Goal: Answer question/provide support: Share knowledge or assist other users

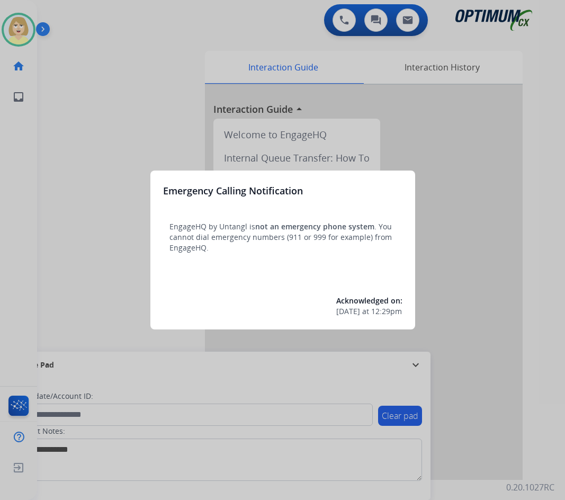
click at [84, 138] on div at bounding box center [282, 250] width 565 height 500
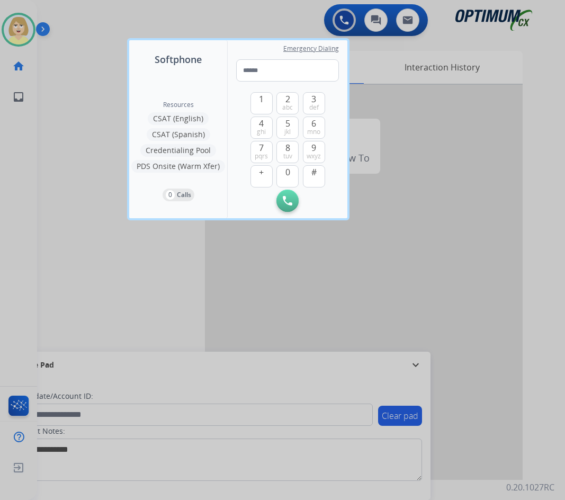
click at [86, 134] on div at bounding box center [282, 250] width 565 height 500
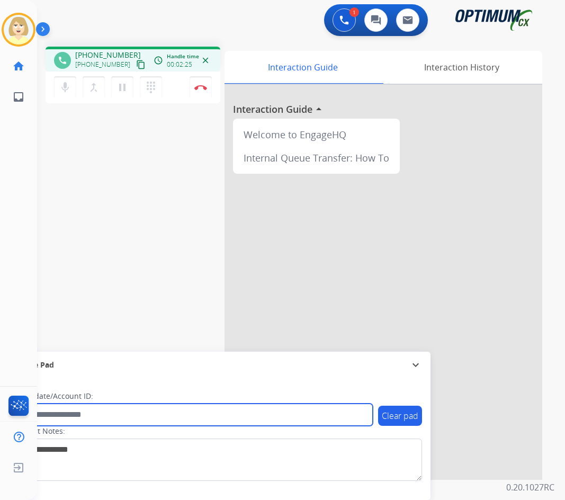
click at [56, 416] on input "text" at bounding box center [193, 414] width 359 height 22
paste input "*******"
type input "*******"
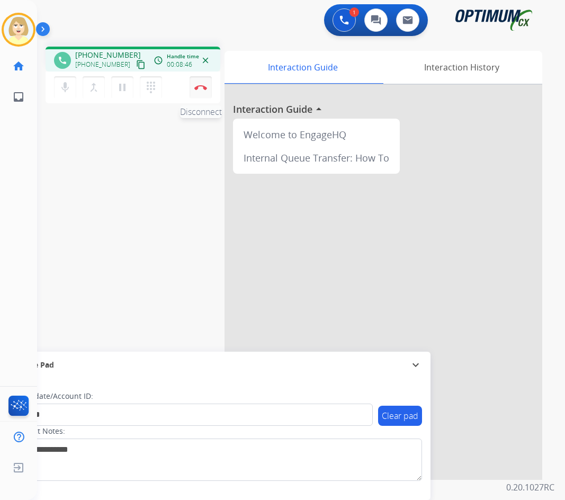
click at [198, 84] on button "Disconnect" at bounding box center [200, 87] width 22 height 22
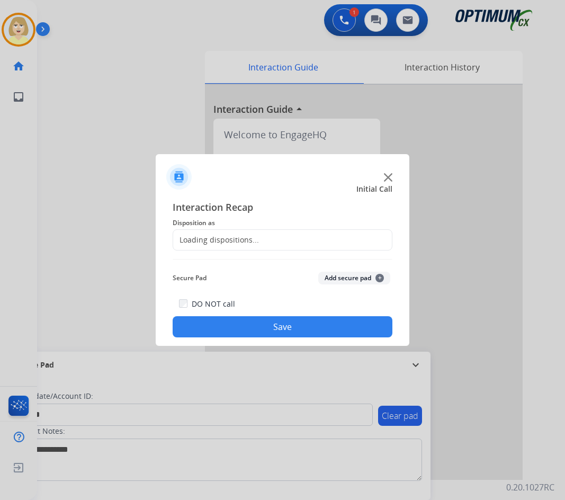
click at [211, 223] on span "Disposition as" at bounding box center [283, 222] width 220 height 13
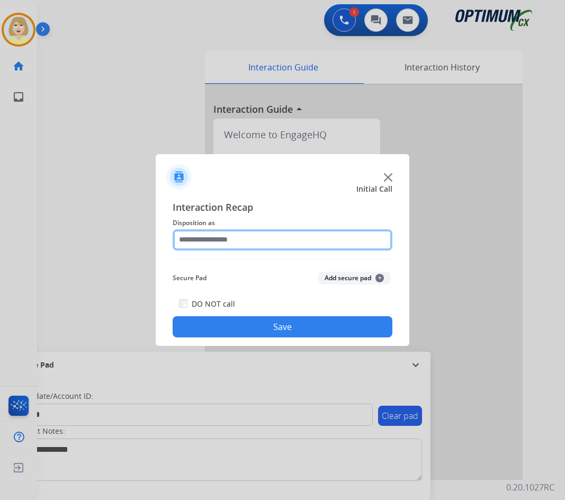
click at [219, 242] on input "text" at bounding box center [283, 239] width 220 height 21
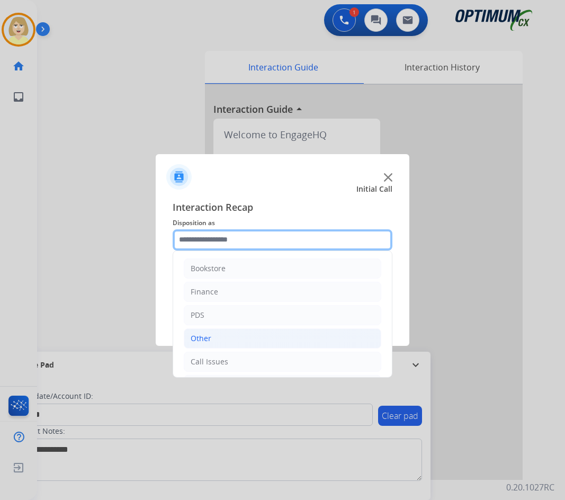
scroll to position [53, 0]
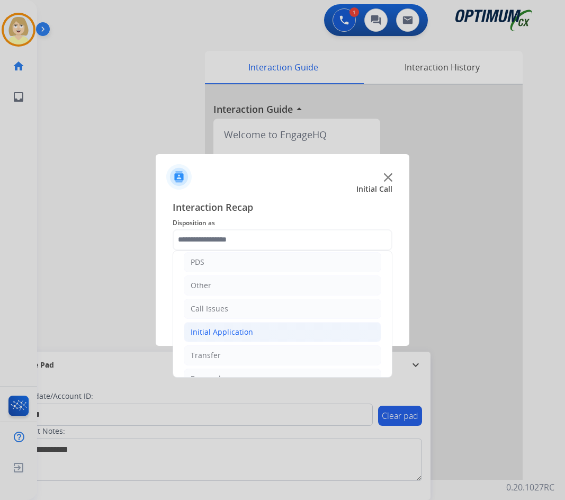
click at [223, 328] on div "Initial Application" at bounding box center [222, 332] width 62 height 11
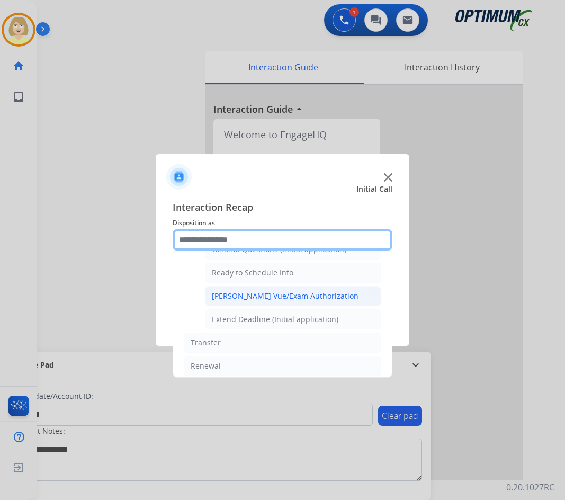
scroll to position [582, 0]
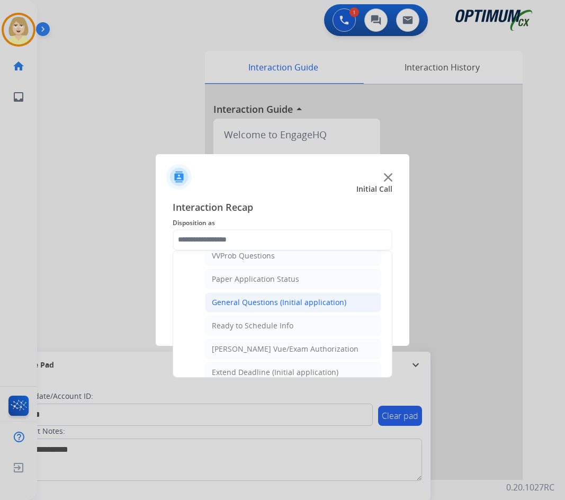
click at [250, 300] on div "General Questions (Initial application)" at bounding box center [279, 302] width 134 height 11
type input "**********"
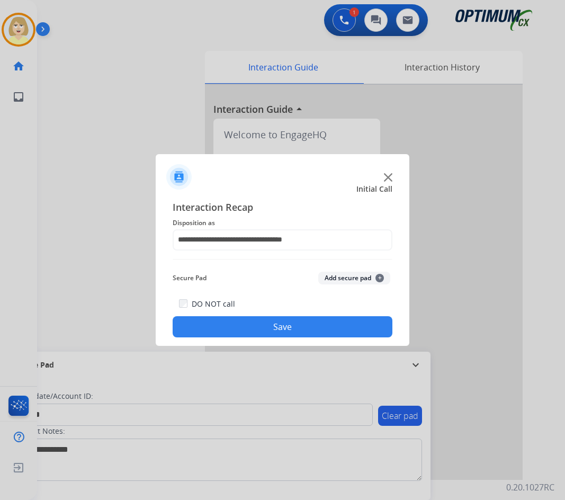
click at [347, 278] on button "Add secure pad +" at bounding box center [354, 278] width 72 height 13
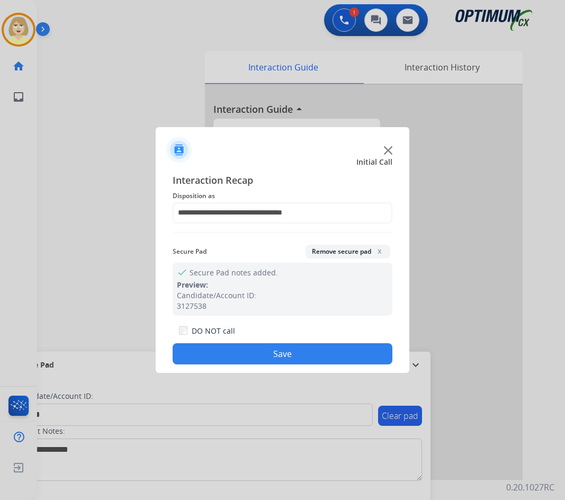
drag, startPoint x: 207, startPoint y: 353, endPoint x: 150, endPoint y: 251, distance: 115.9
click at [205, 351] on button "Save" at bounding box center [283, 353] width 220 height 21
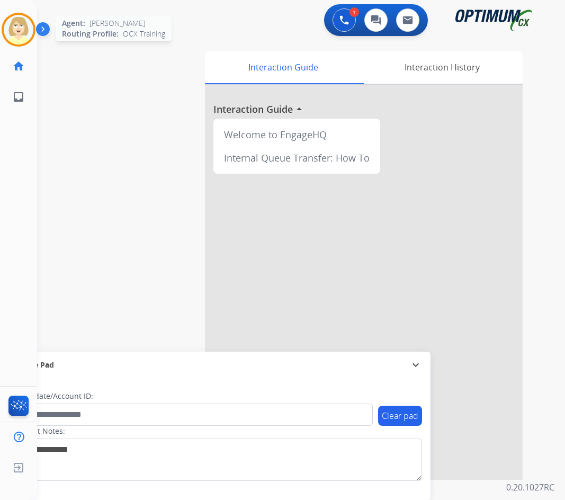
click at [20, 23] on img at bounding box center [19, 30] width 30 height 30
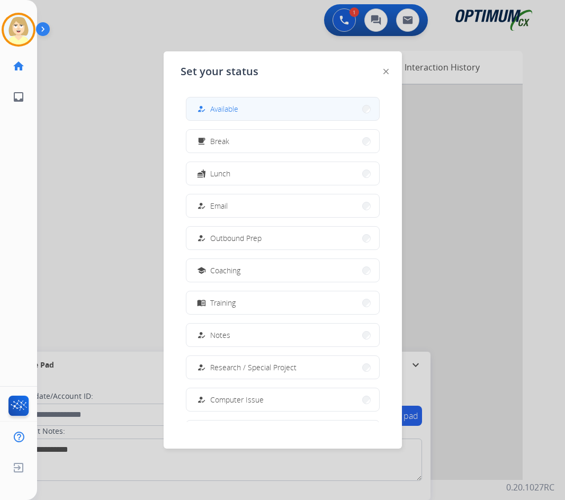
click at [228, 107] on span "Available" at bounding box center [224, 108] width 28 height 11
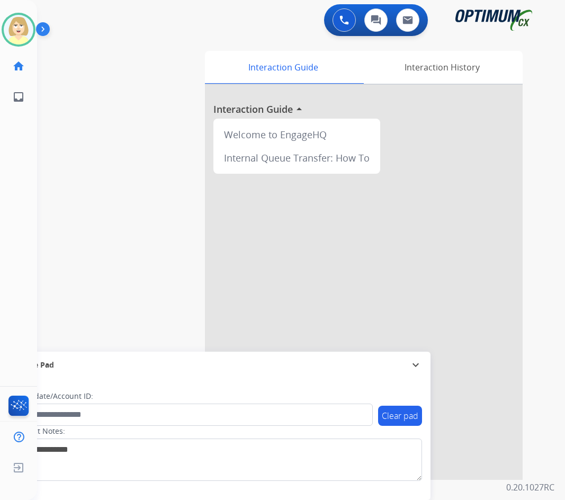
drag, startPoint x: 346, startPoint y: 18, endPoint x: 310, endPoint y: 18, distance: 36.5
click at [346, 18] on img at bounding box center [344, 20] width 10 height 10
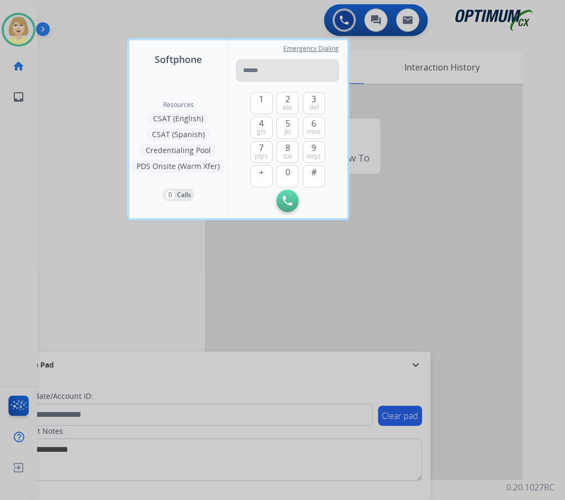
click at [252, 70] on input "tel" at bounding box center [287, 70] width 103 height 22
type input "**********"
click at [285, 202] on img at bounding box center [288, 201] width 10 height 10
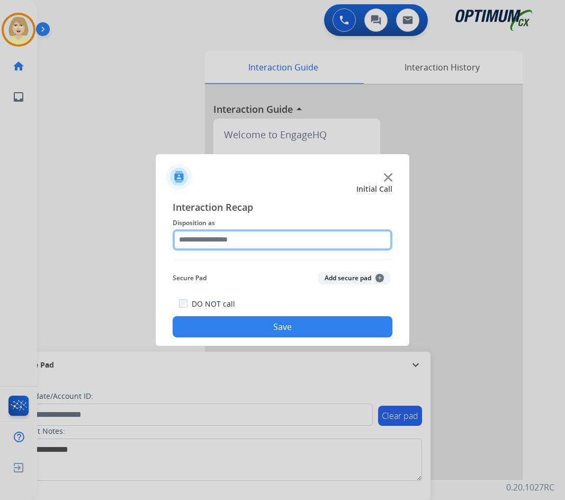
click at [238, 238] on input "text" at bounding box center [283, 239] width 220 height 21
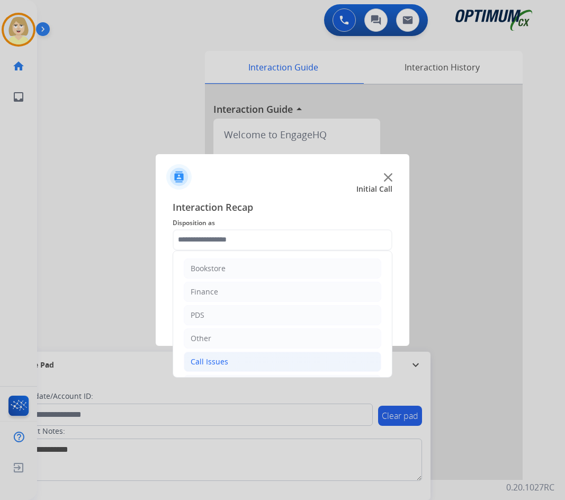
click at [214, 361] on div "Call Issues" at bounding box center [210, 361] width 38 height 11
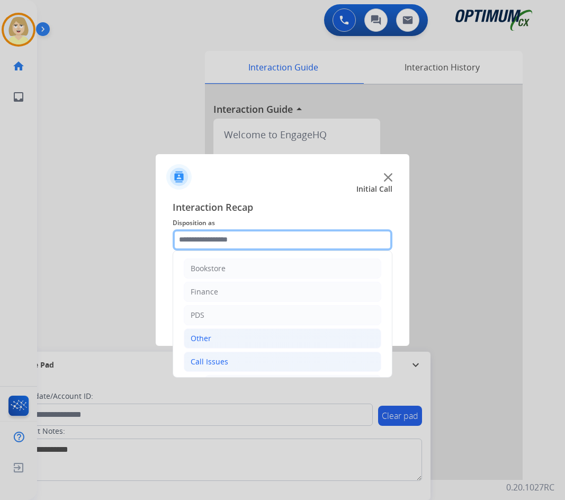
scroll to position [106, 0]
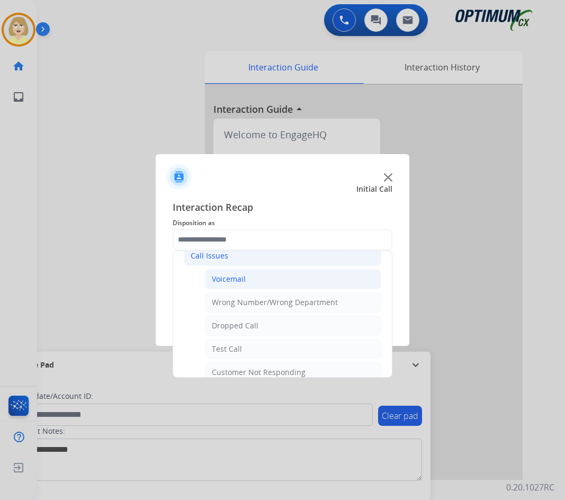
click at [234, 280] on div "Voicemail" at bounding box center [229, 279] width 34 height 11
type input "*********"
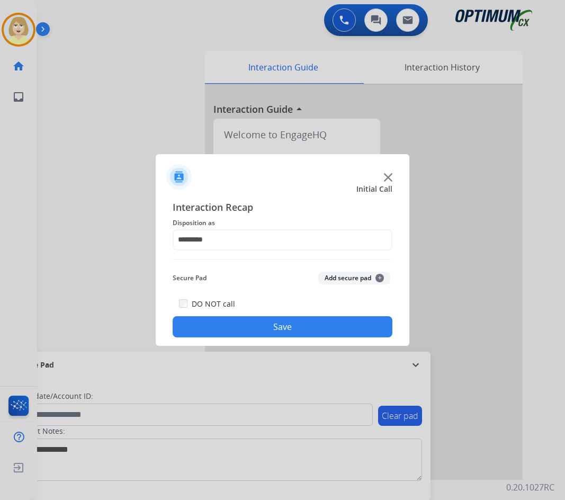
click at [335, 277] on button "Add secure pad +" at bounding box center [354, 278] width 72 height 13
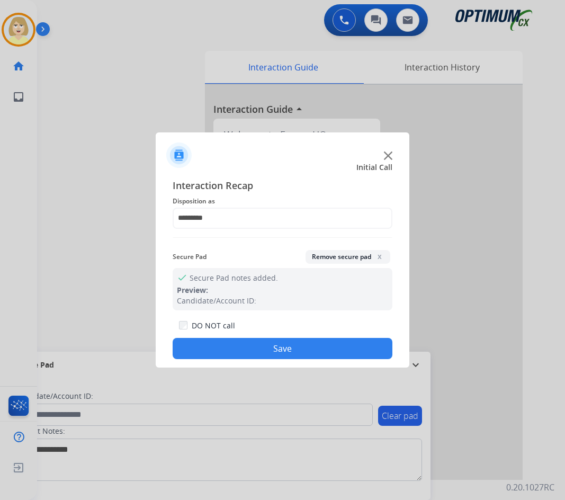
click at [236, 348] on button "Save" at bounding box center [283, 348] width 220 height 21
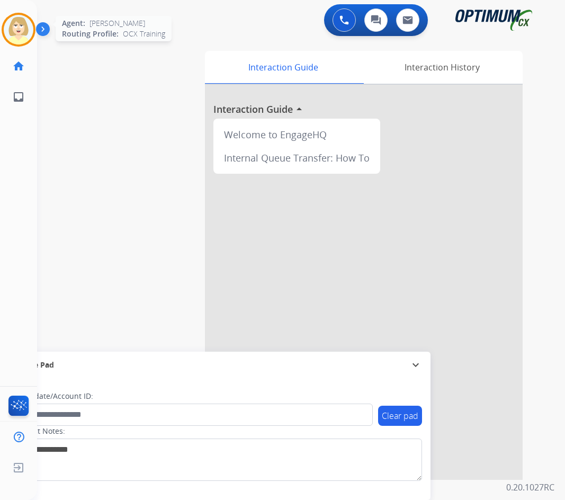
click at [15, 24] on img at bounding box center [19, 30] width 30 height 30
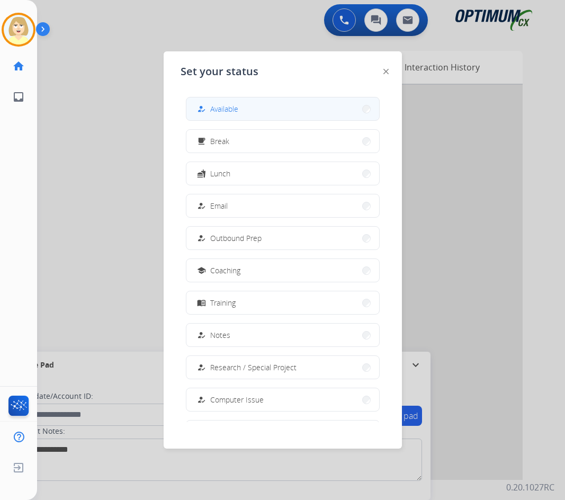
click at [215, 110] on span "Available" at bounding box center [224, 108] width 28 height 11
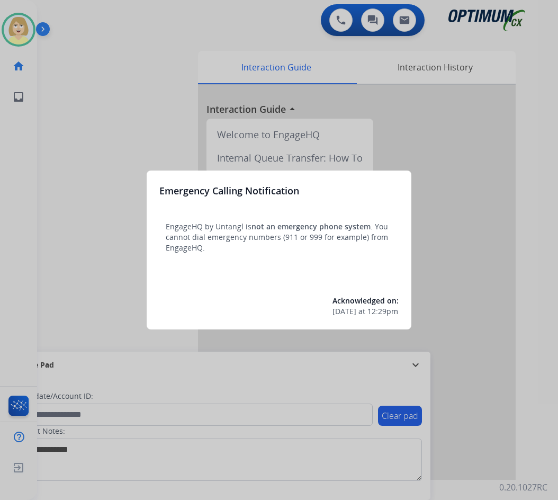
click at [94, 191] on div at bounding box center [279, 250] width 558 height 500
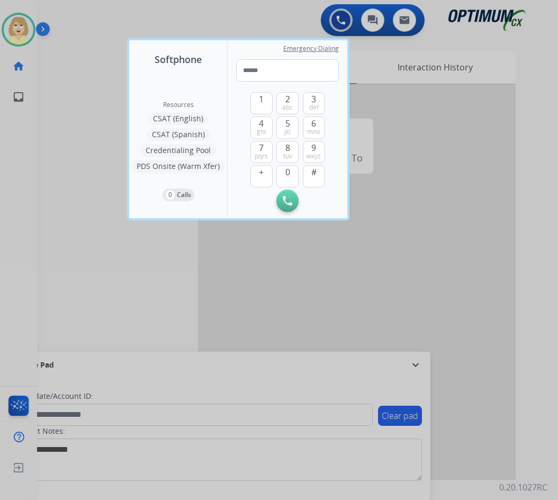
click at [86, 188] on div at bounding box center [279, 250] width 558 height 500
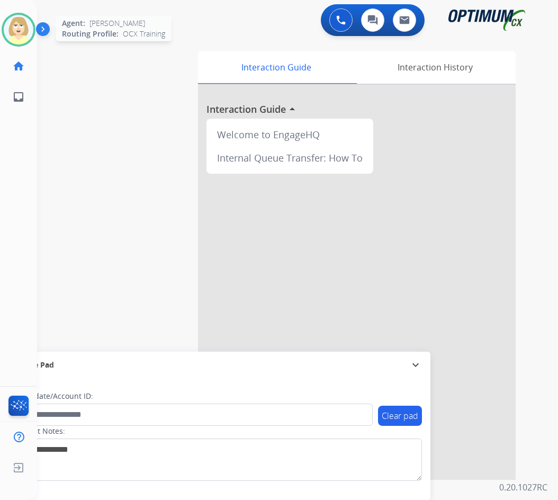
click at [10, 25] on img at bounding box center [19, 30] width 30 height 30
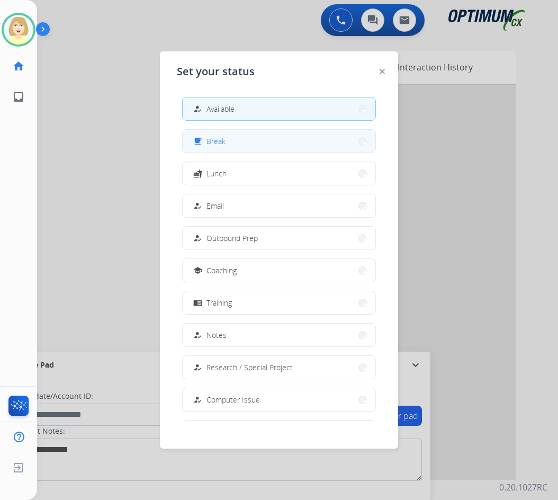
click at [228, 140] on button "free_breakfast Break" at bounding box center [279, 141] width 193 height 23
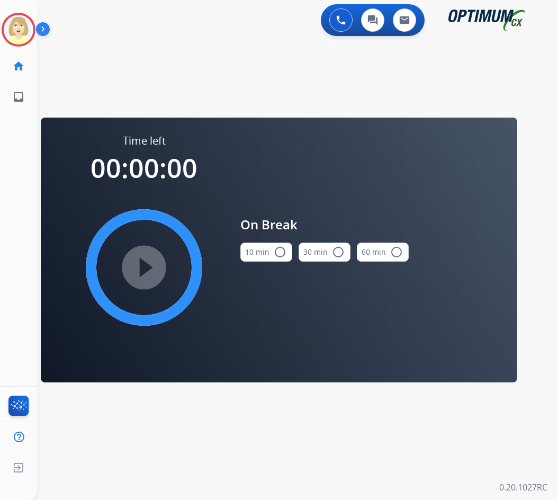
click at [268, 251] on button "10 min radio_button_unchecked" at bounding box center [266, 251] width 52 height 19
click at [139, 272] on mat-icon "play_circle_filled" at bounding box center [144, 267] width 13 height 13
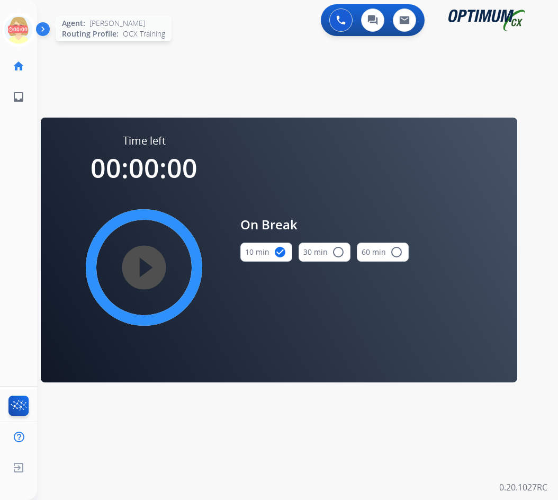
click at [23, 25] on icon at bounding box center [19, 30] width 34 height 34
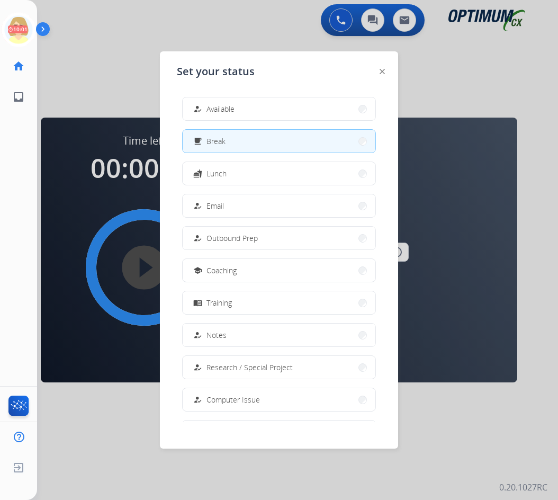
click at [212, 112] on span "Available" at bounding box center [220, 108] width 28 height 11
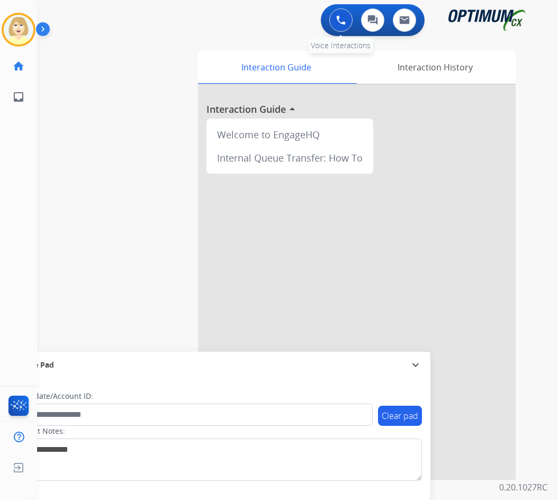
click at [342, 12] on button at bounding box center [340, 19] width 23 height 23
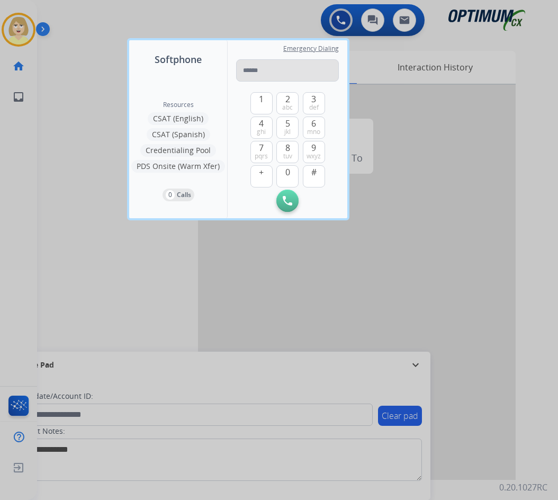
click at [269, 70] on input "tel" at bounding box center [287, 70] width 103 height 22
type input "**********"
click at [287, 195] on button "Initiate Call" at bounding box center [287, 200] width 22 height 22
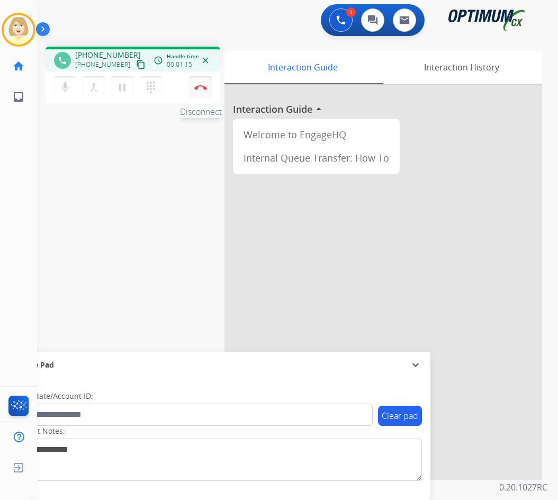
click at [203, 86] on img at bounding box center [200, 87] width 13 height 5
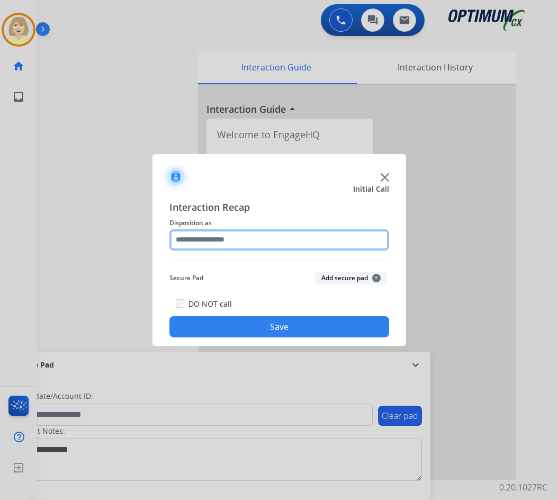
click at [221, 238] on input "text" at bounding box center [279, 239] width 220 height 21
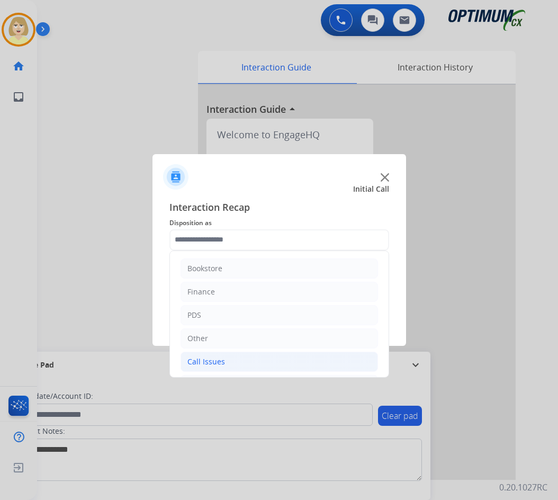
click at [222, 359] on div "Call Issues" at bounding box center [206, 361] width 38 height 11
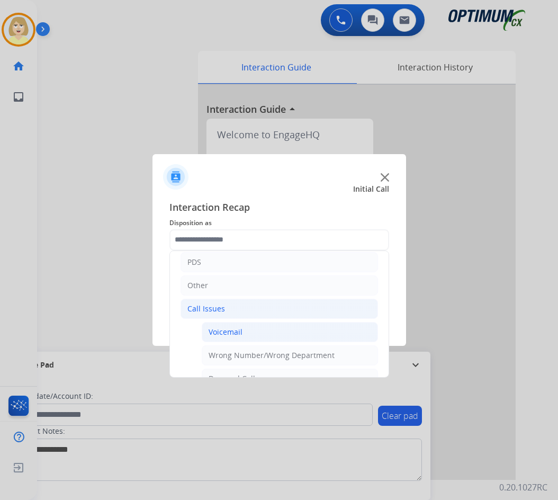
click at [232, 329] on div "Voicemail" at bounding box center [226, 332] width 34 height 11
type input "*********"
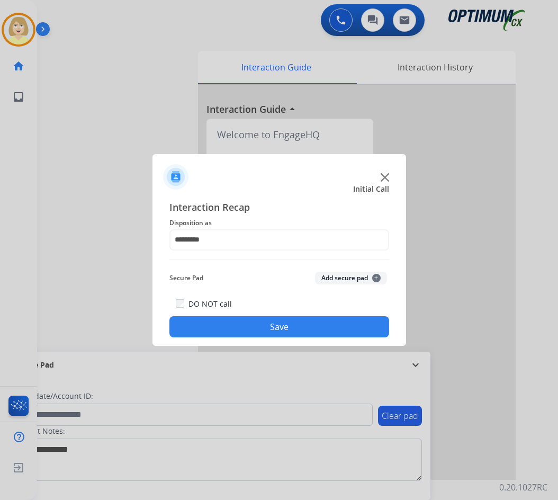
click at [341, 276] on button "Add secure pad +" at bounding box center [351, 278] width 72 height 13
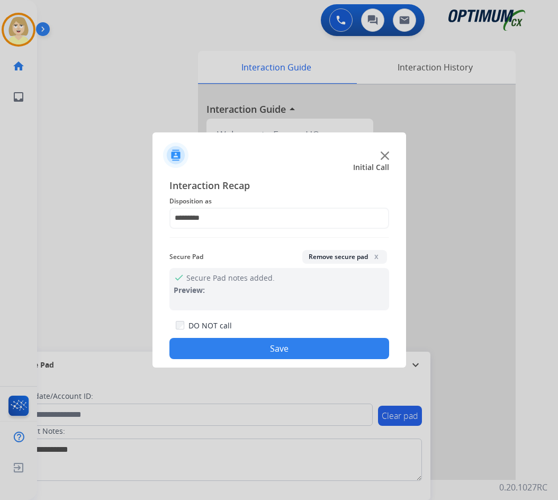
drag, startPoint x: 205, startPoint y: 355, endPoint x: 203, endPoint y: 347, distance: 8.7
click at [205, 355] on button "Save" at bounding box center [279, 348] width 220 height 21
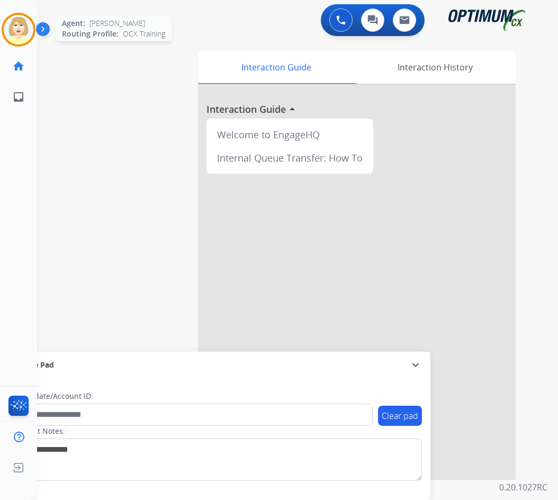
click at [22, 31] on img at bounding box center [19, 30] width 30 height 30
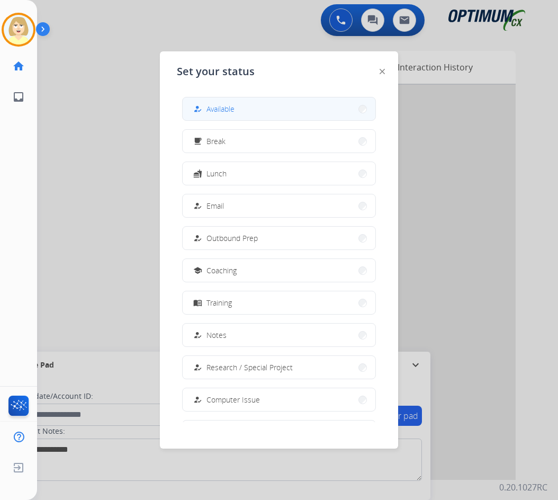
click at [210, 112] on span "Available" at bounding box center [220, 108] width 28 height 11
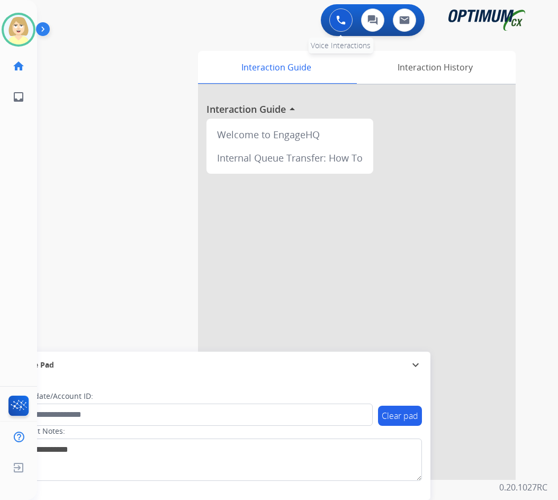
click at [337, 17] on img at bounding box center [341, 20] width 10 height 10
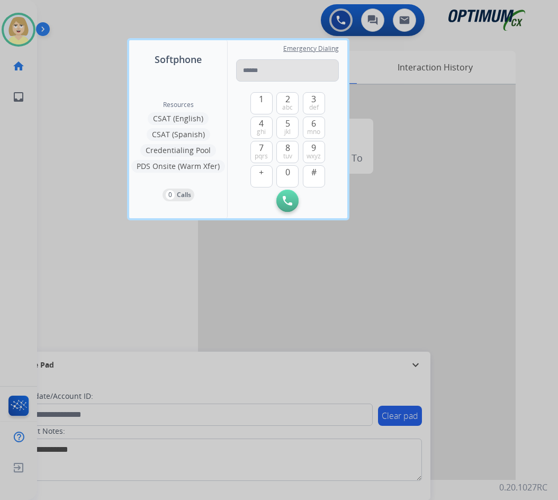
click at [257, 70] on input "tel" at bounding box center [287, 70] width 103 height 22
type input "**********"
click at [284, 200] on img at bounding box center [288, 201] width 10 height 10
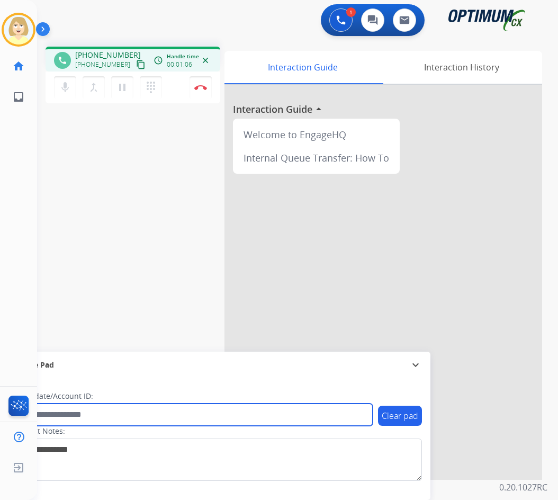
click at [70, 415] on input "text" at bounding box center [193, 414] width 359 height 22
paste input "*******"
type input "*******"
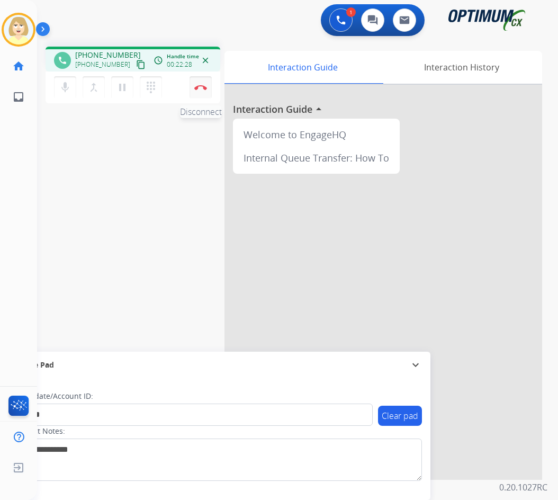
click at [202, 83] on button "Disconnect" at bounding box center [200, 87] width 22 height 22
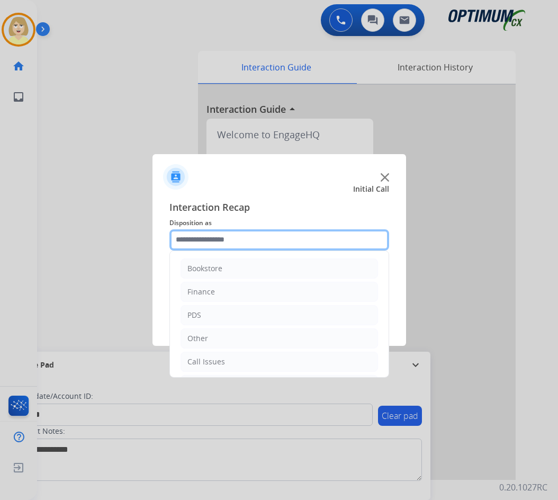
click at [208, 238] on input "text" at bounding box center [279, 239] width 220 height 21
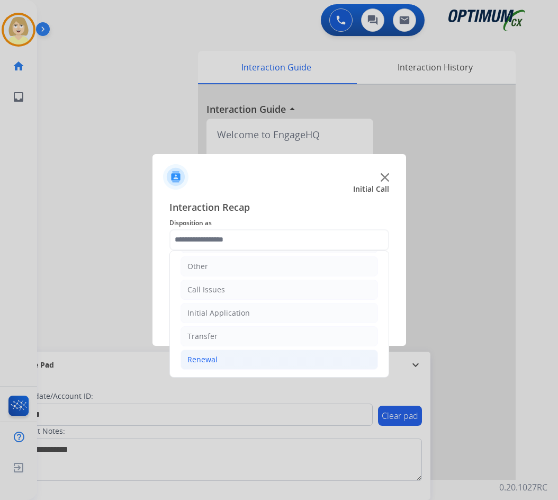
click at [201, 358] on div "Renewal" at bounding box center [202, 359] width 30 height 11
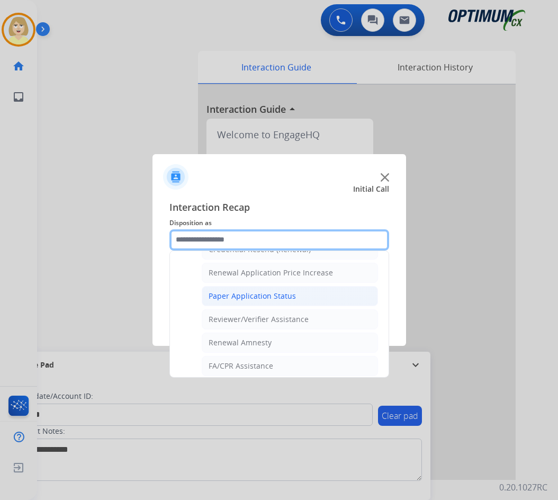
scroll to position [303, 0]
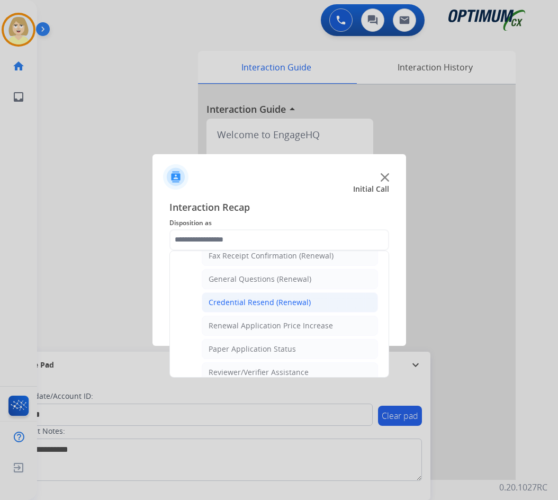
click at [273, 302] on div "Credential Resend (Renewal)" at bounding box center [260, 302] width 102 height 11
type input "**********"
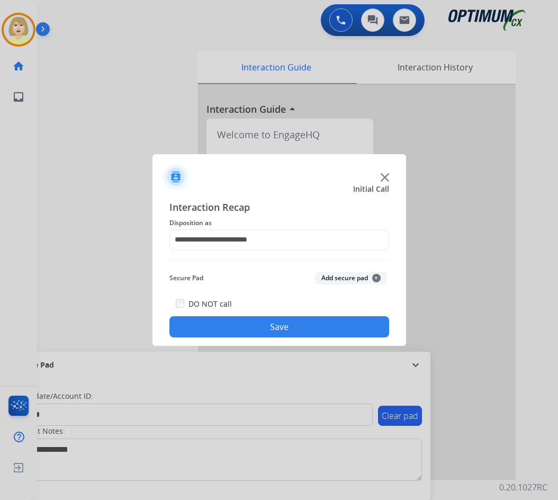
click at [349, 274] on button "Add secure pad +" at bounding box center [351, 278] width 72 height 13
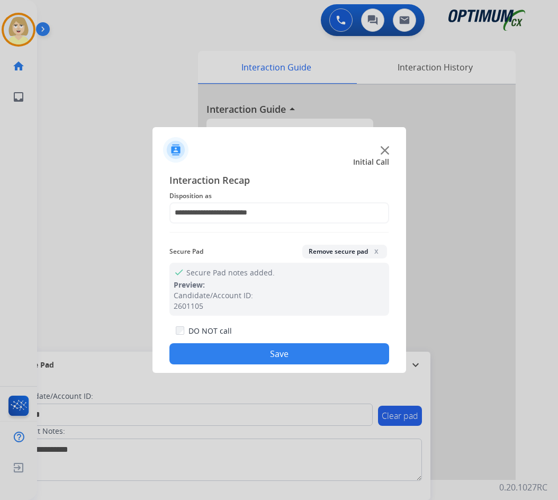
drag, startPoint x: 222, startPoint y: 356, endPoint x: 204, endPoint y: 338, distance: 25.1
click at [219, 353] on button "Save" at bounding box center [279, 353] width 220 height 21
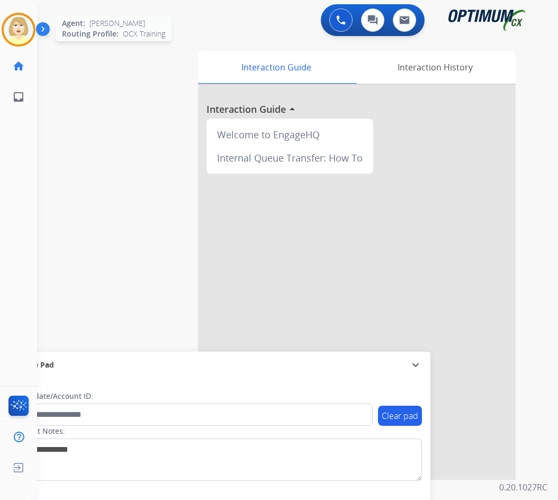
click at [20, 22] on img at bounding box center [19, 30] width 30 height 30
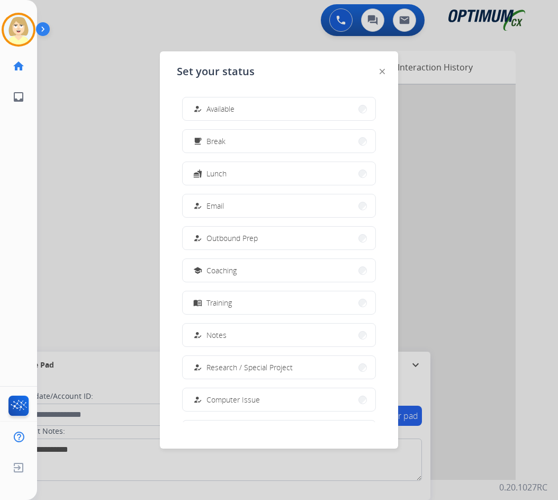
click at [210, 109] on span "Available" at bounding box center [220, 108] width 28 height 11
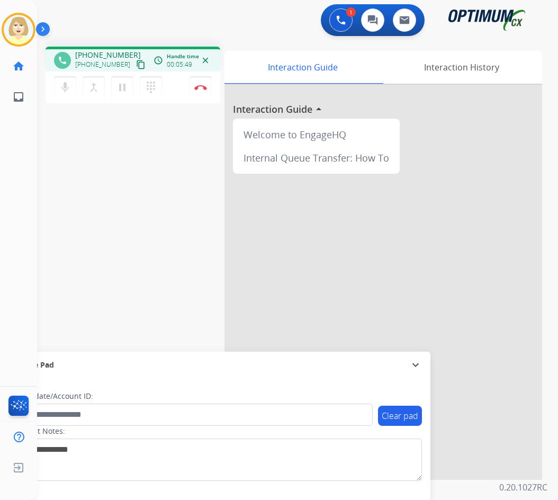
click at [162, 233] on div "phone +16786189588 +16786189588 content_copy access_time Call metrics Queue 00:…" at bounding box center [284, 258] width 495 height 441
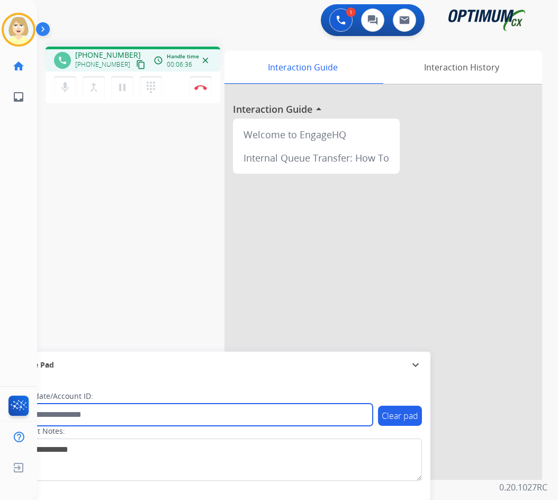
click at [70, 413] on input "text" at bounding box center [193, 414] width 359 height 22
paste input "*******"
type input "*******"
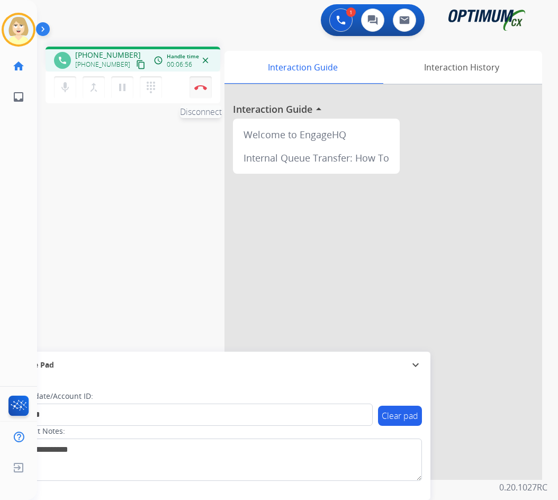
click at [201, 85] on img at bounding box center [200, 87] width 13 height 5
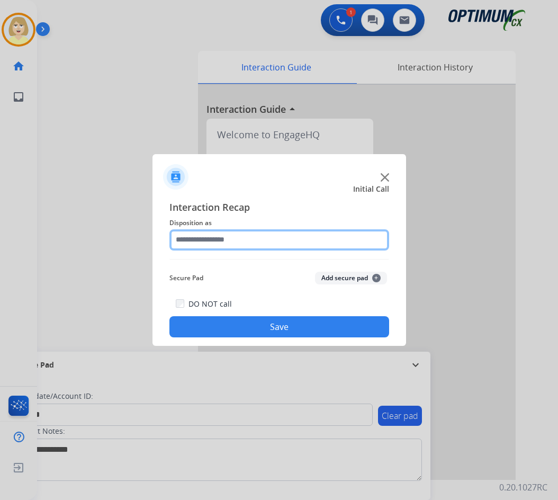
click at [205, 240] on input "text" at bounding box center [279, 239] width 220 height 21
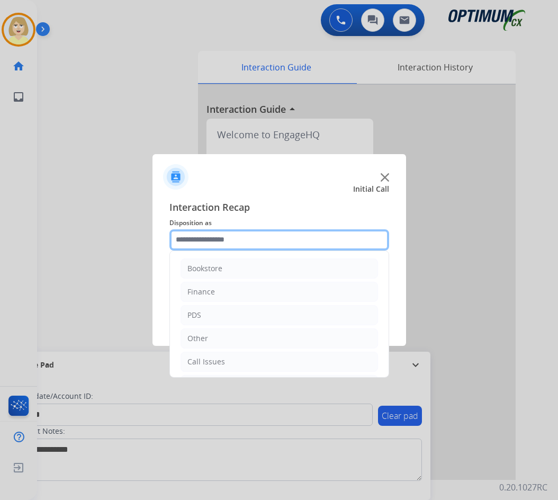
scroll to position [72, 0]
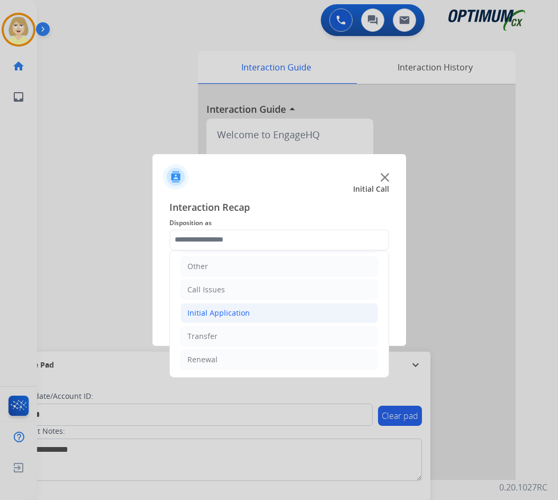
click at [225, 316] on div "Initial Application" at bounding box center [218, 313] width 62 height 11
click at [220, 357] on div "Appeals" at bounding box center [223, 359] width 29 height 11
type input "*******"
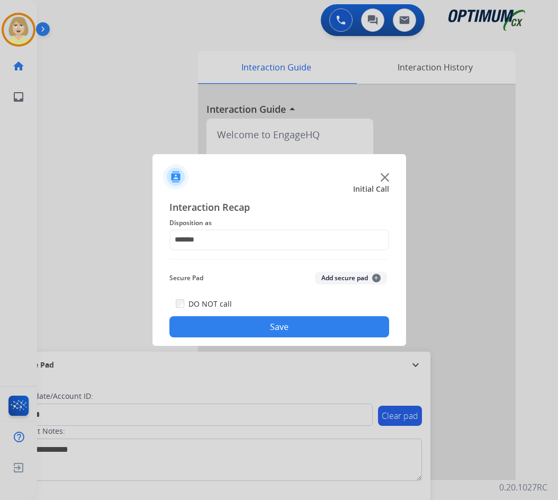
drag, startPoint x: 331, startPoint y: 277, endPoint x: 275, endPoint y: 323, distance: 72.7
click at [331, 279] on button "Add secure pad +" at bounding box center [351, 278] width 72 height 13
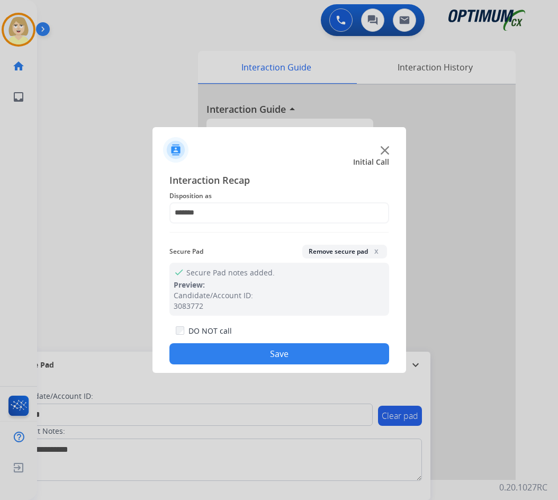
click at [243, 349] on button "Save" at bounding box center [279, 353] width 220 height 21
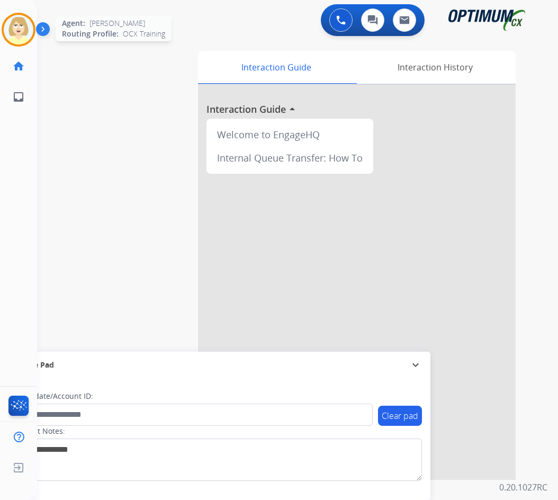
click at [24, 31] on img at bounding box center [19, 30] width 30 height 30
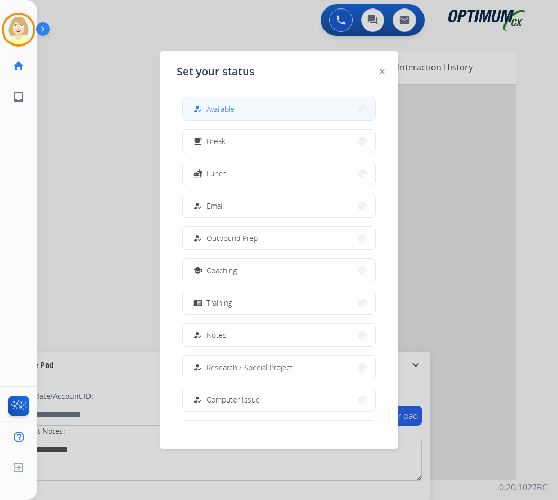
click at [225, 104] on span "Available" at bounding box center [220, 108] width 28 height 11
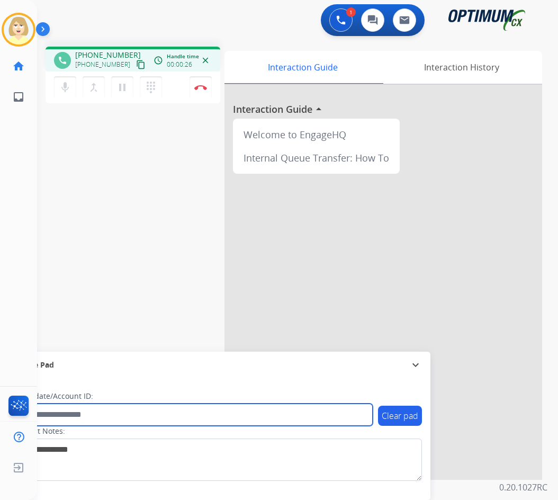
click at [65, 411] on input "text" at bounding box center [193, 414] width 359 height 22
paste input "*******"
type input "*******"
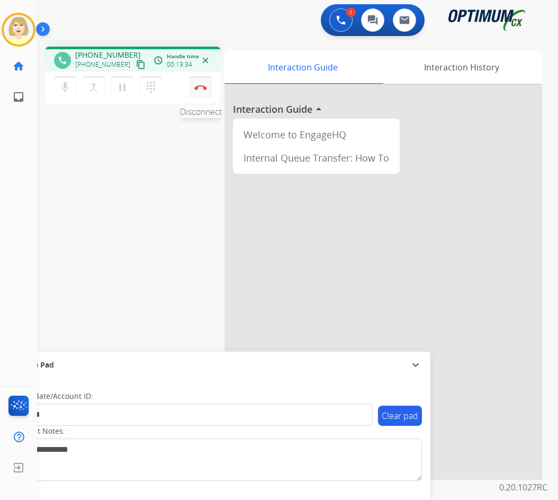
click at [199, 83] on button "Disconnect" at bounding box center [200, 87] width 22 height 22
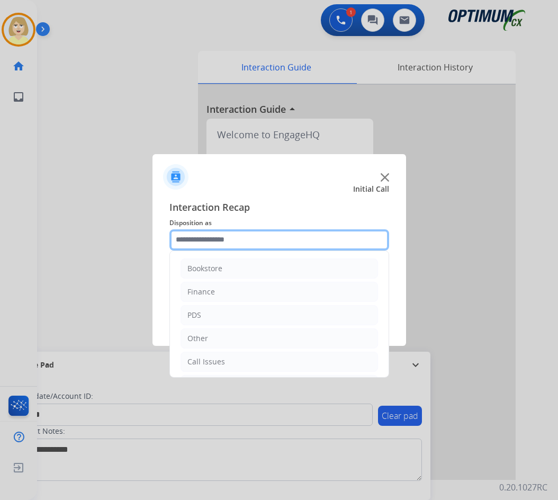
click at [205, 241] on input "text" at bounding box center [279, 239] width 220 height 21
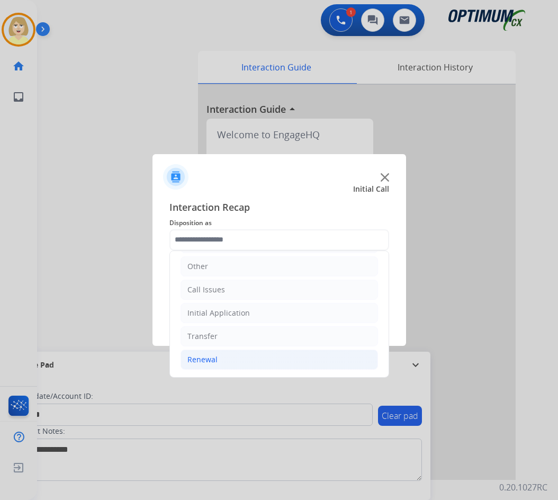
click at [209, 358] on div "Renewal" at bounding box center [202, 359] width 30 height 11
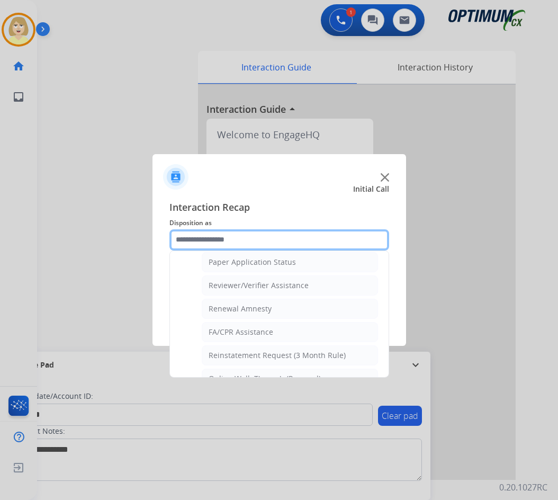
scroll to position [409, 0]
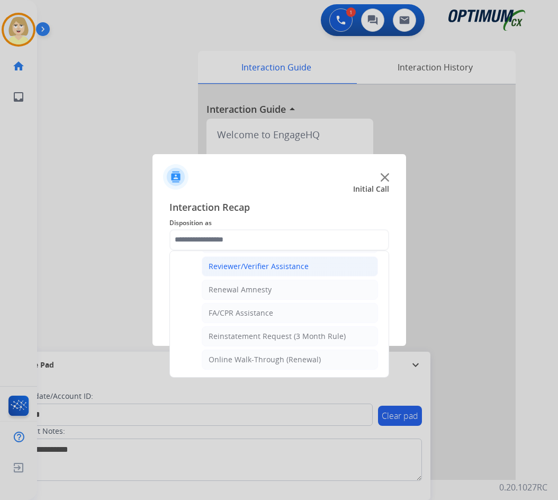
click at [273, 267] on div "Reviewer/Verifier Assistance" at bounding box center [259, 266] width 100 height 11
type input "**********"
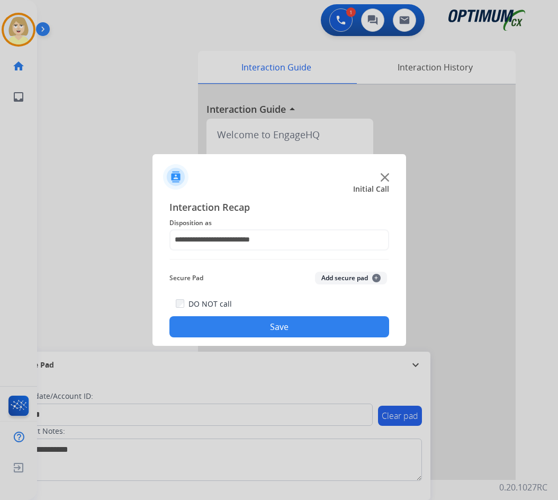
click at [335, 276] on button "Add secure pad +" at bounding box center [351, 278] width 72 height 13
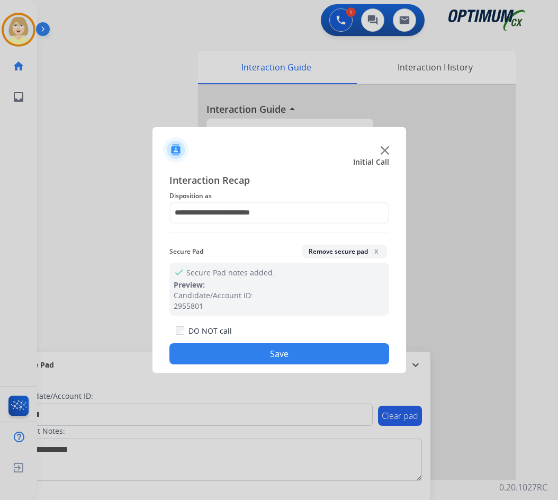
click at [238, 353] on button "Save" at bounding box center [279, 353] width 220 height 21
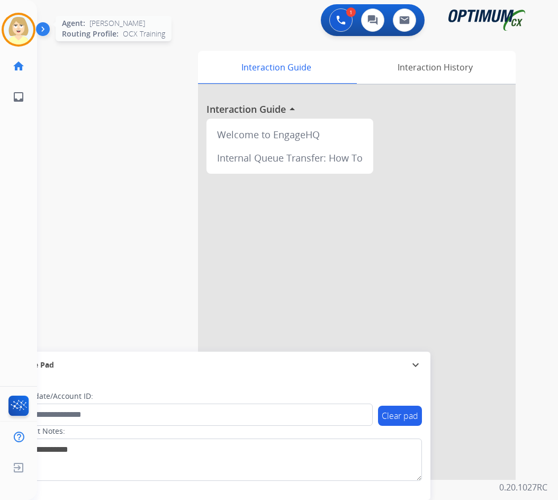
drag, startPoint x: 18, startPoint y: 26, endPoint x: 31, endPoint y: 29, distance: 13.6
click at [19, 25] on img at bounding box center [19, 30] width 30 height 30
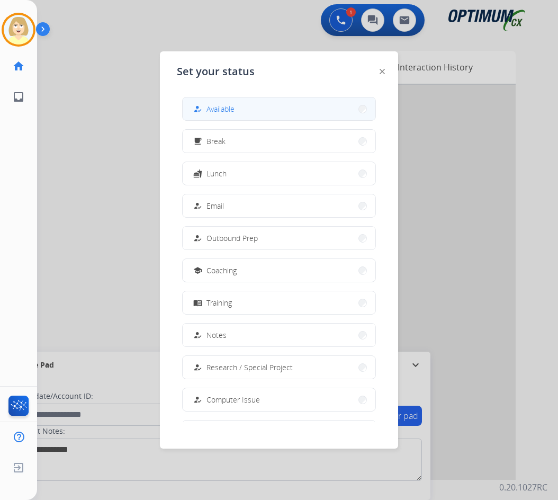
click at [219, 105] on span "Available" at bounding box center [220, 108] width 28 height 11
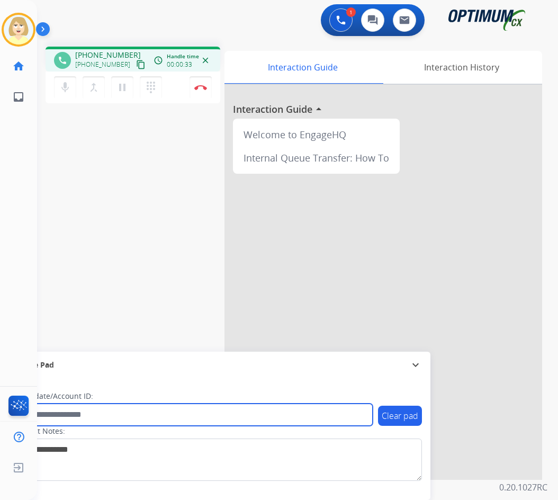
click at [71, 414] on input "text" at bounding box center [193, 414] width 359 height 22
paste input "*********"
type input "*********"
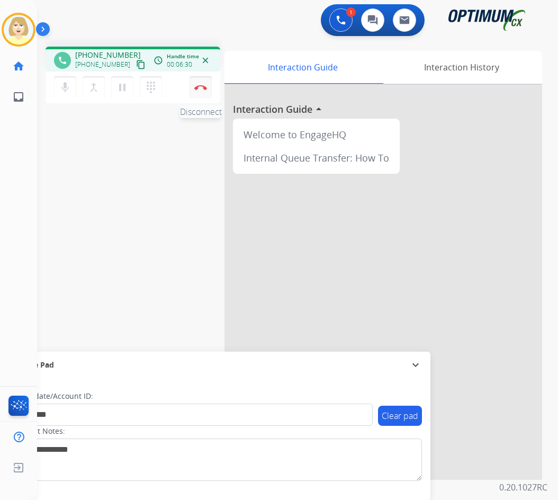
click at [203, 84] on button "Disconnect" at bounding box center [200, 87] width 22 height 22
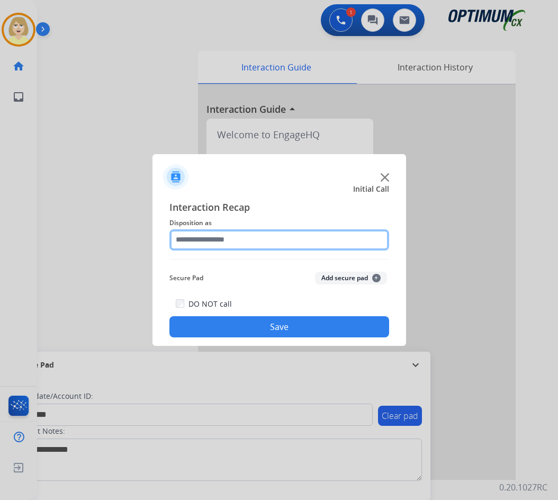
click at [198, 240] on input "text" at bounding box center [279, 239] width 220 height 21
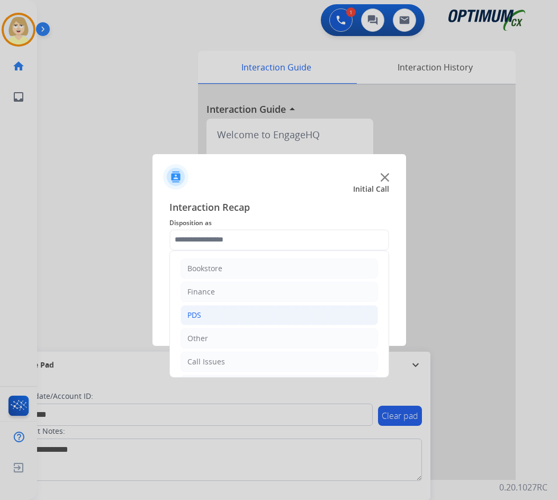
click at [192, 313] on div "PDS" at bounding box center [194, 315] width 14 height 11
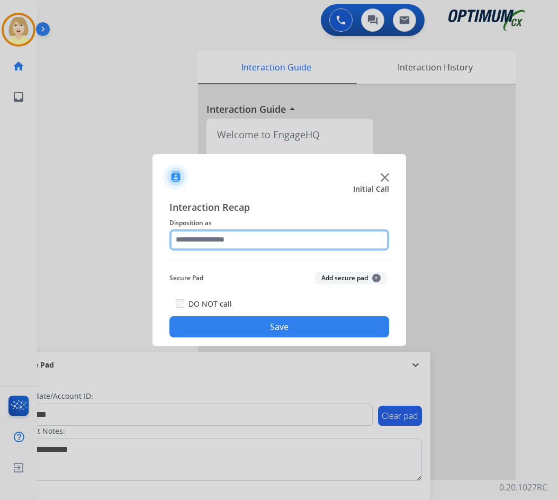
click at [206, 242] on input "text" at bounding box center [279, 239] width 220 height 21
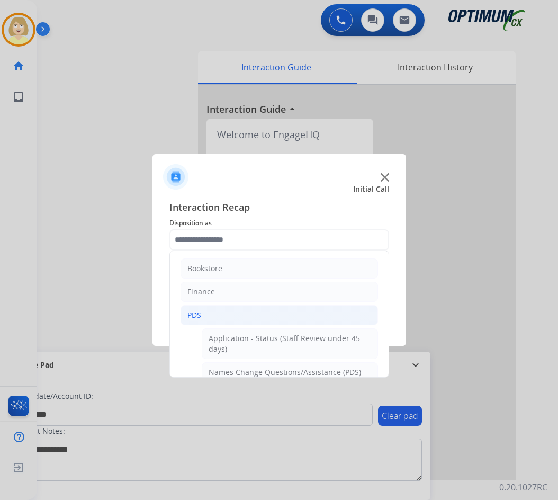
click at [191, 310] on div "PDS" at bounding box center [194, 315] width 14 height 11
click at [197, 311] on div "PDS" at bounding box center [194, 315] width 14 height 11
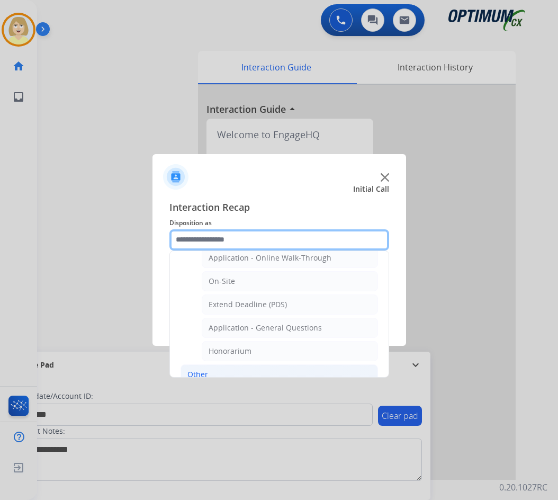
scroll to position [318, 0]
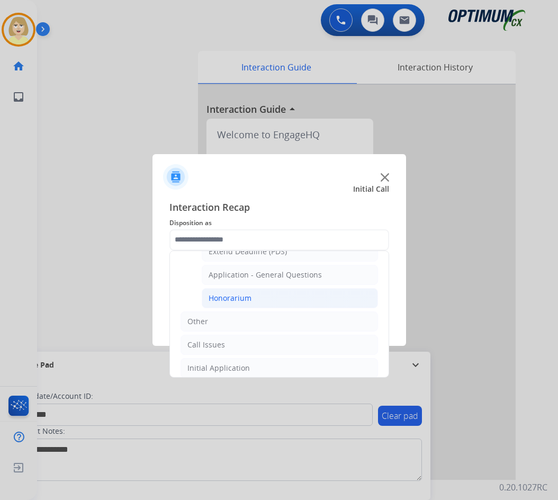
click at [239, 297] on div "Honorarium" at bounding box center [230, 298] width 43 height 11
type input "**********"
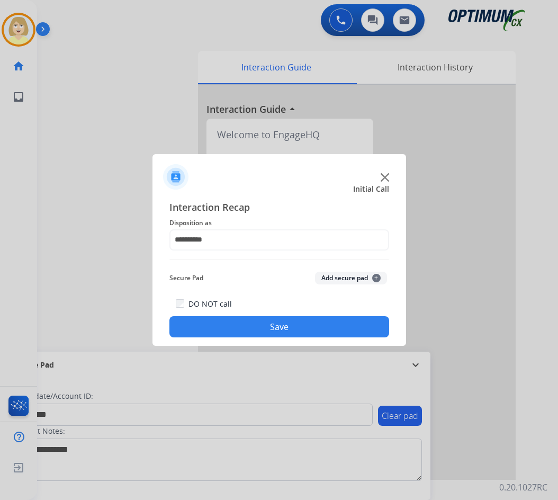
drag, startPoint x: 332, startPoint y: 275, endPoint x: 267, endPoint y: 336, distance: 88.7
click at [329, 279] on button "Add secure pad +" at bounding box center [351, 278] width 72 height 13
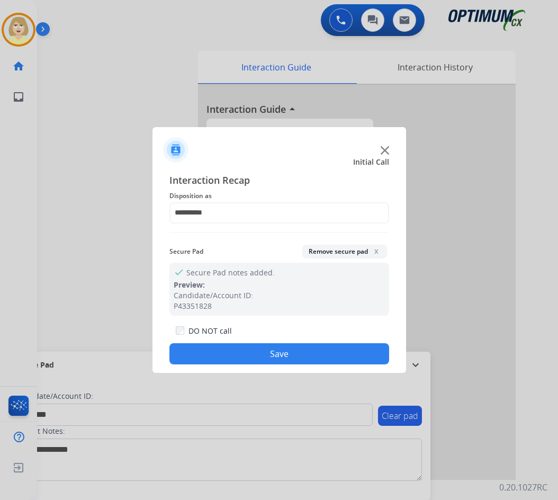
drag, startPoint x: 256, startPoint y: 356, endPoint x: 240, endPoint y: 338, distance: 24.0
click at [255, 356] on button "Save" at bounding box center [279, 353] width 220 height 21
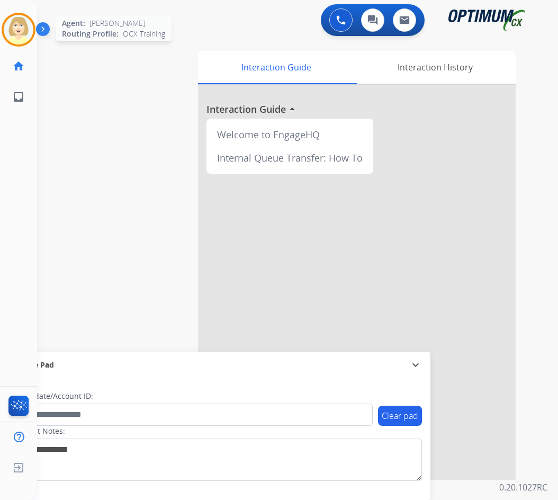
click at [16, 30] on img at bounding box center [19, 30] width 30 height 30
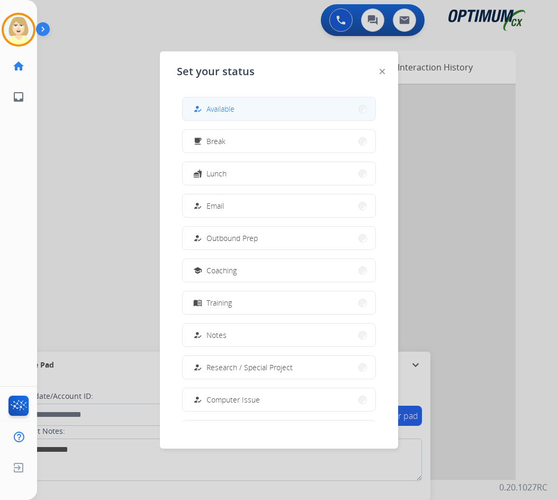
click at [234, 107] on span "Available" at bounding box center [220, 108] width 28 height 11
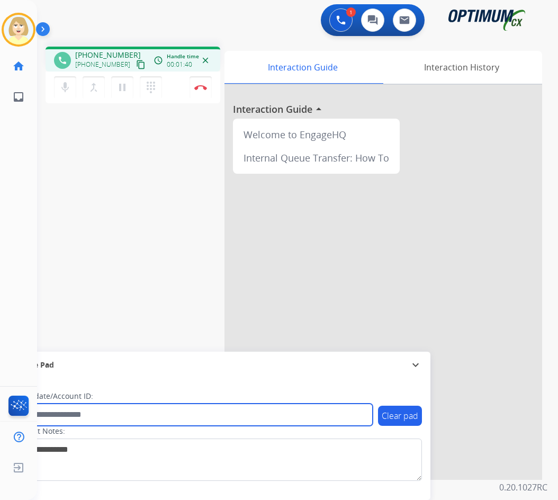
click at [56, 413] on input "text" at bounding box center [193, 414] width 359 height 22
paste input "*******"
type input "*******"
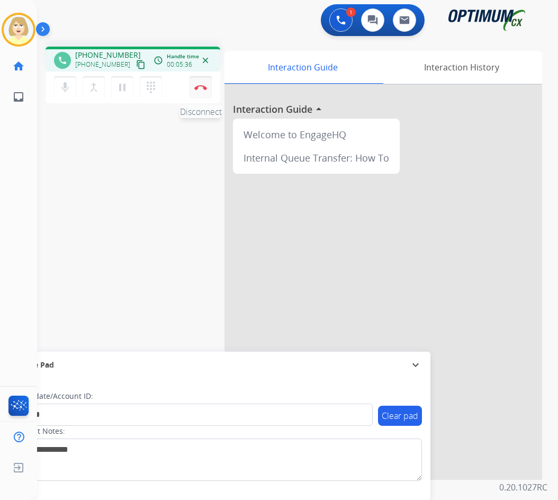
click at [199, 86] on img at bounding box center [200, 87] width 13 height 5
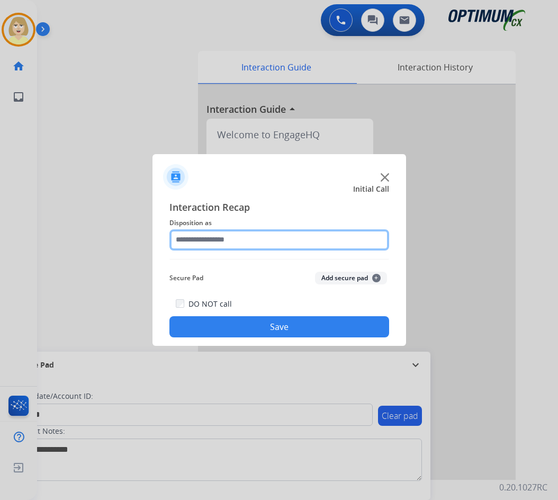
click at [199, 238] on input "text" at bounding box center [279, 239] width 220 height 21
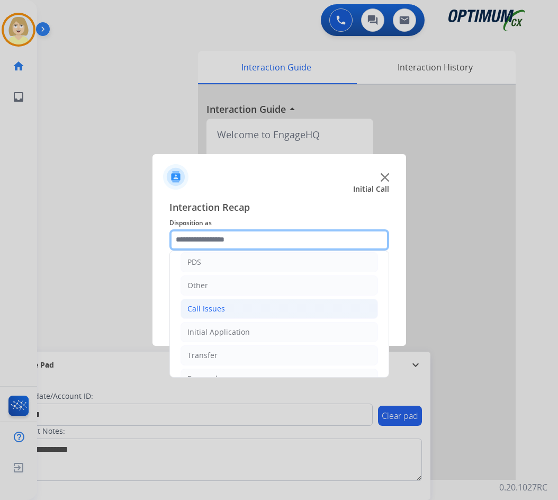
scroll to position [72, 0]
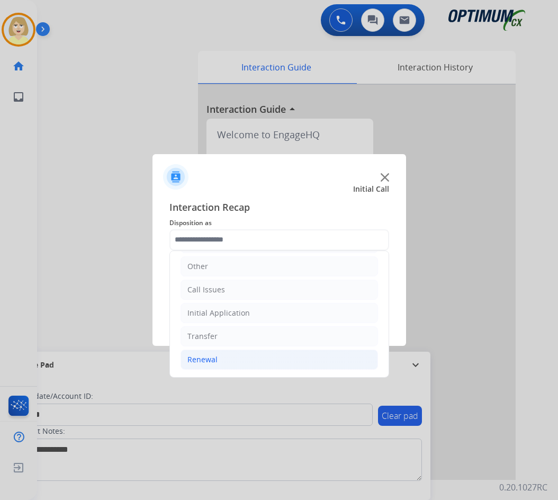
click at [215, 360] on div "Renewal" at bounding box center [202, 359] width 30 height 11
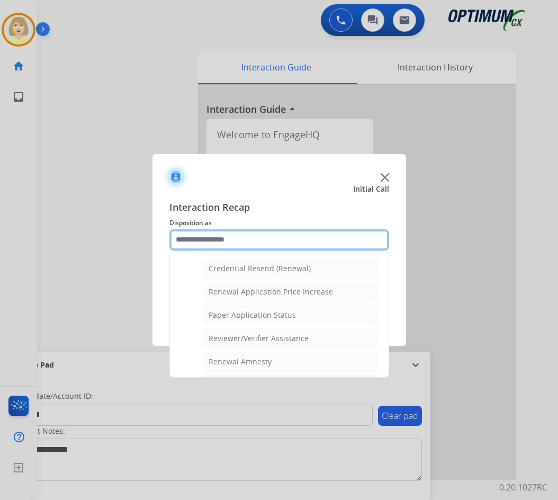
scroll to position [390, 0]
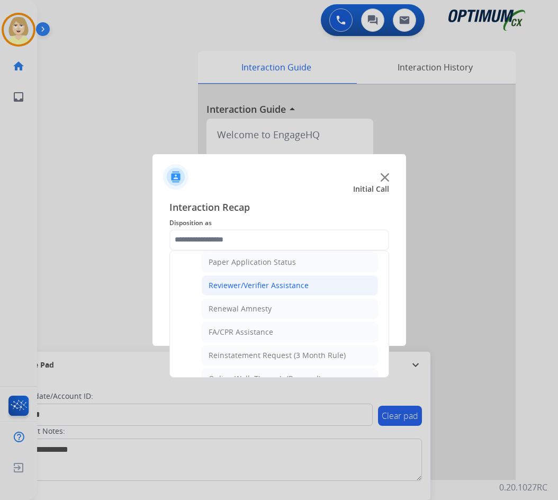
click at [257, 288] on div "Reviewer/Verifier Assistance" at bounding box center [259, 285] width 100 height 11
type input "**********"
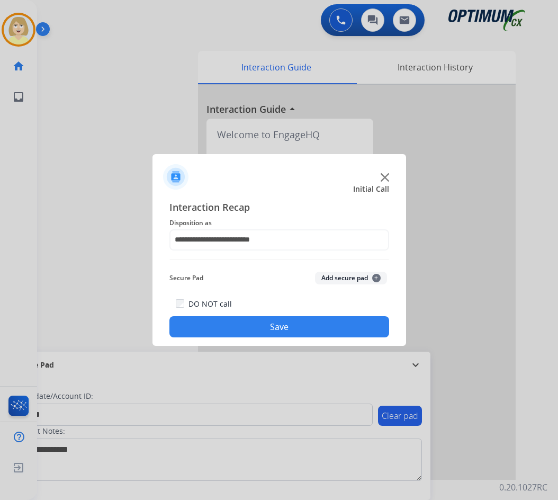
click at [324, 274] on button "Add secure pad +" at bounding box center [351, 278] width 72 height 13
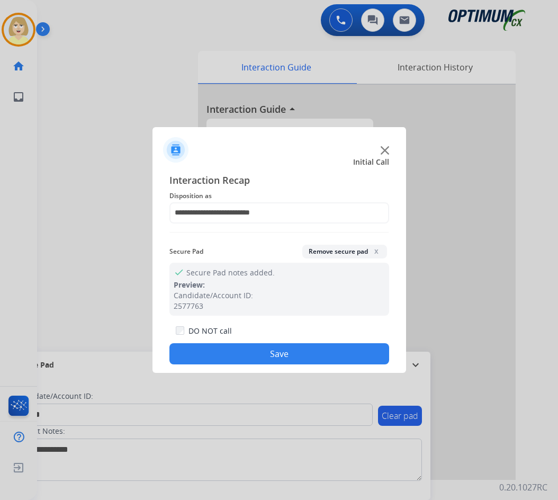
click at [192, 349] on button "Save" at bounding box center [279, 353] width 220 height 21
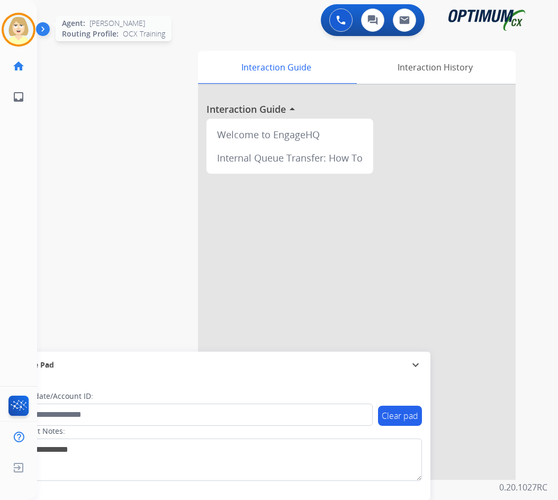
click at [6, 28] on img at bounding box center [19, 30] width 30 height 30
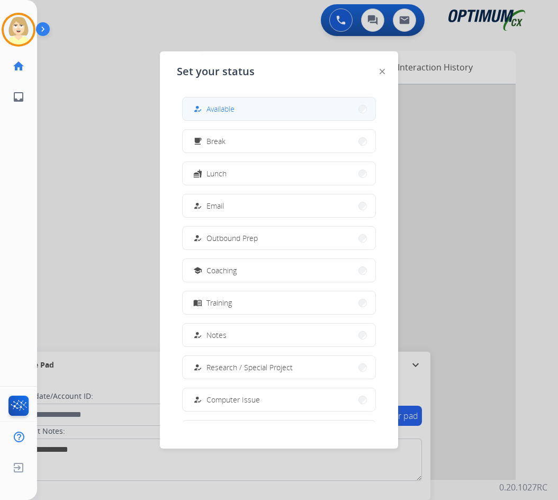
click at [226, 111] on span "Available" at bounding box center [220, 108] width 28 height 11
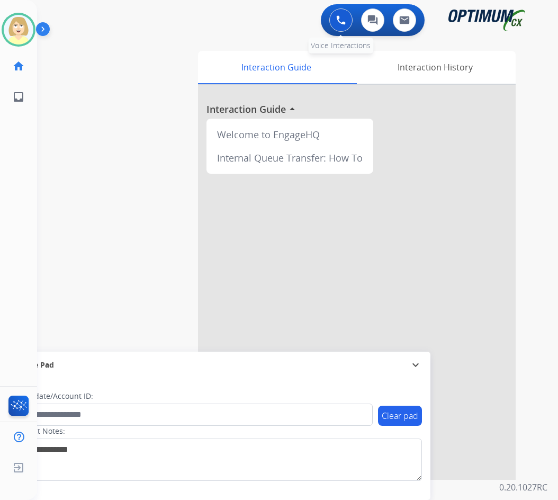
click at [339, 15] on button at bounding box center [340, 19] width 23 height 23
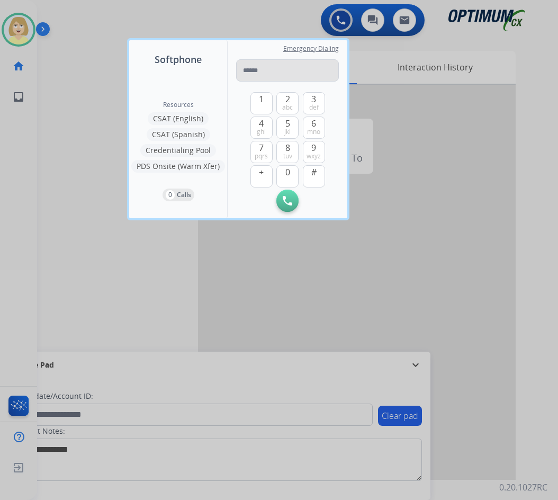
click at [260, 69] on input "tel" at bounding box center [287, 70] width 103 height 22
type input "**********"
drag, startPoint x: 282, startPoint y: 204, endPoint x: 250, endPoint y: 207, distance: 31.9
click at [283, 203] on button "Initiate Call" at bounding box center [287, 200] width 22 height 22
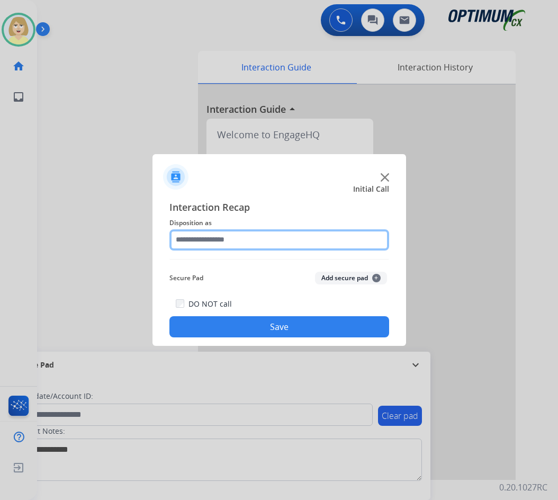
click at [191, 240] on input "text" at bounding box center [279, 239] width 220 height 21
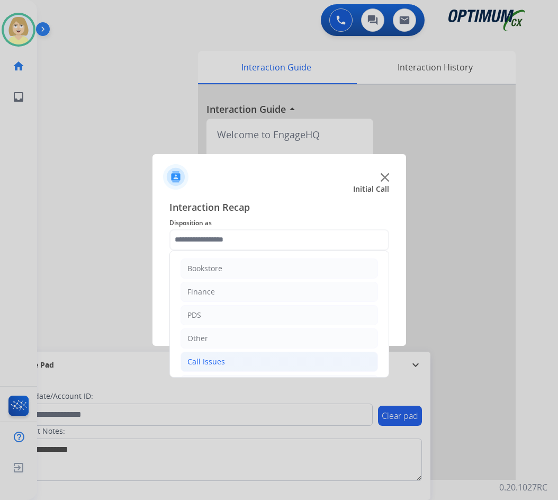
click at [200, 363] on div "Call Issues" at bounding box center [206, 361] width 38 height 11
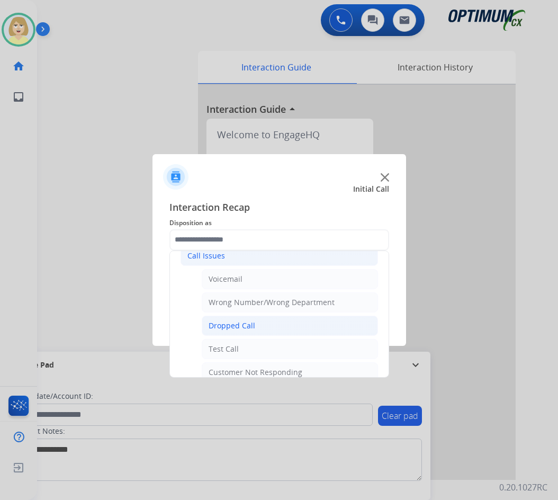
click at [237, 324] on div "Dropped Call" at bounding box center [232, 325] width 47 height 11
type input "**********"
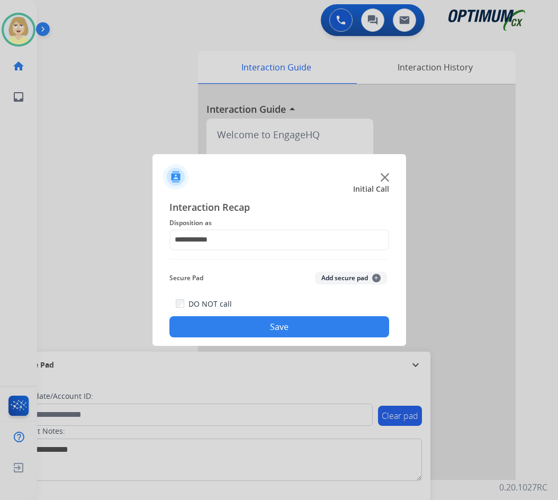
drag, startPoint x: 337, startPoint y: 269, endPoint x: 336, endPoint y: 277, distance: 8.5
click at [337, 270] on div "Secure Pad Add secure pad +" at bounding box center [279, 277] width 220 height 21
click at [335, 277] on button "Add secure pad +" at bounding box center [351, 278] width 72 height 13
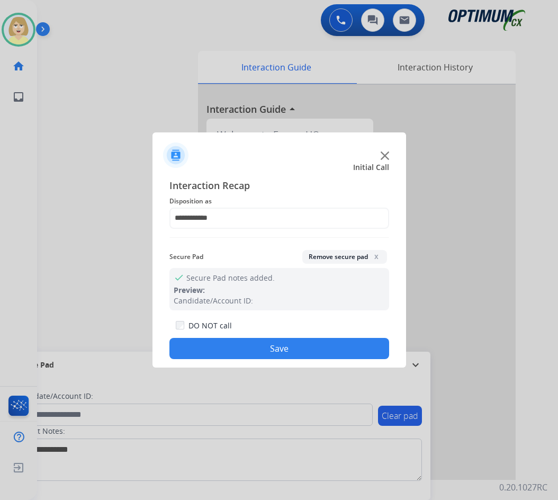
drag, startPoint x: 220, startPoint y: 347, endPoint x: 111, endPoint y: 222, distance: 165.5
click at [218, 346] on button "Save" at bounding box center [279, 348] width 220 height 21
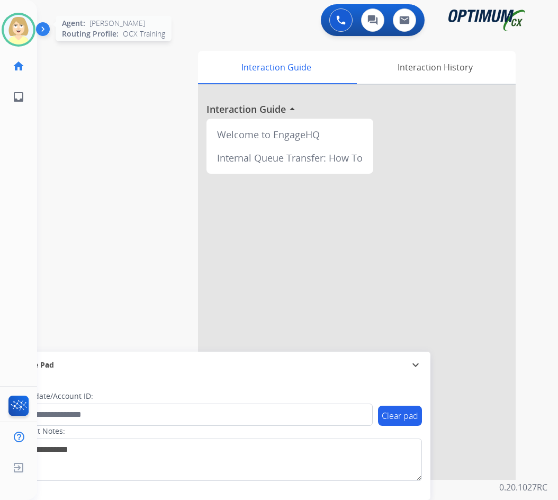
click at [20, 31] on img at bounding box center [19, 30] width 30 height 30
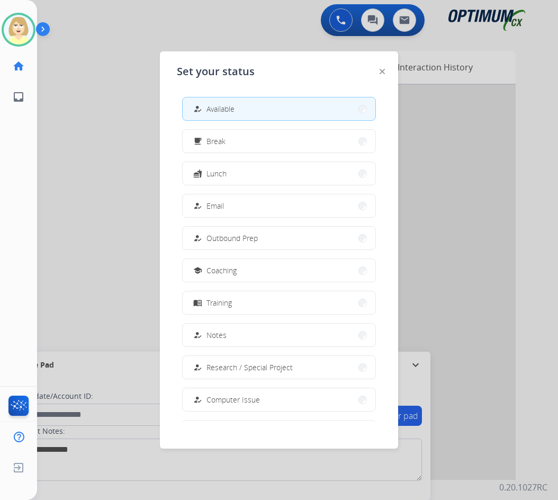
click at [215, 110] on span "Available" at bounding box center [220, 108] width 28 height 11
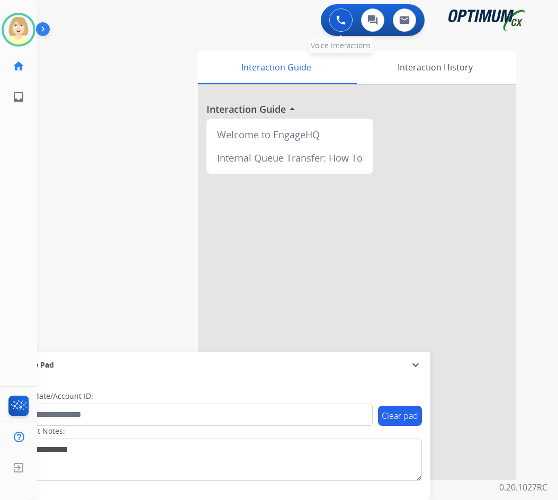
click at [337, 19] on img at bounding box center [341, 20] width 10 height 10
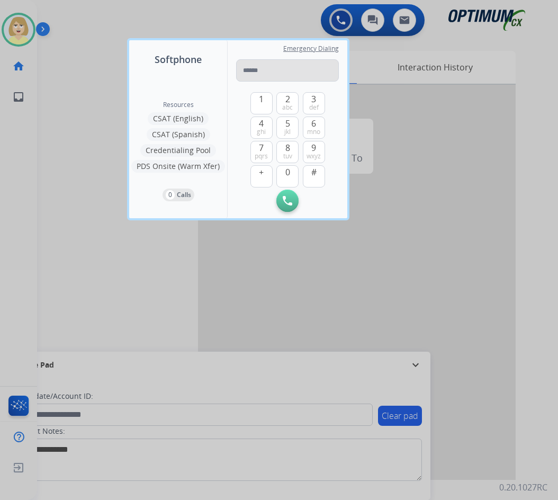
click at [257, 70] on input "tel" at bounding box center [287, 70] width 103 height 22
type input "**********"
click at [287, 202] on img at bounding box center [288, 201] width 10 height 10
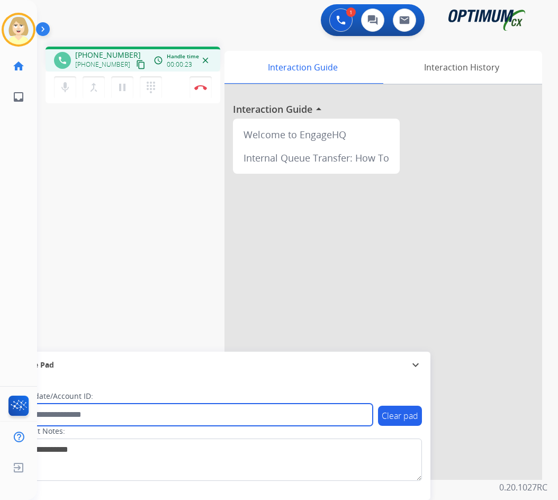
click at [66, 413] on input "text" at bounding box center [193, 414] width 359 height 22
paste input "*******"
type input "*******"
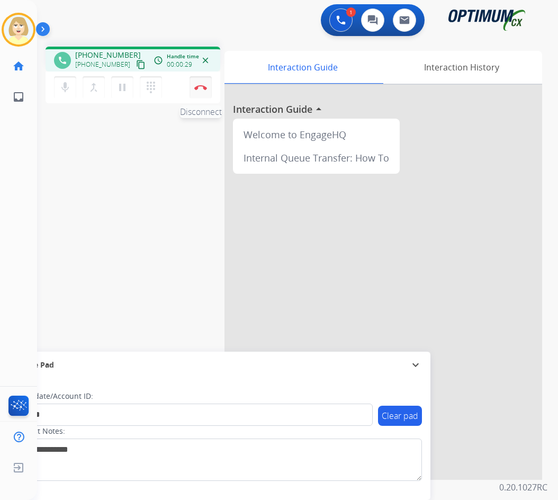
click at [201, 87] on img at bounding box center [200, 87] width 13 height 5
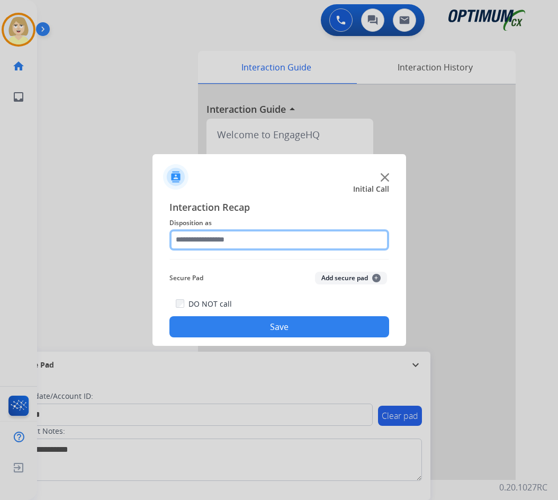
click at [224, 240] on input "text" at bounding box center [279, 239] width 220 height 21
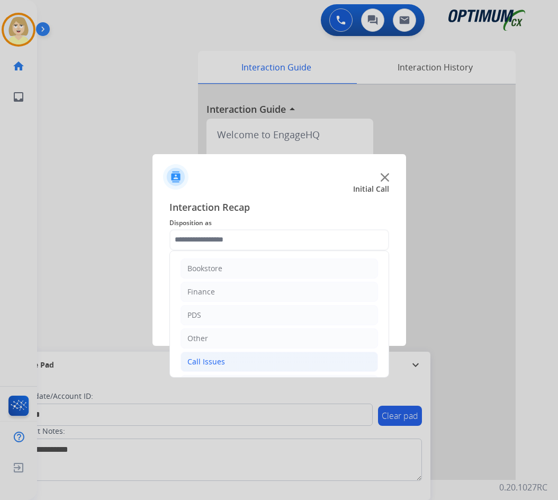
click at [223, 360] on div "Call Issues" at bounding box center [206, 361] width 38 height 11
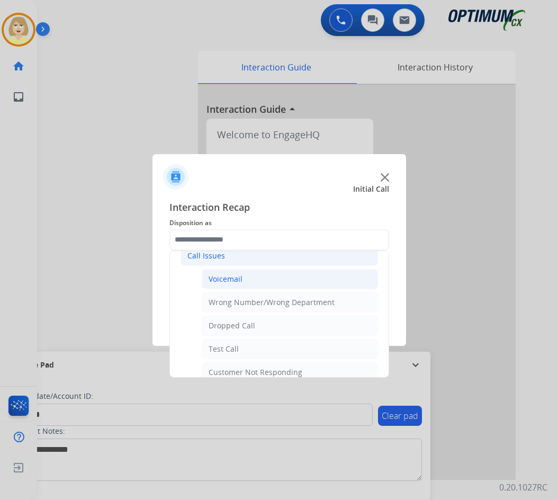
click at [231, 279] on div "Voicemail" at bounding box center [226, 279] width 34 height 11
type input "*********"
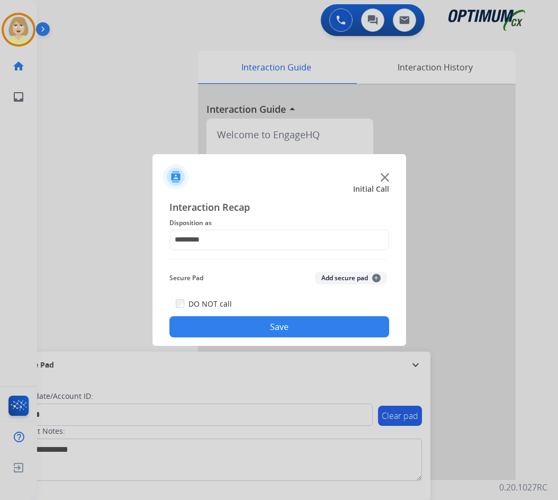
drag, startPoint x: 337, startPoint y: 278, endPoint x: 248, endPoint y: 316, distance: 96.7
click at [327, 282] on button "Add secure pad +" at bounding box center [351, 278] width 72 height 13
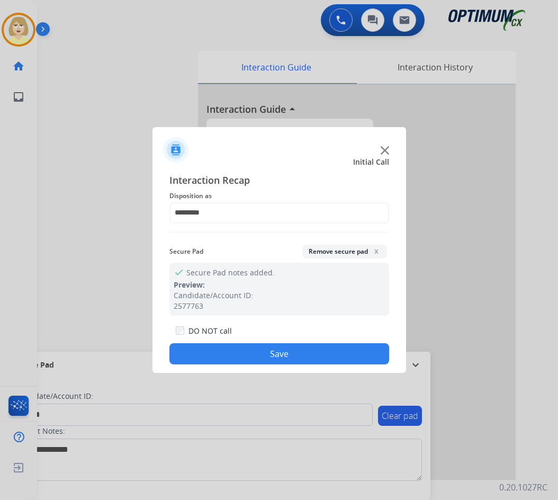
drag, startPoint x: 230, startPoint y: 355, endPoint x: 206, endPoint y: 337, distance: 29.9
click at [228, 354] on button "Save" at bounding box center [279, 353] width 220 height 21
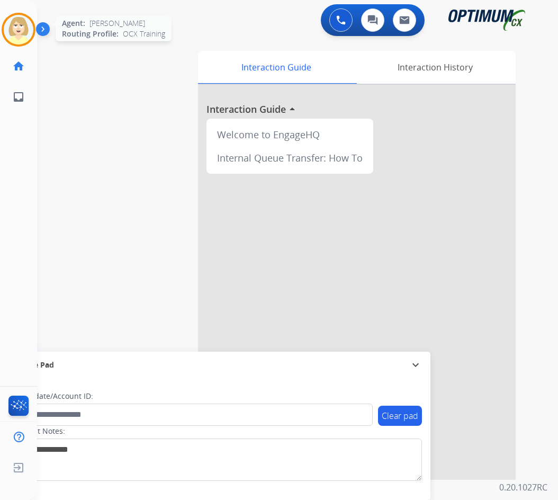
click at [12, 27] on img at bounding box center [19, 30] width 30 height 30
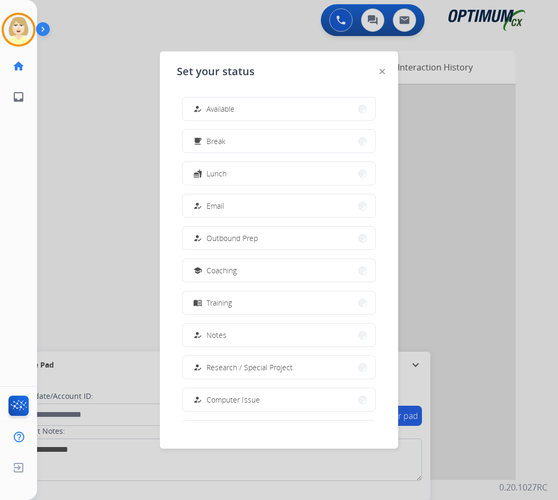
drag, startPoint x: 219, startPoint y: 111, endPoint x: 182, endPoint y: 108, distance: 37.2
click at [219, 111] on span "Available" at bounding box center [220, 108] width 28 height 11
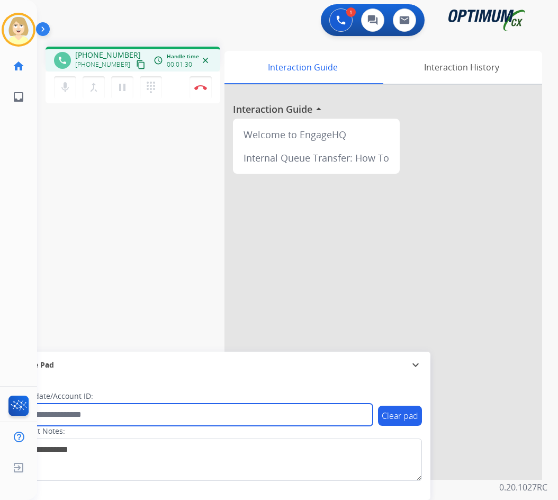
click at [56, 413] on input "text" at bounding box center [193, 414] width 359 height 22
paste input "*******"
type input "*******"
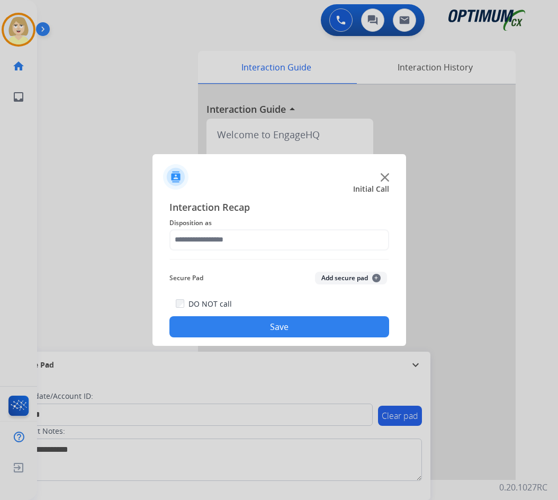
click at [201, 85] on div at bounding box center [279, 250] width 558 height 500
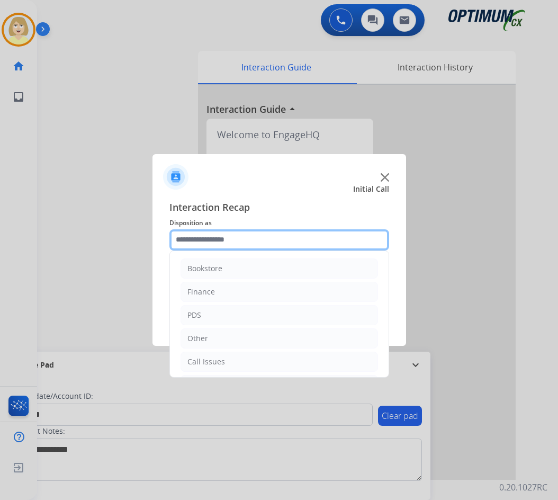
click at [186, 236] on input "text" at bounding box center [279, 239] width 220 height 21
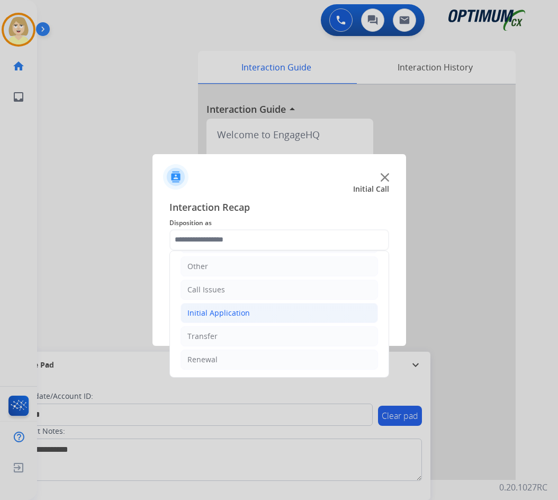
click at [223, 313] on div "Initial Application" at bounding box center [218, 313] width 62 height 11
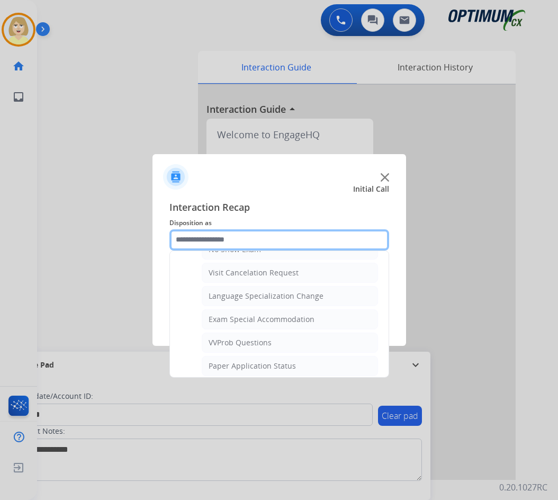
scroll to position [601, 0]
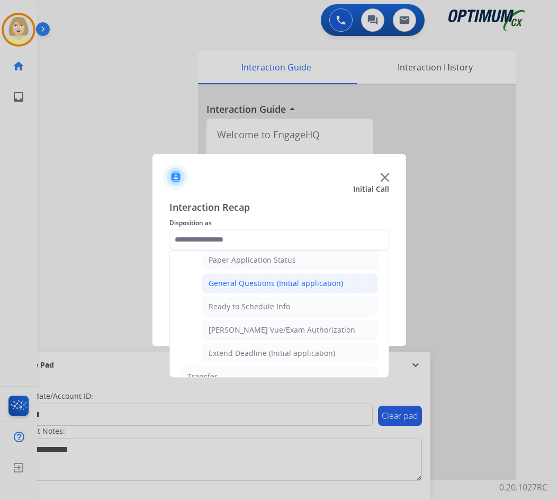
click at [273, 284] on div "General Questions (Initial application)" at bounding box center [276, 283] width 134 height 11
type input "**********"
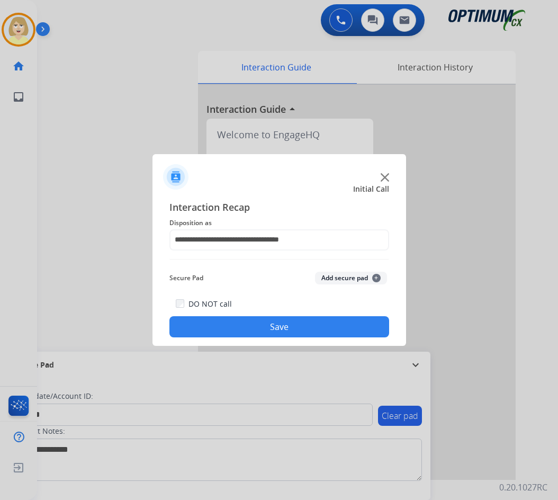
click at [333, 277] on button "Add secure pad +" at bounding box center [351, 278] width 72 height 13
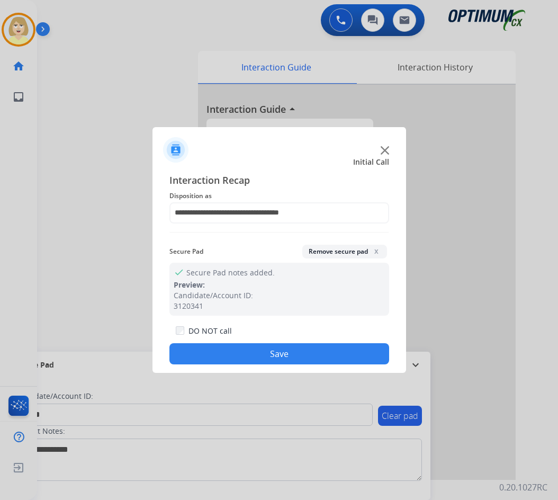
click at [198, 349] on button "Save" at bounding box center [279, 353] width 220 height 21
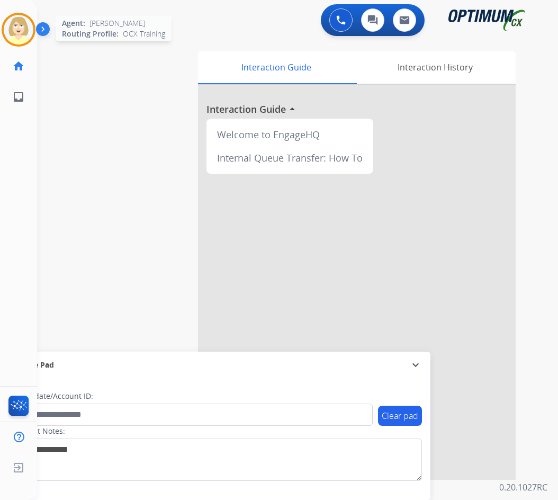
click at [17, 25] on img at bounding box center [19, 30] width 30 height 30
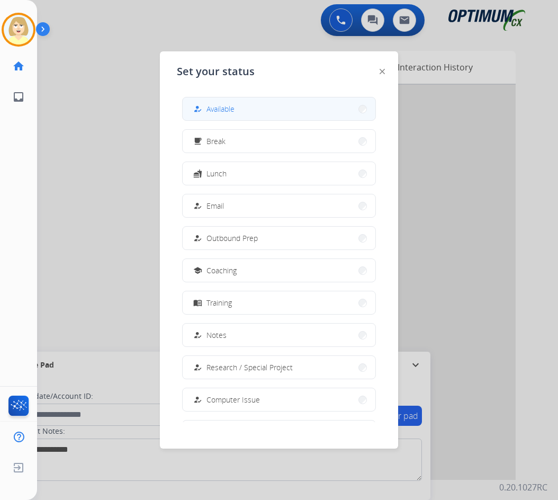
click at [230, 108] on span "Available" at bounding box center [220, 108] width 28 height 11
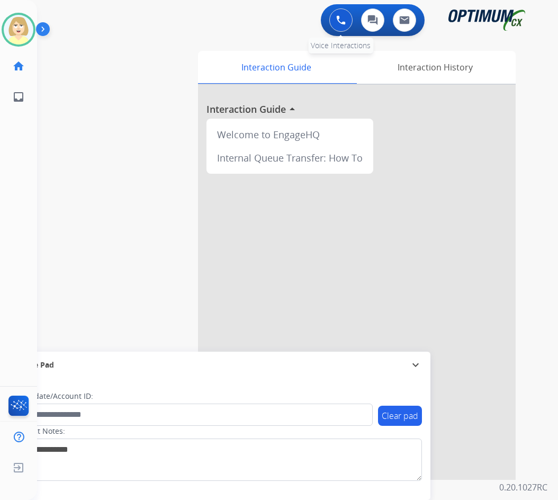
click at [341, 17] on img at bounding box center [341, 20] width 10 height 10
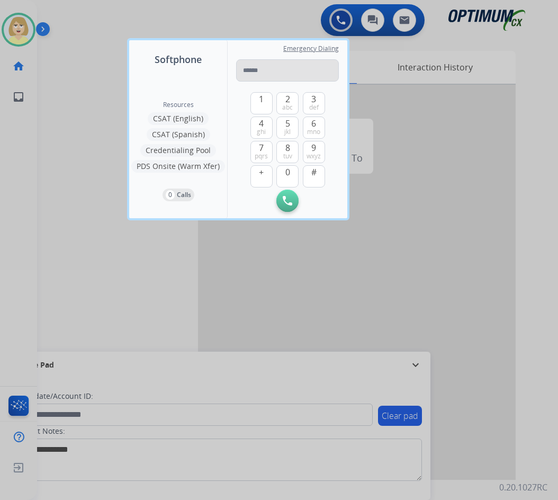
click at [255, 71] on input "tel" at bounding box center [287, 70] width 103 height 22
type input "**********"
click at [276, 195] on div "Initiate Call Remove Number" at bounding box center [287, 200] width 103 height 22
click at [285, 200] on img at bounding box center [288, 201] width 10 height 10
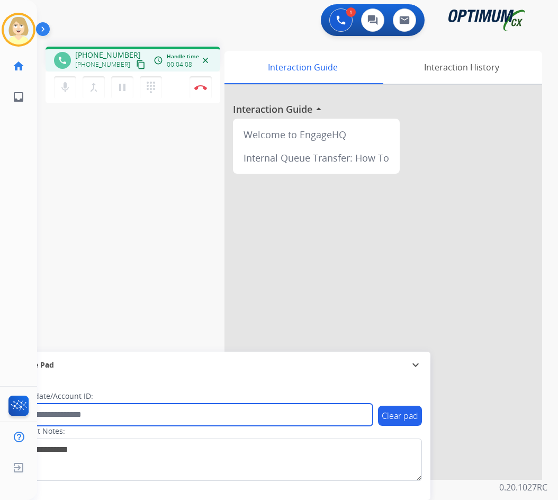
click at [84, 417] on input "text" at bounding box center [193, 414] width 359 height 22
paste input "*******"
type input "*******"
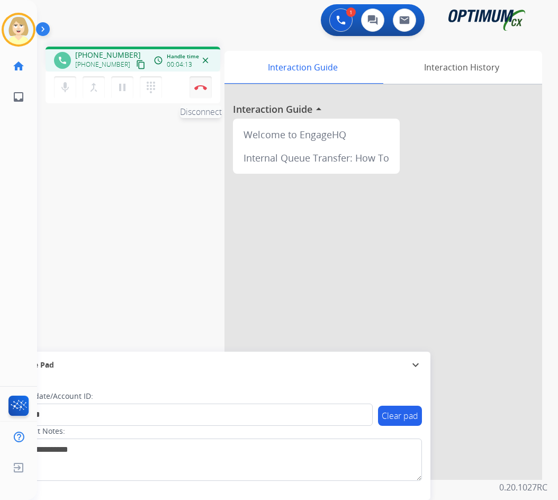
click at [202, 84] on button "Disconnect" at bounding box center [200, 87] width 22 height 22
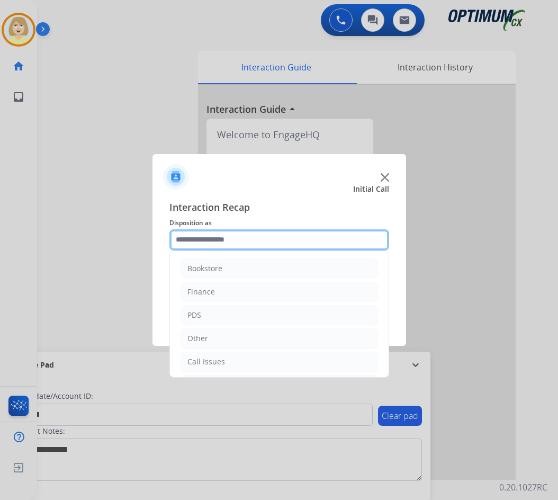
click at [227, 241] on input "text" at bounding box center [279, 239] width 220 height 21
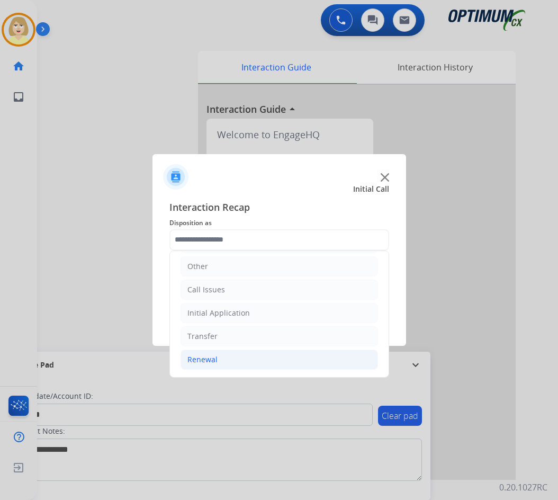
click at [207, 359] on div "Renewal" at bounding box center [202, 359] width 30 height 11
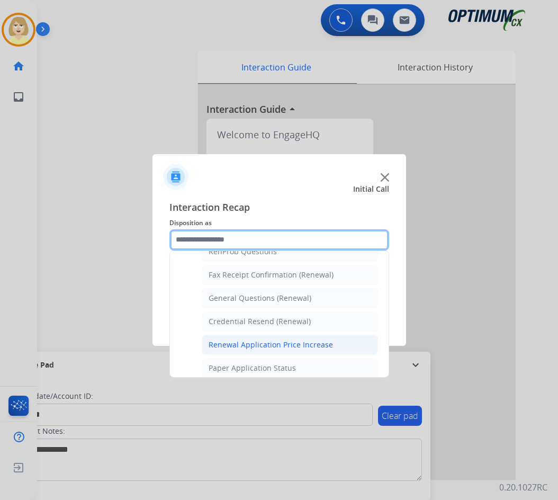
scroll to position [390, 0]
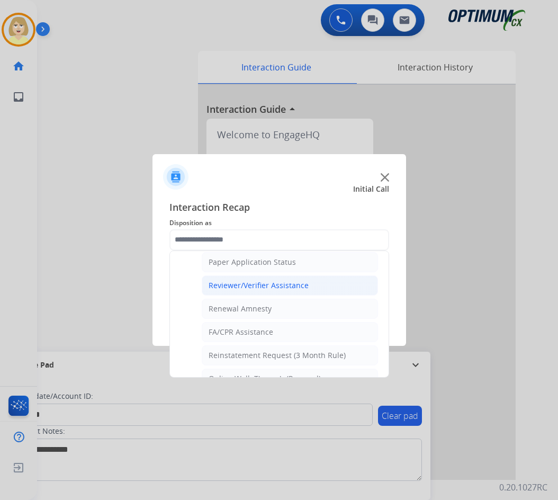
click at [249, 284] on div "Reviewer/Verifier Assistance" at bounding box center [259, 285] width 100 height 11
type input "**********"
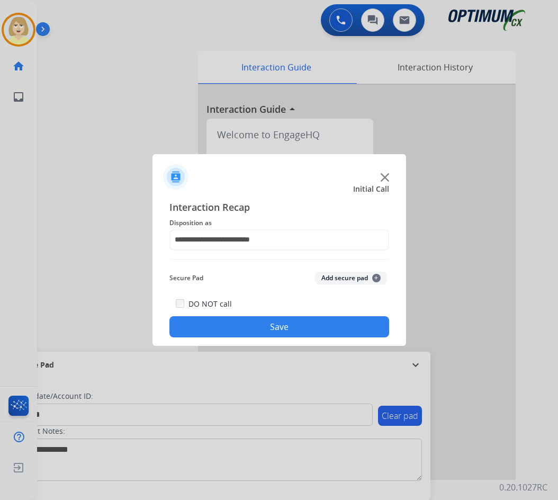
click at [331, 277] on button "Add secure pad +" at bounding box center [351, 278] width 72 height 13
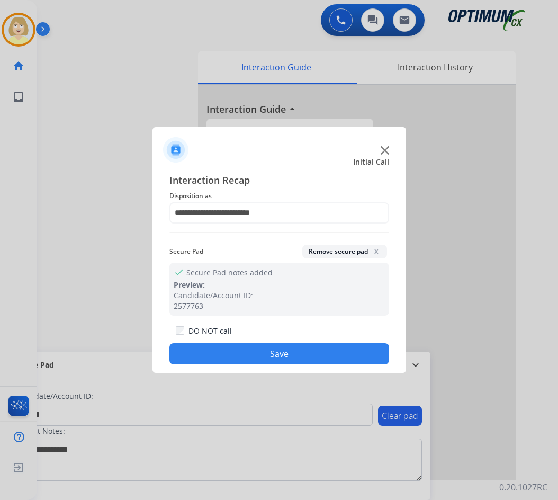
drag, startPoint x: 259, startPoint y: 359, endPoint x: 106, endPoint y: 248, distance: 189.5
click at [247, 349] on button "Save" at bounding box center [279, 353] width 220 height 21
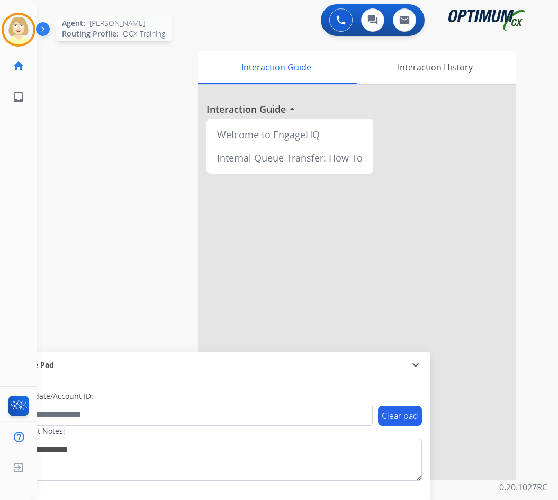
click at [15, 23] on img at bounding box center [19, 30] width 30 height 30
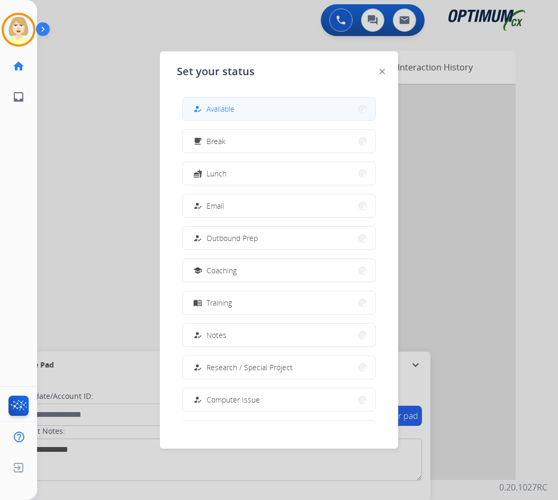
click at [214, 107] on span "Available" at bounding box center [220, 108] width 28 height 11
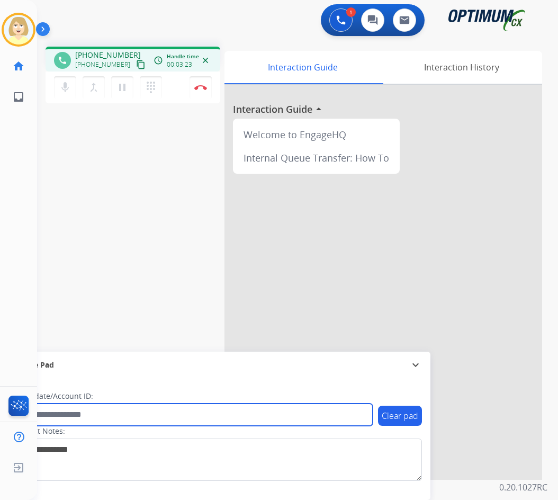
click at [64, 414] on input "text" at bounding box center [193, 414] width 359 height 22
paste input "*******"
type input "*******"
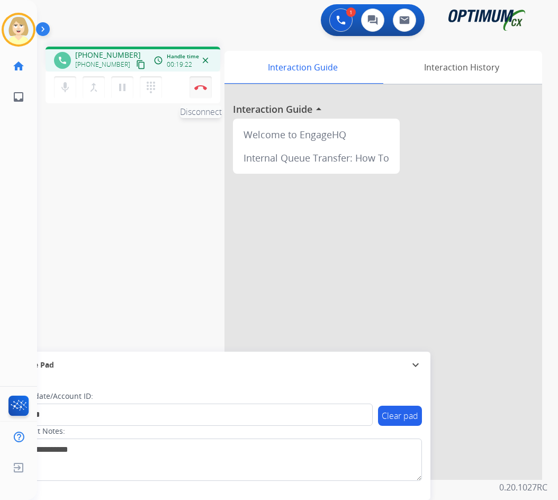
click at [201, 84] on button "Disconnect" at bounding box center [200, 87] width 22 height 22
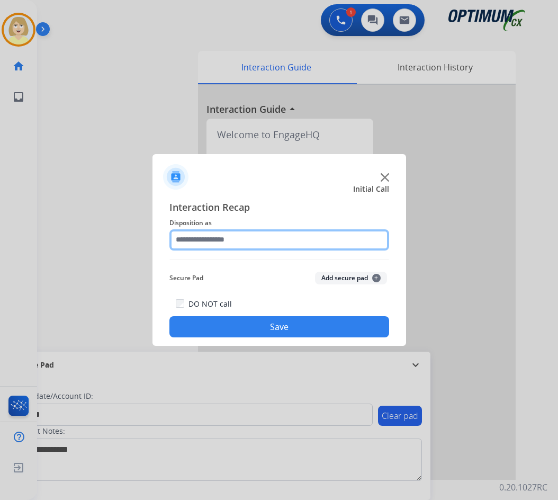
click at [204, 244] on input "text" at bounding box center [279, 239] width 220 height 21
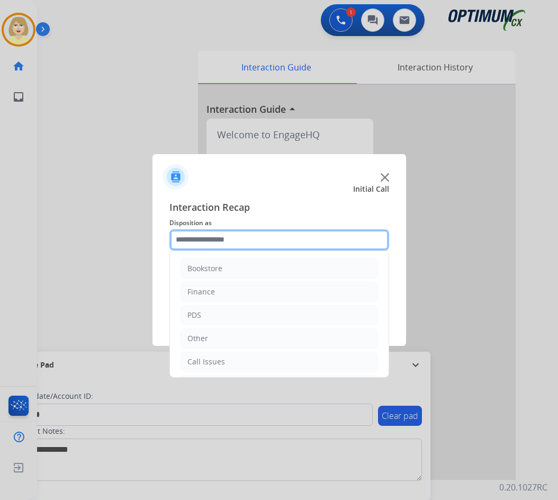
scroll to position [72, 0]
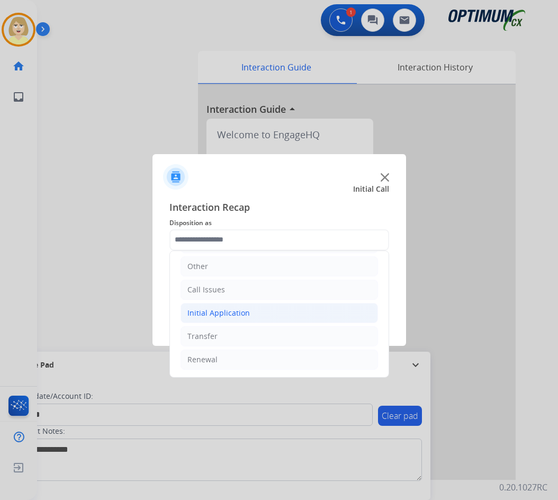
click at [206, 312] on div "Initial Application" at bounding box center [218, 313] width 62 height 11
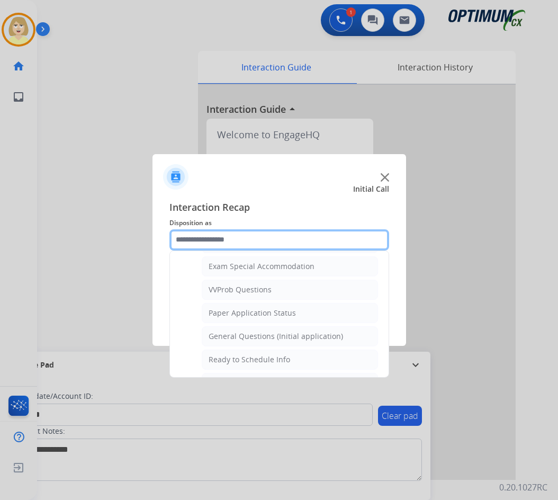
scroll to position [601, 0]
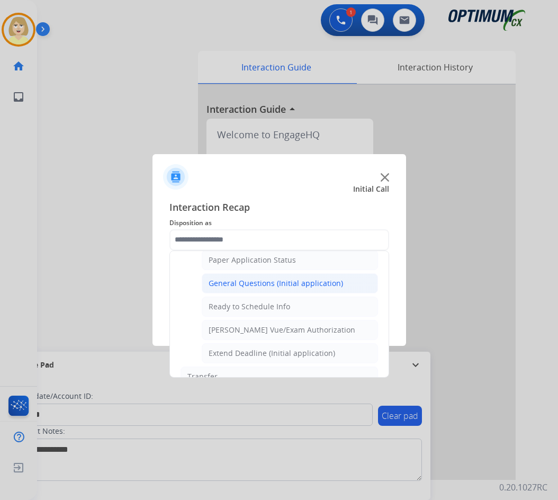
click at [265, 285] on div "General Questions (Initial application)" at bounding box center [276, 283] width 134 height 11
type input "**********"
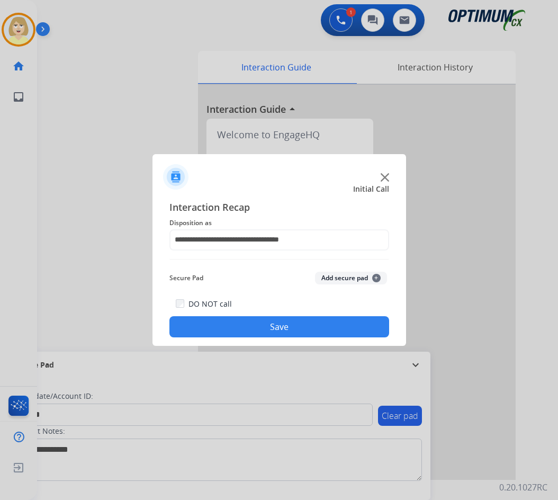
click at [352, 277] on button "Add secure pad +" at bounding box center [351, 278] width 72 height 13
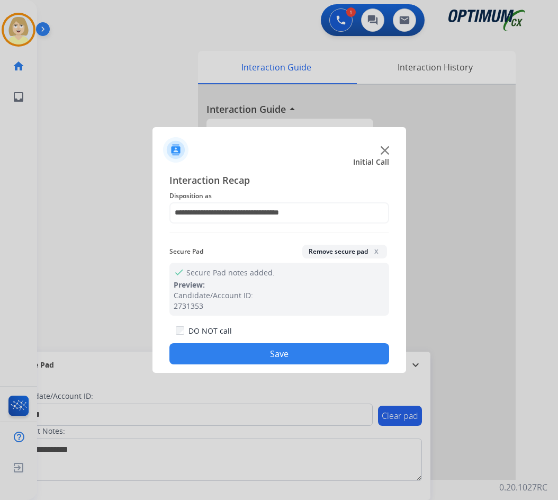
drag, startPoint x: 239, startPoint y: 351, endPoint x: 234, endPoint y: 346, distance: 6.8
click at [238, 351] on button "Save" at bounding box center [279, 353] width 220 height 21
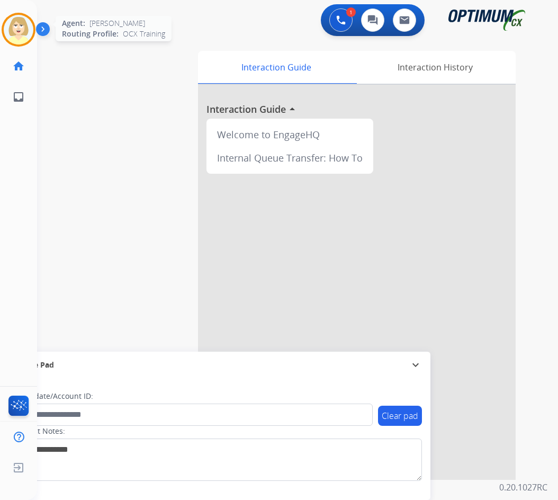
click at [14, 26] on img at bounding box center [19, 30] width 30 height 30
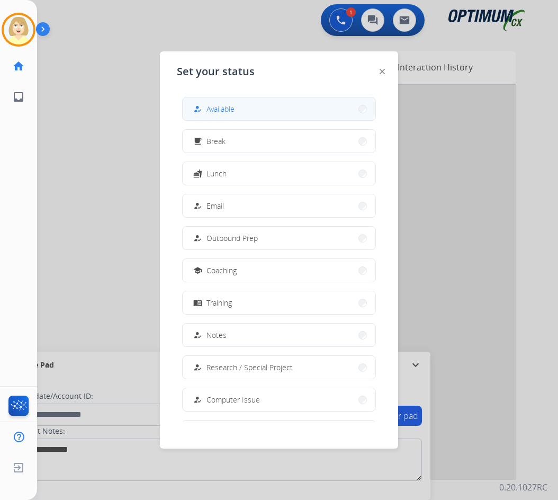
click at [222, 107] on span "Available" at bounding box center [220, 108] width 28 height 11
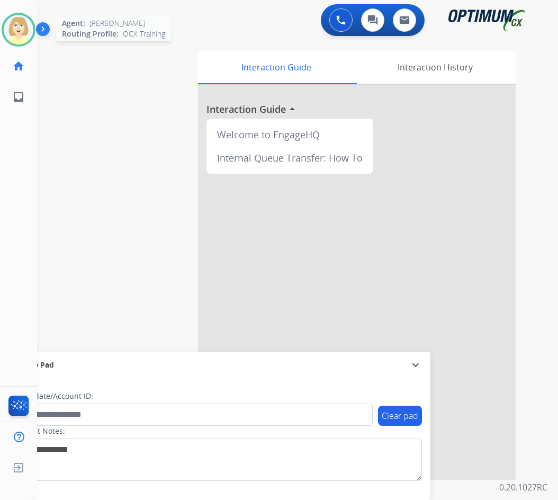
click at [14, 23] on img at bounding box center [19, 30] width 30 height 30
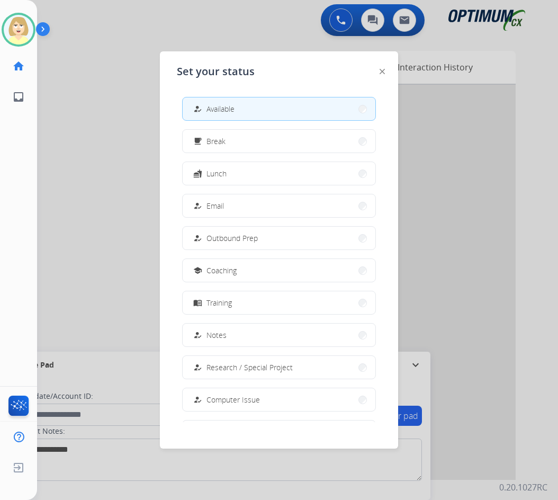
click at [228, 173] on button "fastfood Lunch" at bounding box center [279, 173] width 193 height 23
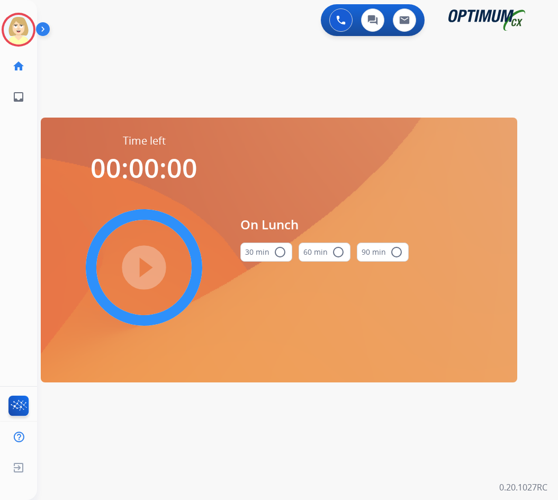
click at [283, 251] on mat-icon "radio_button_unchecked" at bounding box center [280, 252] width 13 height 13
click at [150, 268] on mat-icon "play_circle_filled" at bounding box center [144, 267] width 13 height 13
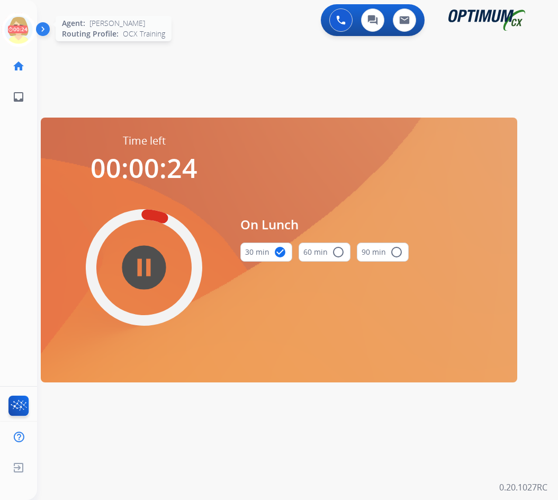
click at [24, 26] on icon at bounding box center [19, 30] width 34 height 34
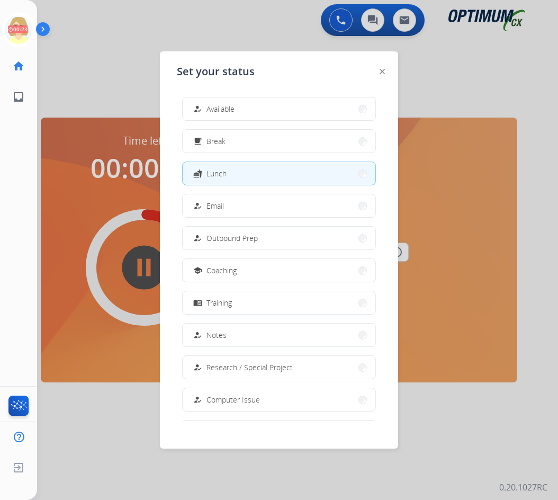
click at [227, 107] on span "Available" at bounding box center [220, 108] width 28 height 11
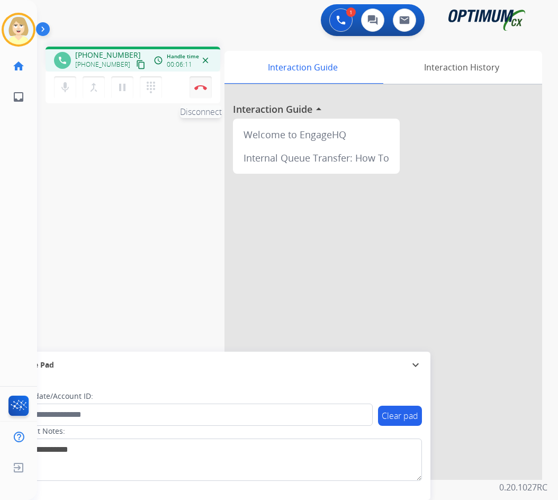
click at [198, 82] on button "Disconnect" at bounding box center [200, 87] width 22 height 22
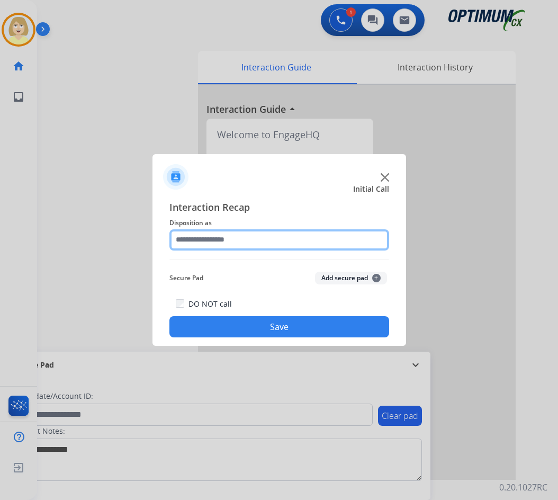
click at [199, 244] on input "text" at bounding box center [279, 239] width 220 height 21
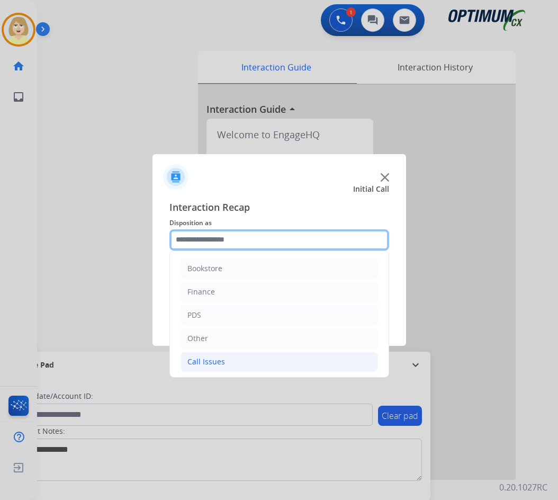
scroll to position [72, 0]
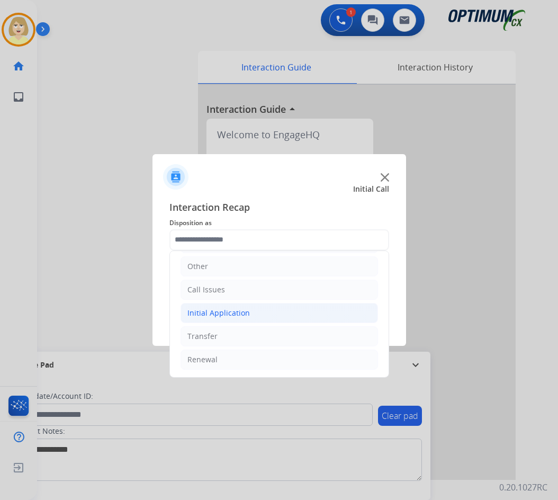
click at [221, 317] on div "Initial Application" at bounding box center [218, 313] width 62 height 11
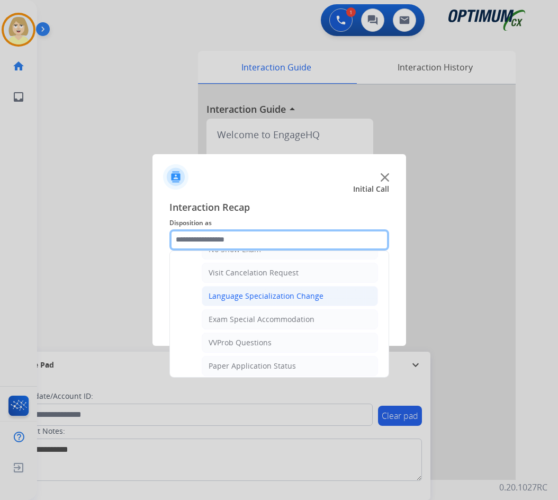
scroll to position [548, 0]
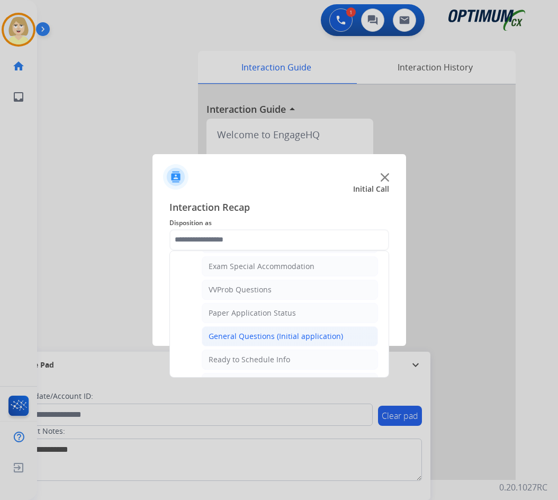
click at [258, 334] on div "General Questions (Initial application)" at bounding box center [276, 336] width 134 height 11
type input "**********"
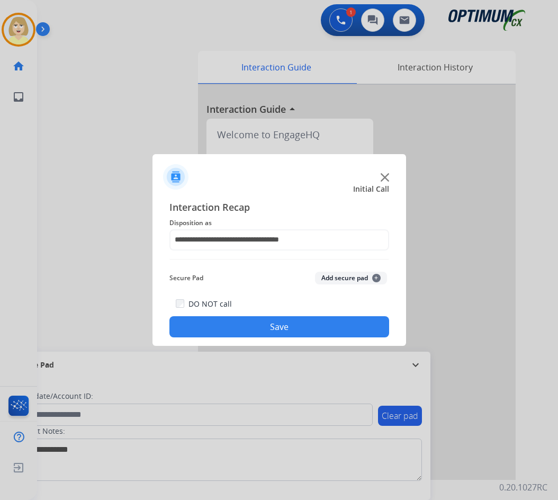
click at [324, 278] on button "Add secure pad +" at bounding box center [351, 278] width 72 height 13
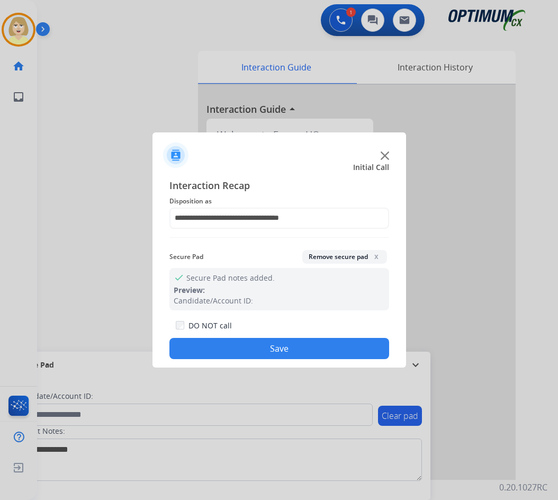
drag, startPoint x: 214, startPoint y: 351, endPoint x: 185, endPoint y: 310, distance: 50.5
click at [206, 343] on button "Save" at bounding box center [279, 348] width 220 height 21
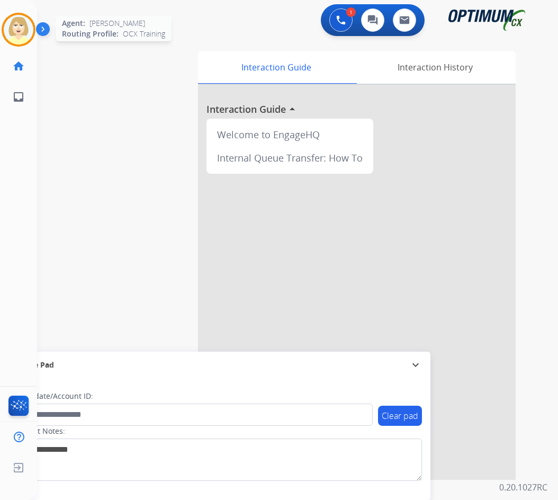
click at [19, 25] on img at bounding box center [19, 30] width 30 height 30
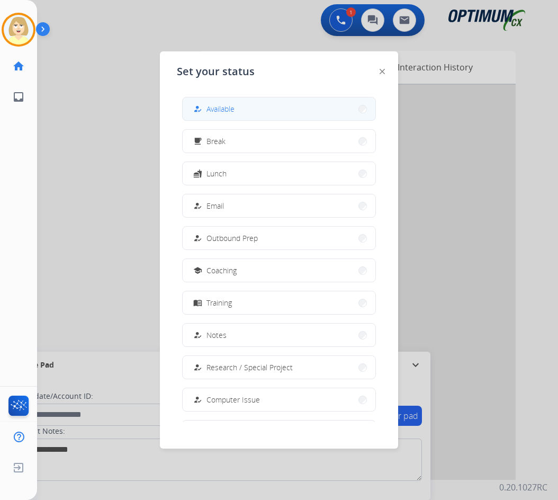
click at [225, 111] on span "Available" at bounding box center [220, 108] width 28 height 11
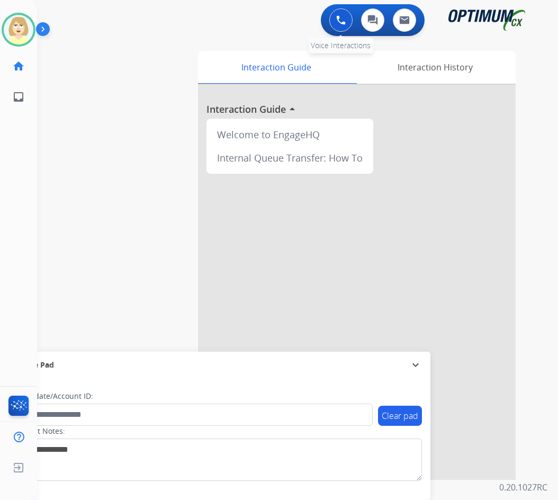
click at [338, 16] on img at bounding box center [341, 20] width 10 height 10
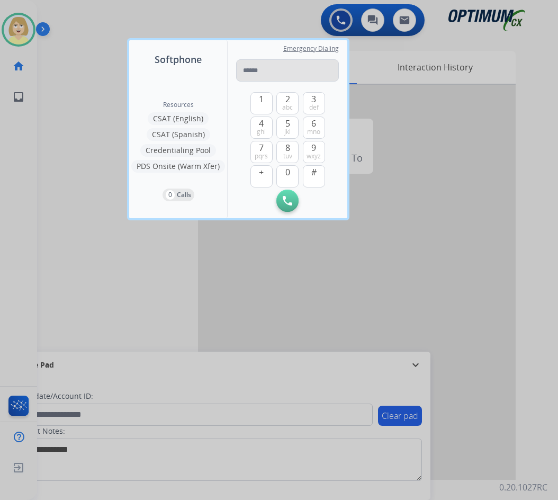
click at [251, 69] on input "tel" at bounding box center [287, 70] width 103 height 22
type input "**********"
click at [286, 201] on img at bounding box center [288, 201] width 10 height 10
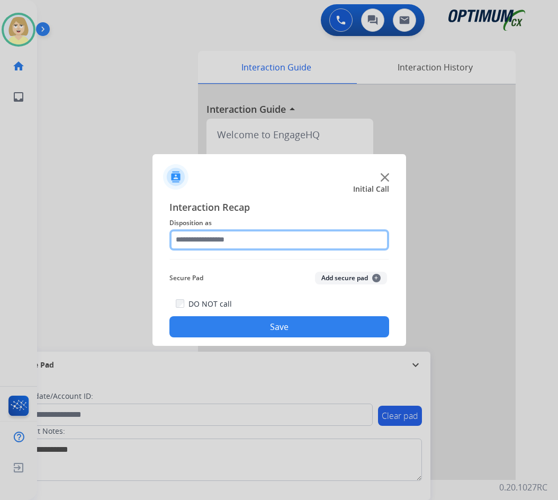
click at [221, 239] on input "text" at bounding box center [279, 239] width 220 height 21
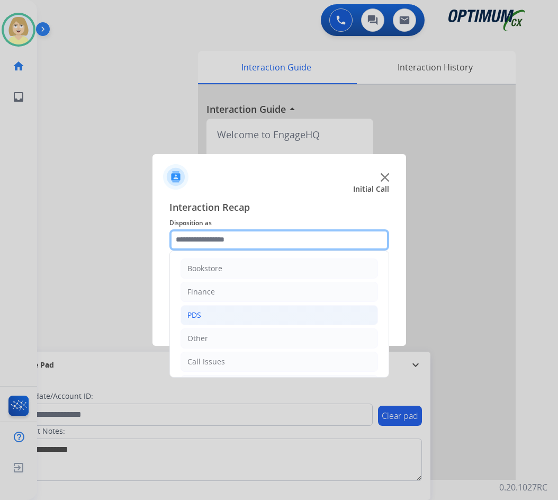
scroll to position [72, 0]
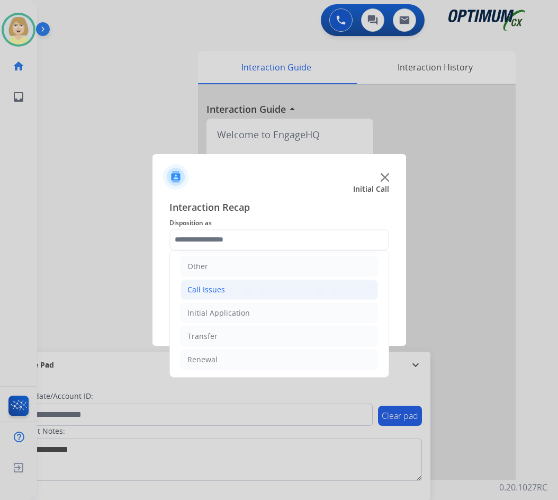
click at [214, 286] on div "Call Issues" at bounding box center [206, 289] width 38 height 11
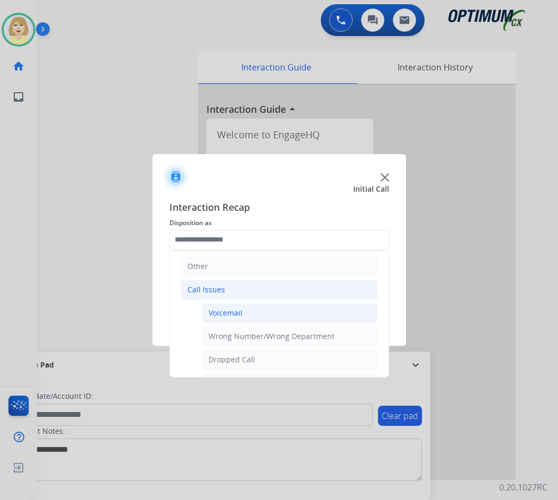
click at [225, 311] on div "Voicemail" at bounding box center [226, 313] width 34 height 11
type input "*********"
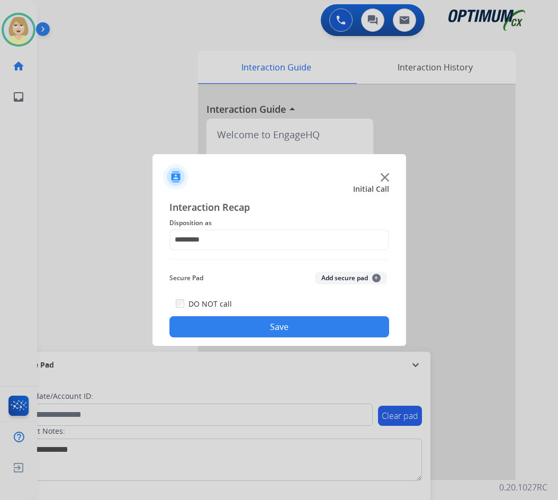
drag, startPoint x: 311, startPoint y: 324, endPoint x: 287, endPoint y: 309, distance: 28.6
click at [310, 324] on button "Save" at bounding box center [279, 326] width 220 height 21
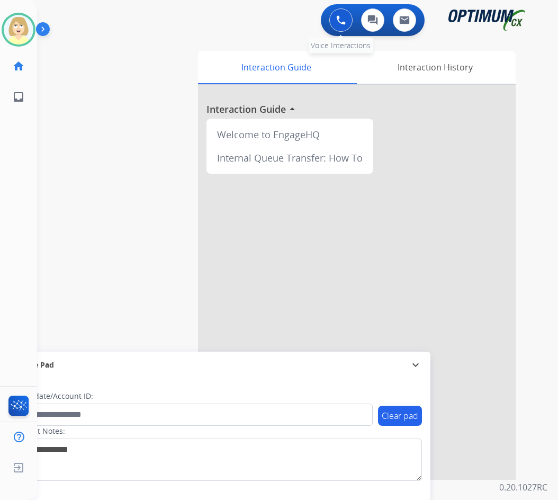
click at [342, 17] on img at bounding box center [341, 20] width 10 height 10
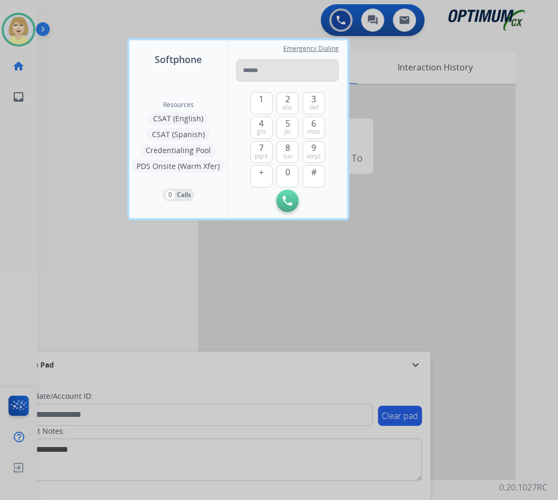
click at [257, 65] on input "tel" at bounding box center [287, 70] width 103 height 22
type input "**********"
click at [290, 199] on img at bounding box center [288, 201] width 10 height 10
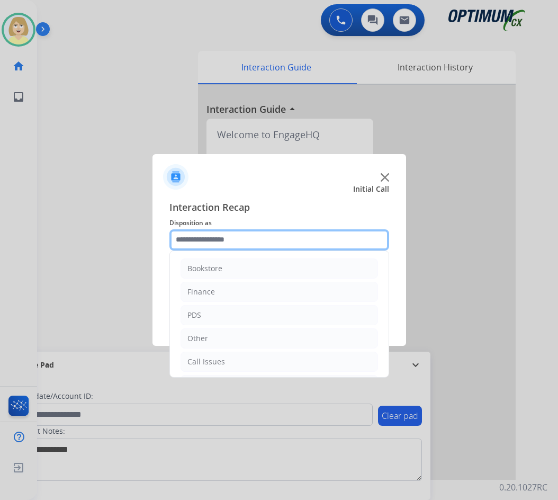
drag, startPoint x: 227, startPoint y: 236, endPoint x: 226, endPoint y: 250, distance: 14.3
click at [228, 236] on input "text" at bounding box center [279, 239] width 220 height 21
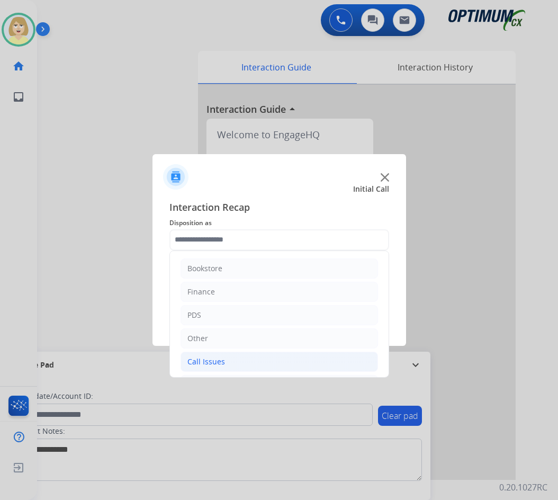
click at [205, 360] on div "Call Issues" at bounding box center [206, 361] width 38 height 11
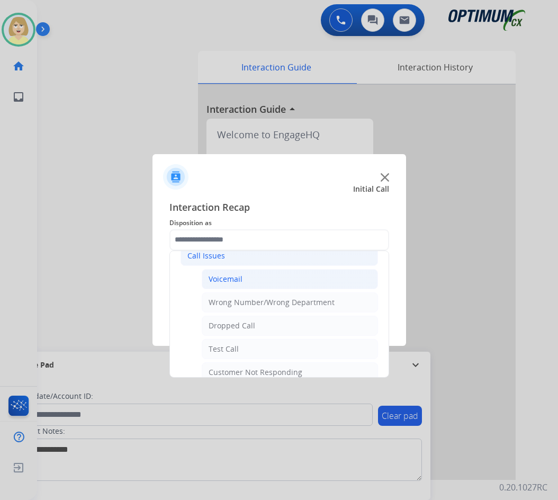
click at [239, 278] on div "Voicemail" at bounding box center [226, 279] width 34 height 11
type input "*********"
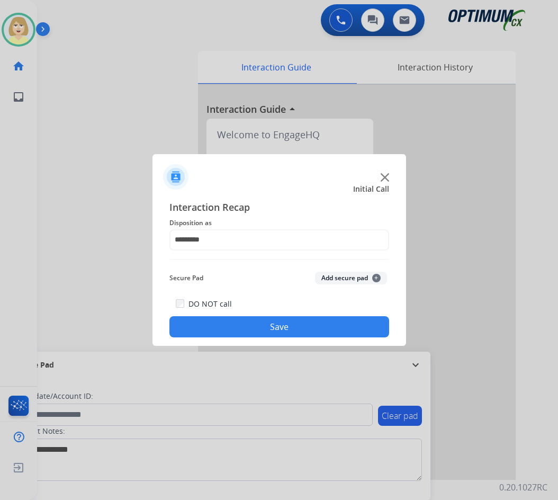
drag, startPoint x: 232, startPoint y: 330, endPoint x: 231, endPoint y: 323, distance: 6.4
click at [232, 329] on button "Save" at bounding box center [279, 326] width 220 height 21
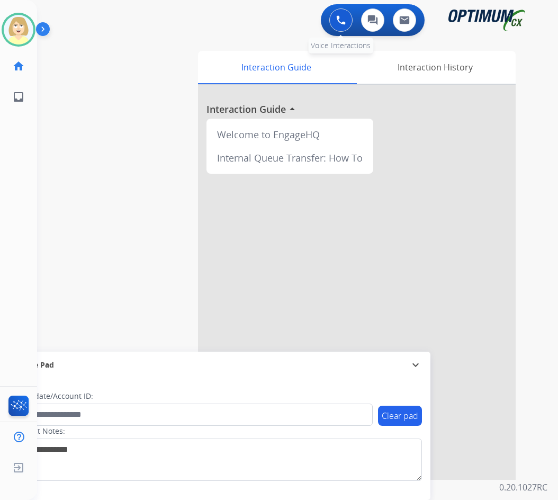
click at [340, 21] on img at bounding box center [341, 20] width 10 height 10
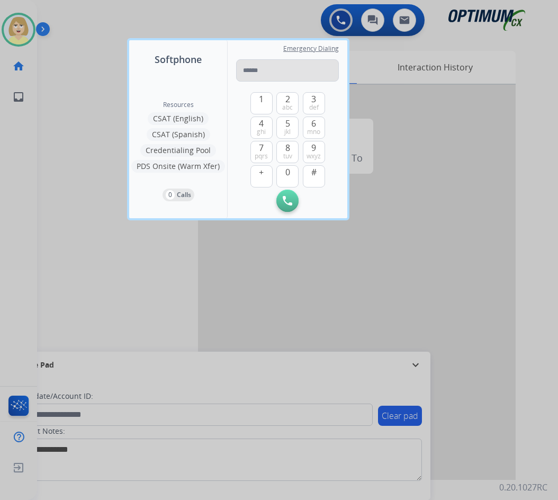
click at [251, 67] on input "tel" at bounding box center [287, 70] width 103 height 22
type input "**********"
click at [287, 205] on img at bounding box center [288, 201] width 10 height 10
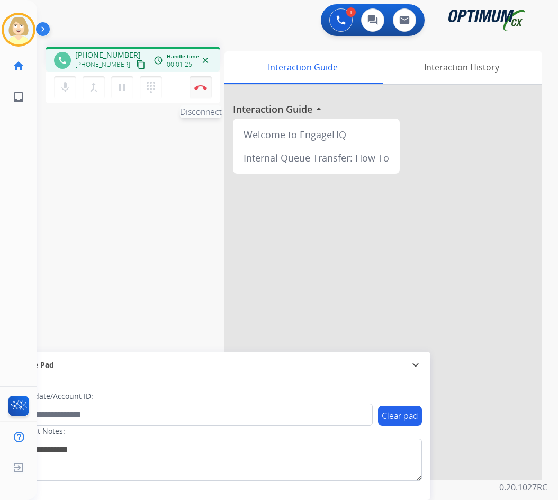
click at [200, 86] on img at bounding box center [200, 87] width 13 height 5
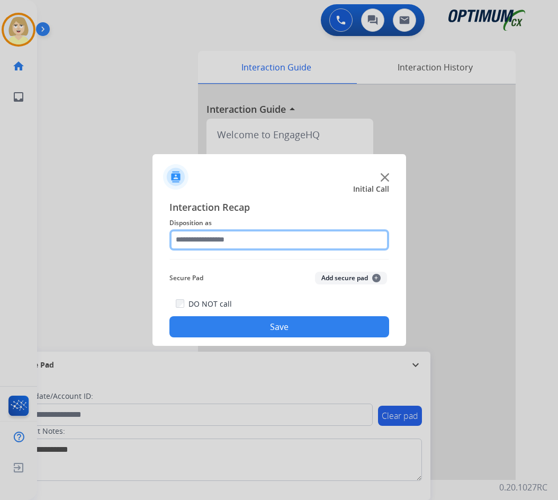
click at [204, 241] on input "text" at bounding box center [279, 239] width 220 height 21
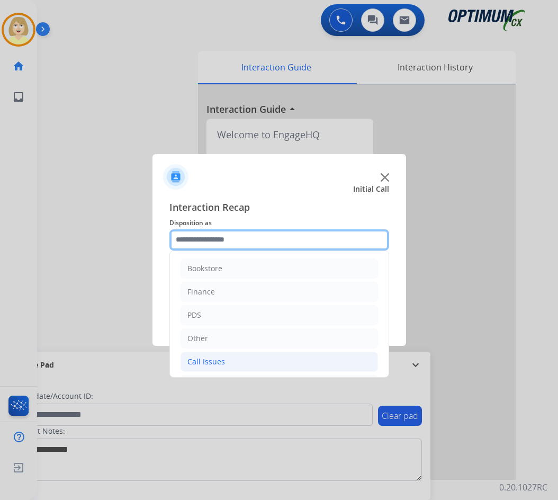
scroll to position [72, 0]
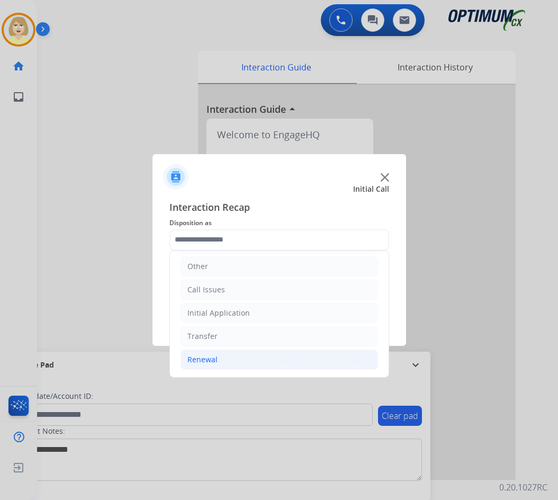
click at [205, 360] on div "Renewal" at bounding box center [202, 359] width 30 height 11
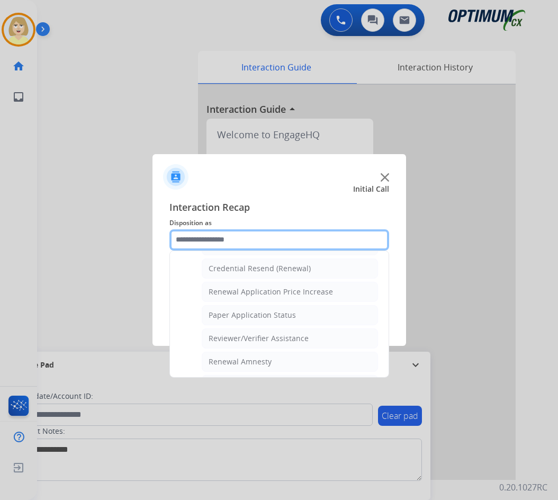
scroll to position [390, 0]
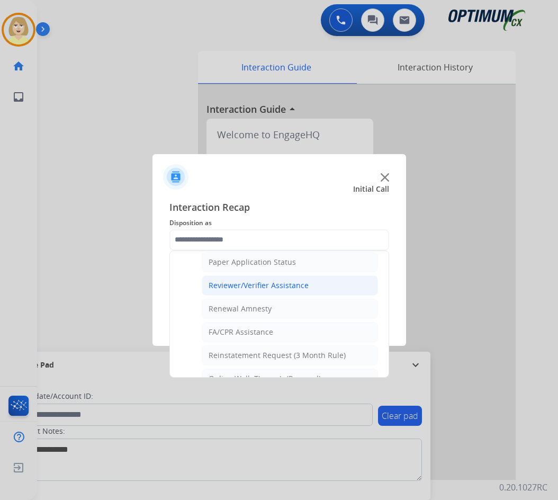
click at [254, 286] on div "Reviewer/Verifier Assistance" at bounding box center [259, 285] width 100 height 11
type input "**********"
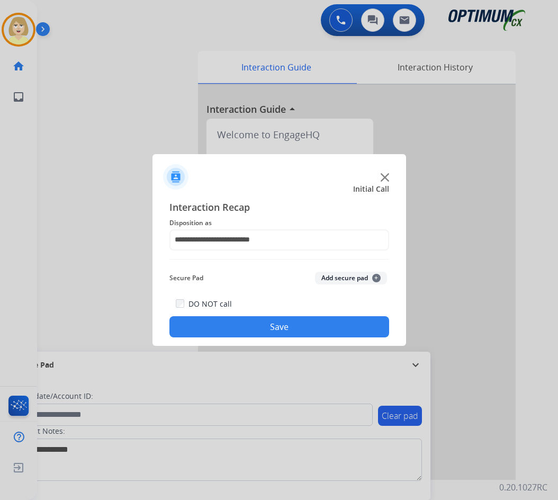
drag, startPoint x: 260, startPoint y: 328, endPoint x: 62, endPoint y: 180, distance: 247.0
click at [257, 326] on button "Save" at bounding box center [279, 326] width 220 height 21
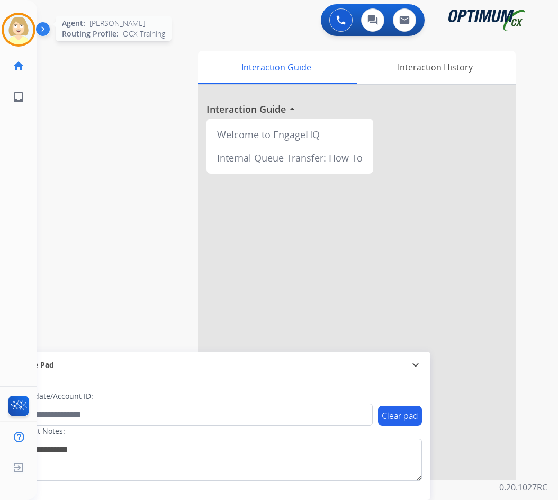
click at [19, 21] on img at bounding box center [19, 30] width 30 height 30
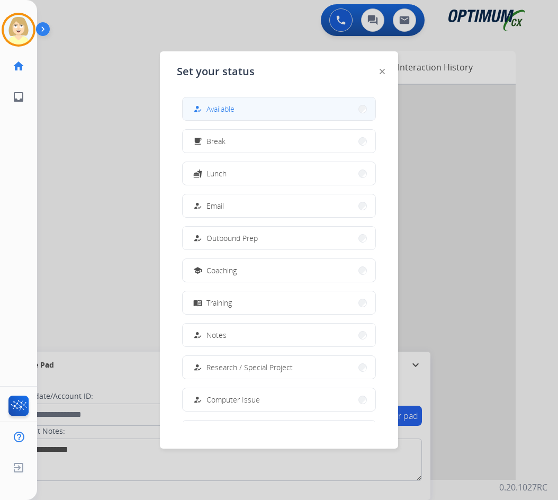
click at [234, 111] on span "Available" at bounding box center [220, 108] width 28 height 11
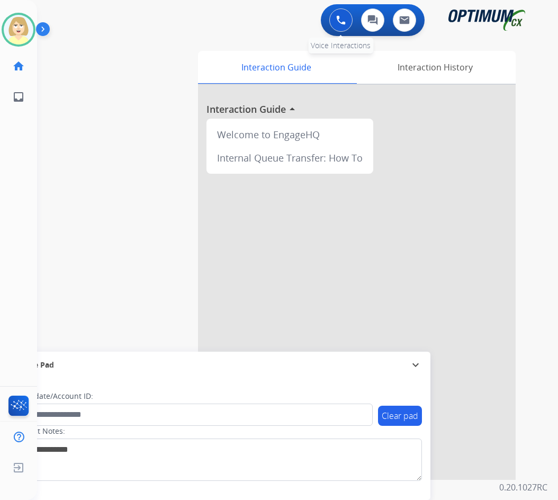
drag, startPoint x: 340, startPoint y: 17, endPoint x: 332, endPoint y: 19, distance: 8.1
click at [340, 16] on img at bounding box center [341, 20] width 10 height 10
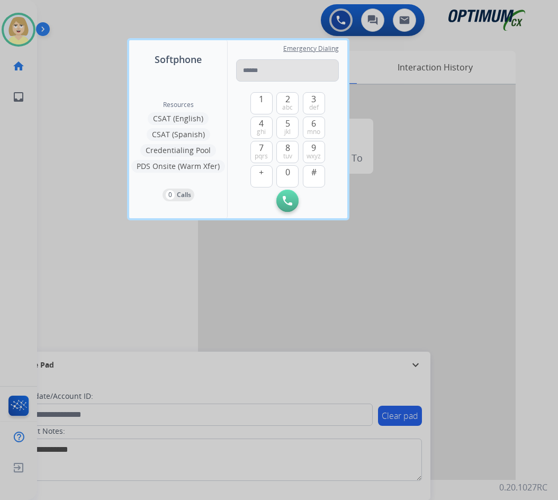
click at [254, 65] on input "tel" at bounding box center [287, 70] width 103 height 22
type input "**********"
click at [285, 200] on img at bounding box center [288, 201] width 10 height 10
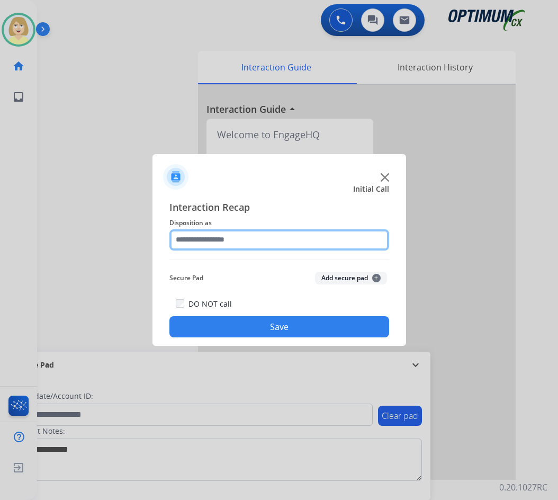
click at [228, 242] on input "text" at bounding box center [279, 239] width 220 height 21
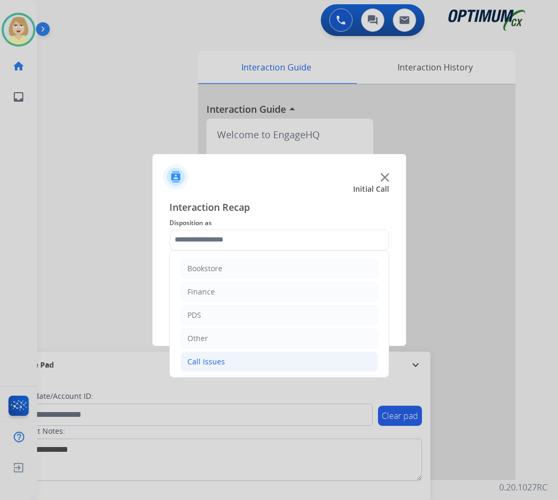
click at [211, 359] on div "Call Issues" at bounding box center [206, 361] width 38 height 11
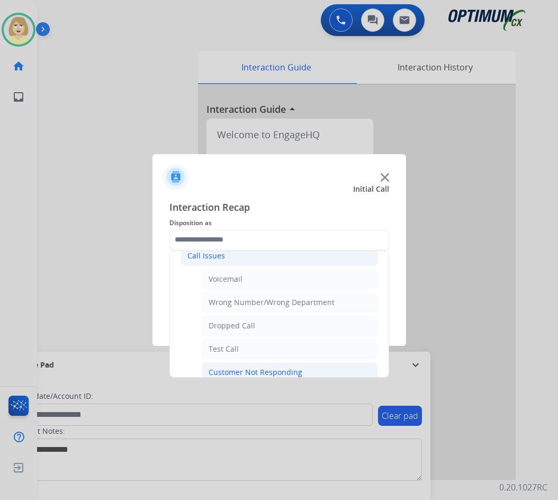
click at [243, 369] on div "Customer Not Responding" at bounding box center [256, 372] width 94 height 11
type input "**********"
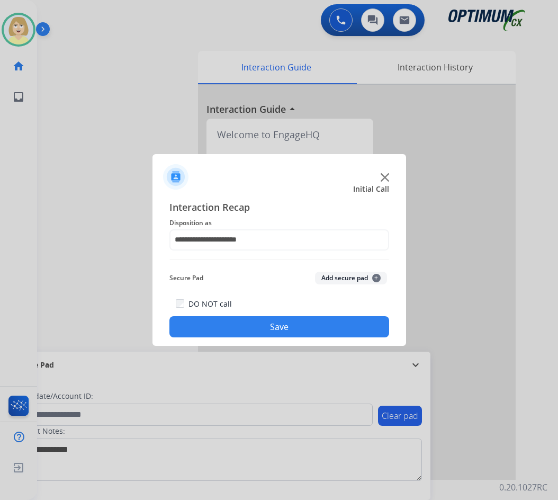
drag, startPoint x: 235, startPoint y: 327, endPoint x: 122, endPoint y: 131, distance: 226.0
click at [235, 325] on button "Save" at bounding box center [279, 326] width 220 height 21
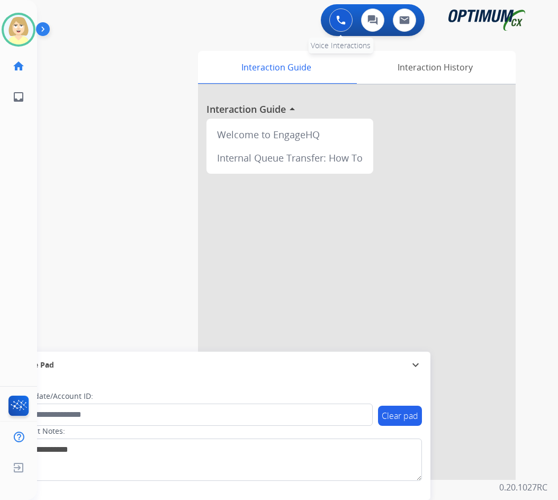
click at [342, 14] on button at bounding box center [340, 19] width 23 height 23
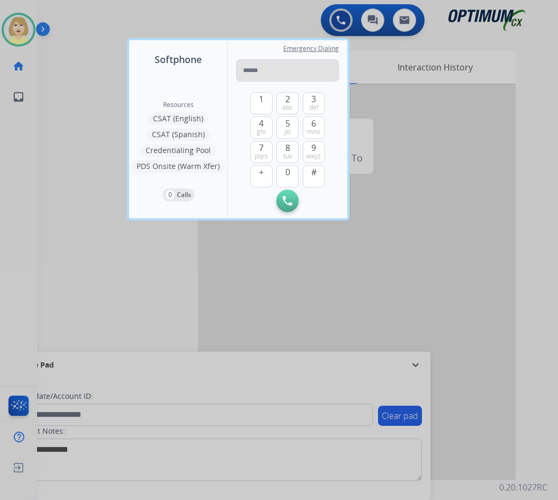
click at [246, 69] on input "tel" at bounding box center [287, 70] width 103 height 22
type input "**********"
click at [287, 195] on button "Initiate Call" at bounding box center [287, 200] width 22 height 22
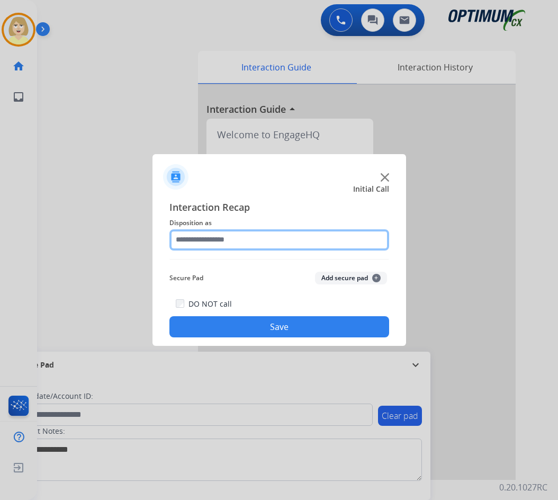
click at [209, 239] on input "text" at bounding box center [279, 239] width 220 height 21
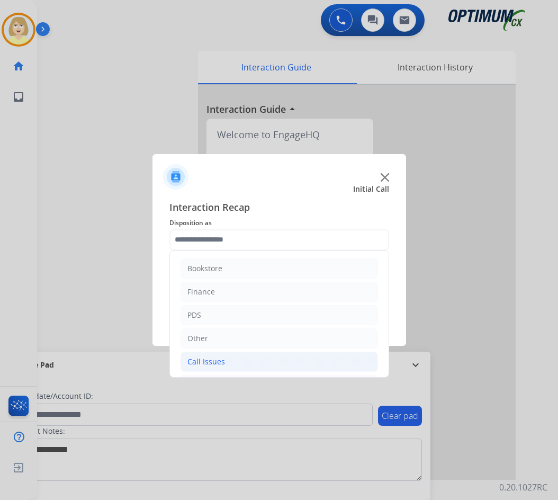
click at [208, 363] on div "Call Issues" at bounding box center [206, 361] width 38 height 11
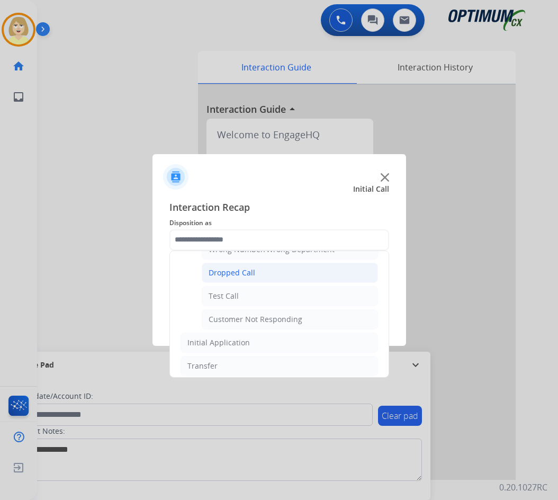
click at [229, 277] on div "Dropped Call" at bounding box center [232, 272] width 47 height 11
type input "**********"
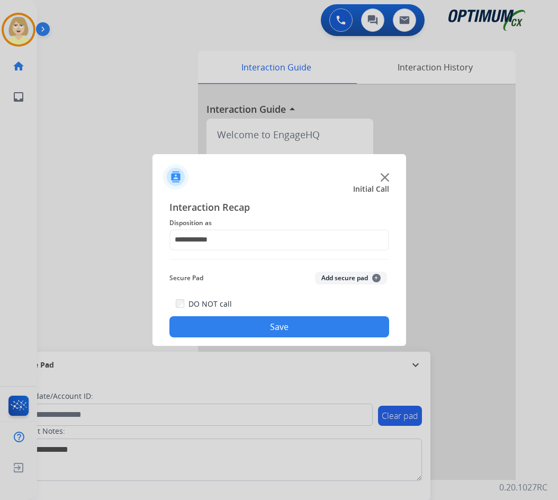
click at [248, 321] on button "Save" at bounding box center [279, 326] width 220 height 21
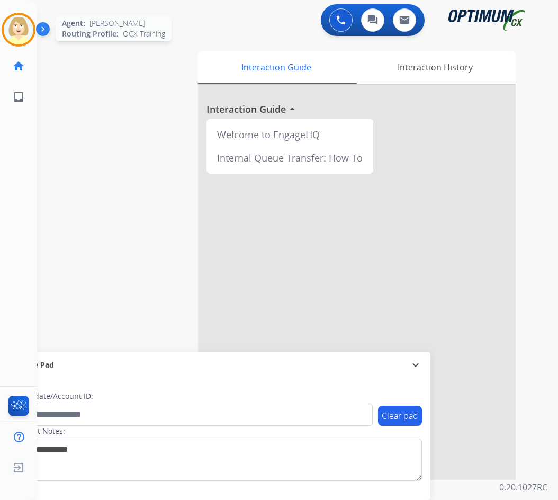
click at [16, 29] on img at bounding box center [19, 30] width 30 height 30
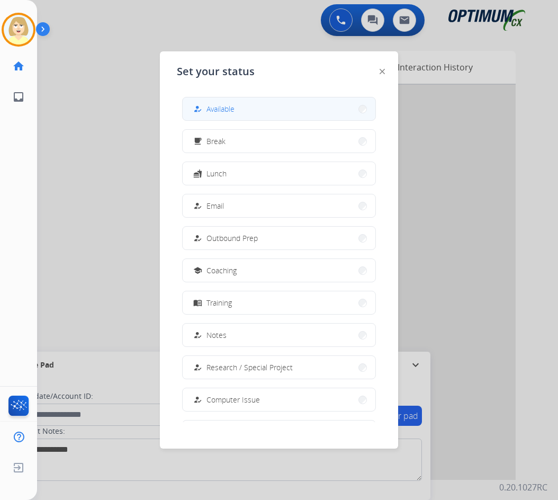
click at [221, 108] on span "Available" at bounding box center [220, 108] width 28 height 11
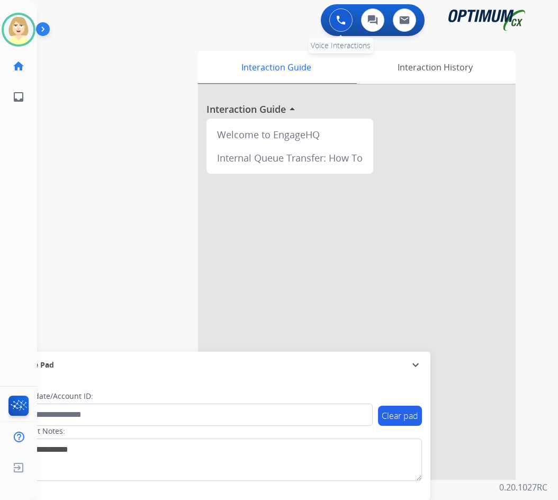
click at [335, 15] on button at bounding box center [340, 19] width 23 height 23
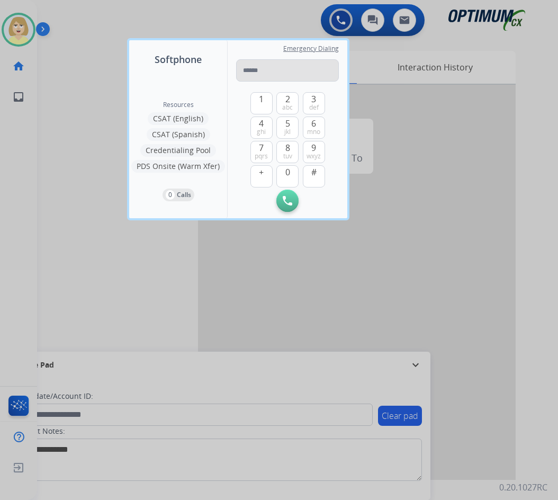
click at [252, 74] on input "tel" at bounding box center [287, 70] width 103 height 22
type input "**********"
click at [283, 204] on img at bounding box center [288, 201] width 10 height 10
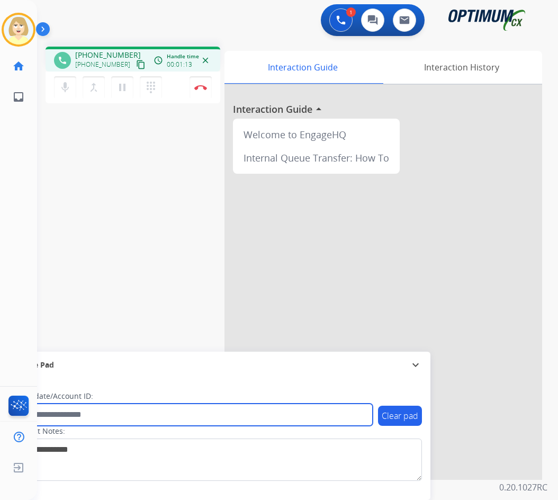
click at [65, 412] on input "text" at bounding box center [193, 414] width 359 height 22
paste input "*******"
type input "*******"
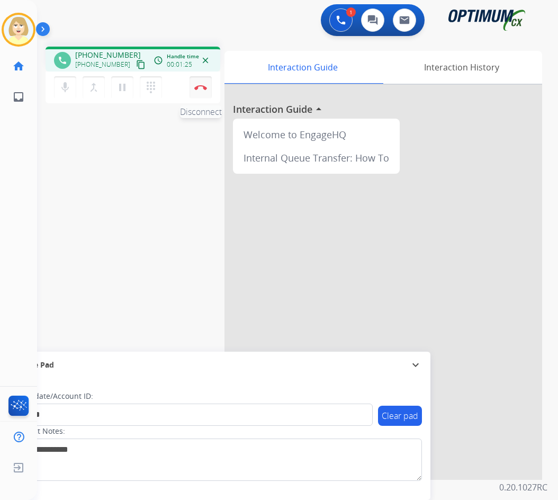
click at [197, 83] on button "Disconnect" at bounding box center [200, 87] width 22 height 22
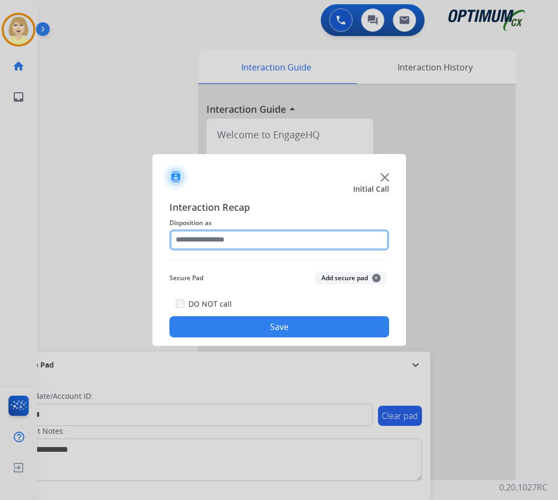
drag, startPoint x: 227, startPoint y: 236, endPoint x: 227, endPoint y: 241, distance: 5.3
click at [227, 236] on input "text" at bounding box center [279, 239] width 220 height 21
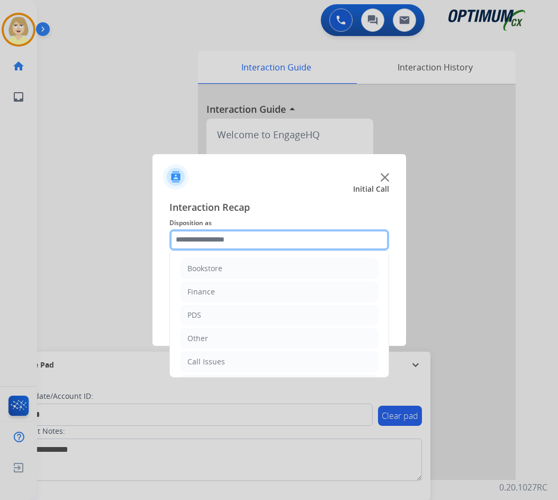
scroll to position [72, 0]
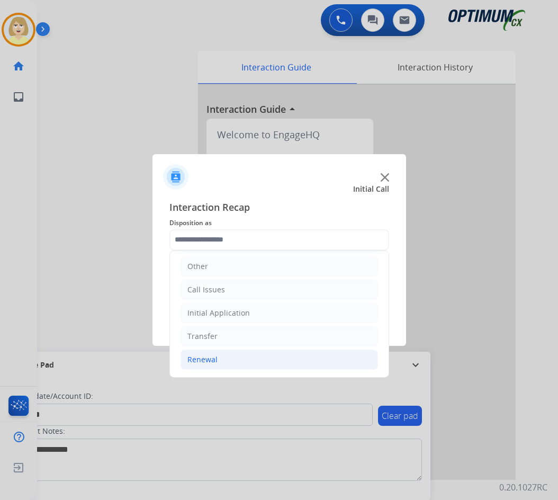
click at [218, 356] on li "Renewal" at bounding box center [278, 359] width 197 height 20
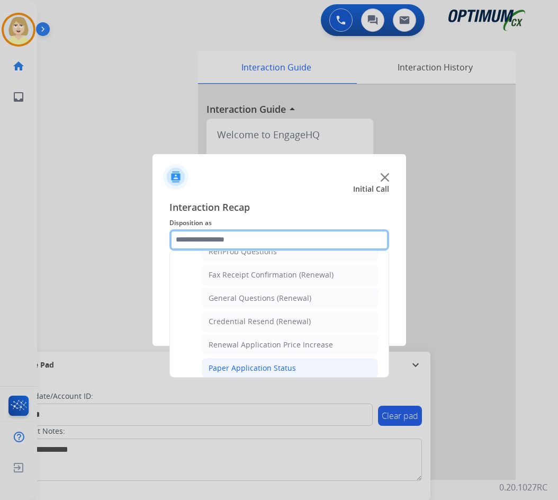
scroll to position [337, 0]
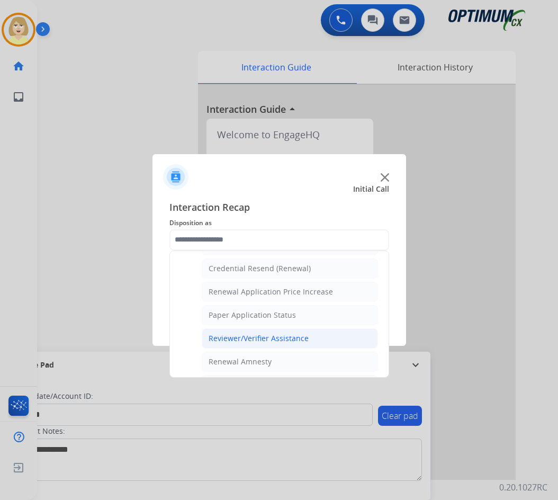
click at [257, 339] on div "Reviewer/Verifier Assistance" at bounding box center [259, 338] width 100 height 11
type input "**********"
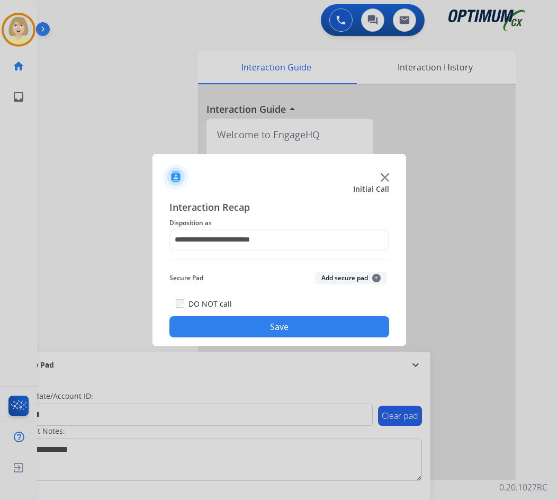
drag, startPoint x: 337, startPoint y: 280, endPoint x: 272, endPoint y: 327, distance: 80.5
click at [336, 281] on button "Add secure pad +" at bounding box center [351, 278] width 72 height 13
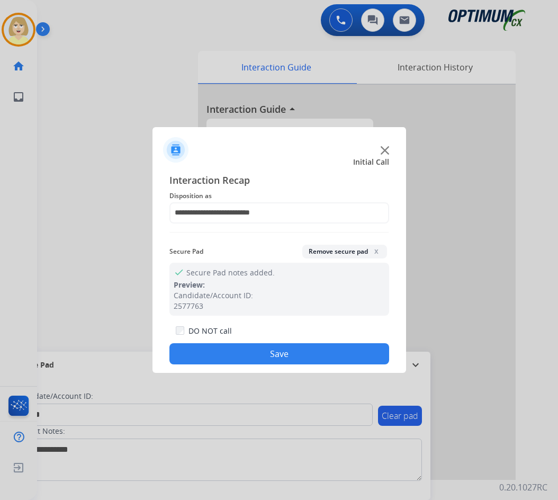
click at [247, 351] on button "Save" at bounding box center [279, 353] width 220 height 21
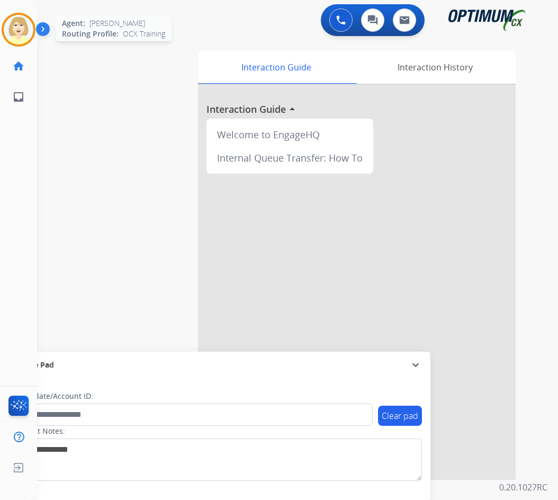
click at [17, 24] on img at bounding box center [19, 30] width 30 height 30
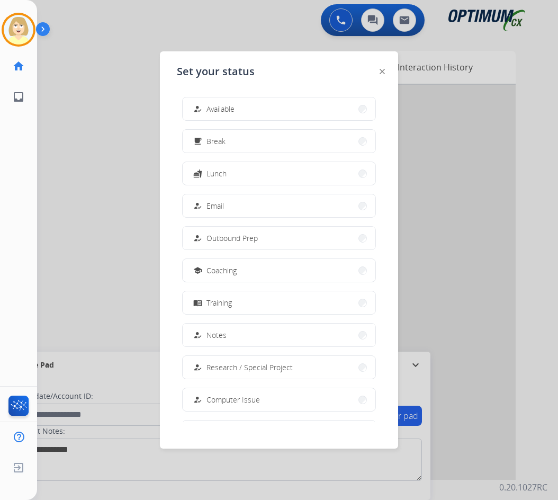
click at [233, 107] on span "Available" at bounding box center [220, 108] width 28 height 11
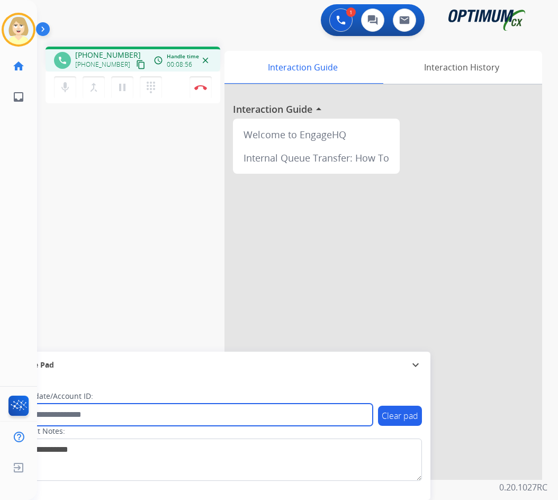
click at [58, 415] on input "text" at bounding box center [193, 414] width 359 height 22
paste input "*******"
type input "*******"
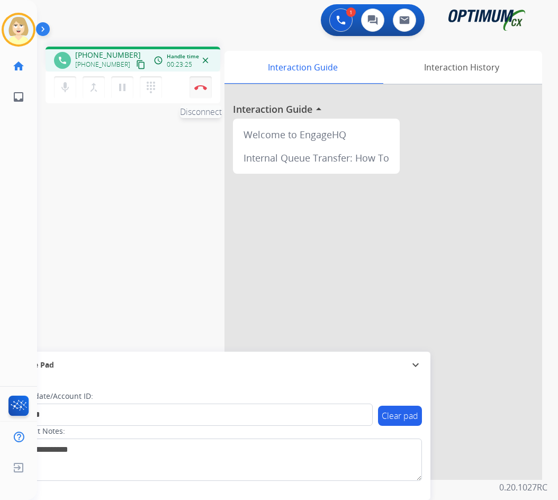
click at [198, 84] on button "Disconnect" at bounding box center [200, 87] width 22 height 22
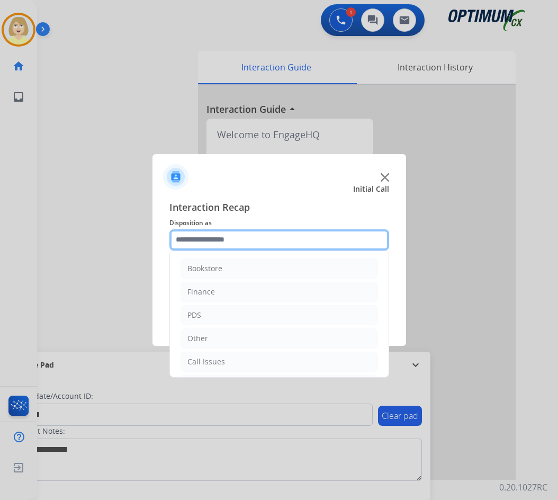
click at [198, 239] on input "text" at bounding box center [279, 239] width 220 height 21
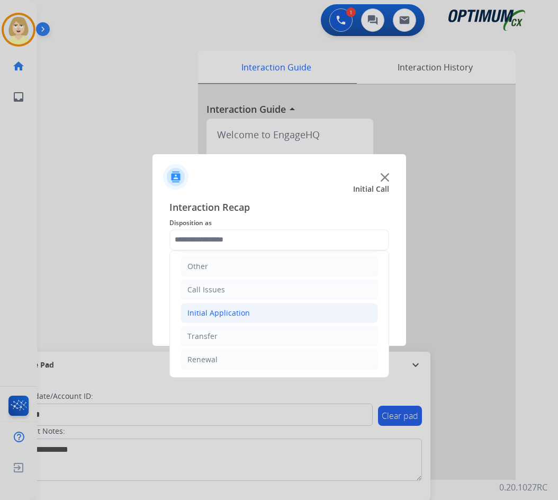
click at [226, 315] on div "Initial Application" at bounding box center [218, 313] width 62 height 11
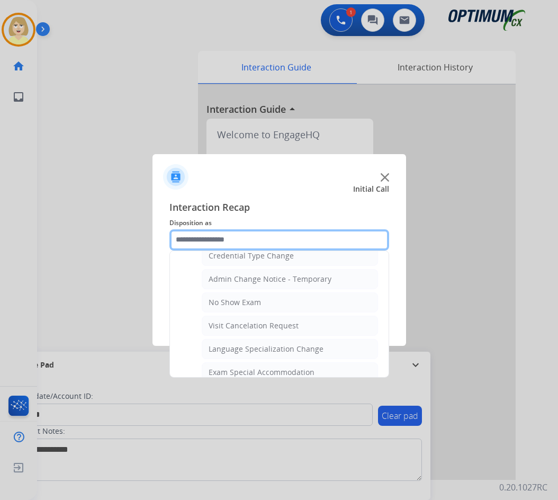
scroll to position [601, 0]
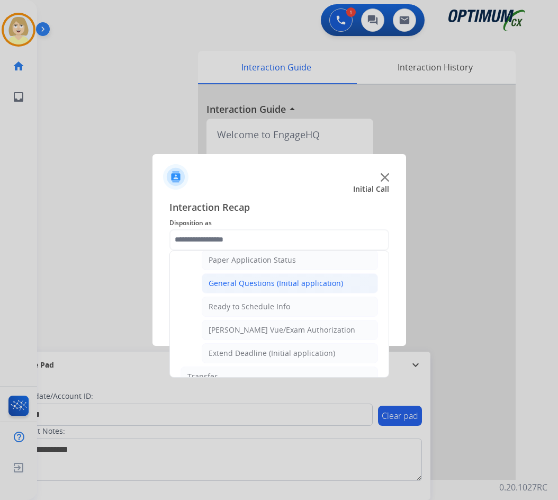
click at [258, 280] on div "General Questions (Initial application)" at bounding box center [276, 283] width 134 height 11
type input "**********"
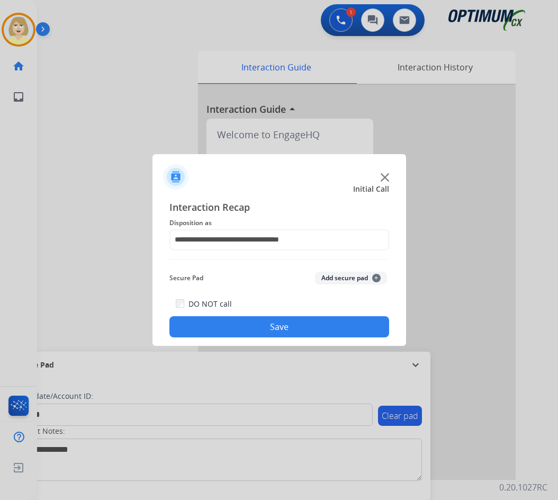
click at [325, 276] on button "Add secure pad +" at bounding box center [351, 278] width 72 height 13
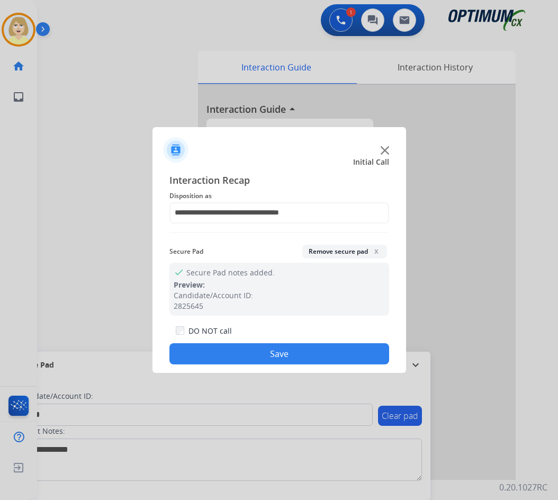
click at [275, 348] on button "Save" at bounding box center [279, 353] width 220 height 21
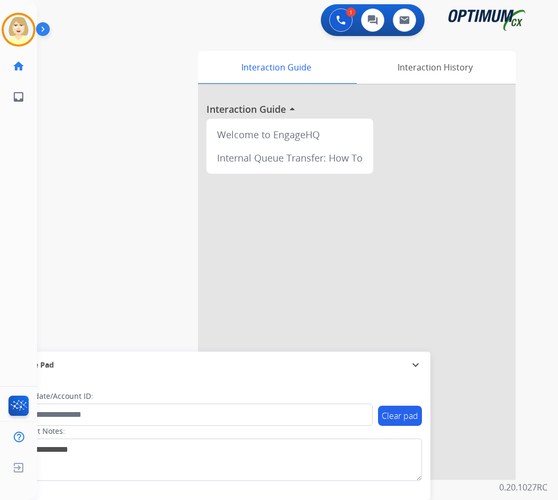
drag, startPoint x: 14, startPoint y: 25, endPoint x: 47, endPoint y: 40, distance: 35.5
click at [14, 25] on img at bounding box center [19, 30] width 30 height 30
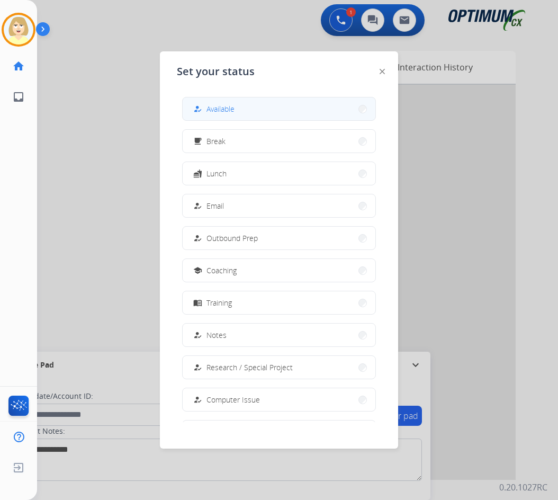
click at [227, 107] on span "Available" at bounding box center [220, 108] width 28 height 11
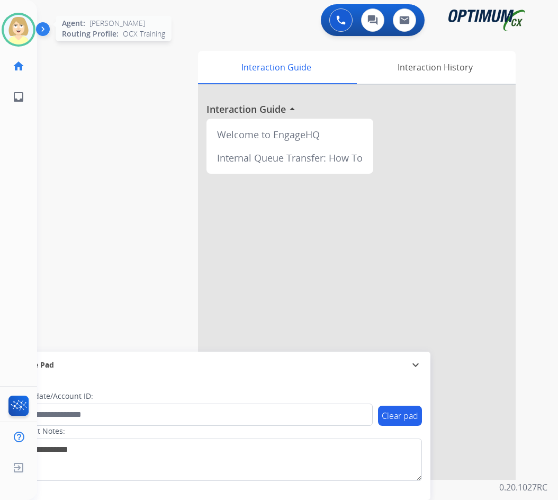
click at [28, 25] on img at bounding box center [19, 30] width 30 height 30
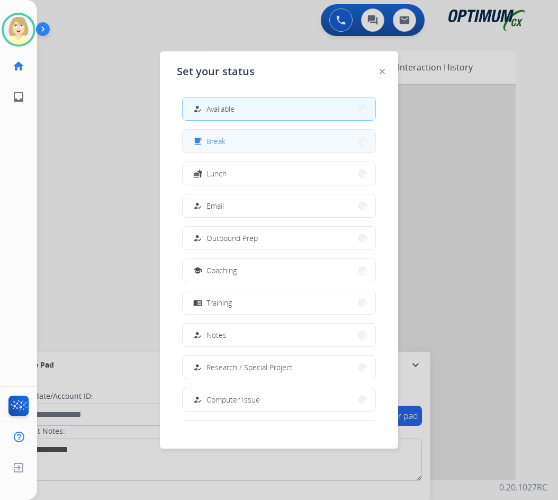
click at [221, 140] on span "Break" at bounding box center [215, 141] width 19 height 11
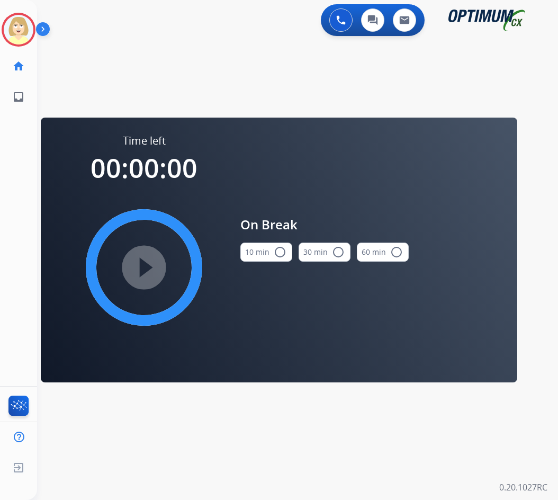
click at [274, 252] on mat-icon "radio_button_unchecked" at bounding box center [280, 252] width 13 height 13
click at [150, 261] on mat-icon "play_circle_filled" at bounding box center [144, 267] width 13 height 13
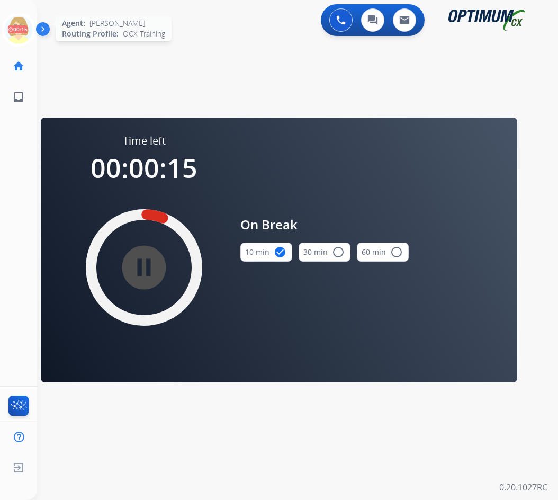
click at [16, 23] on icon at bounding box center [19, 30] width 34 height 34
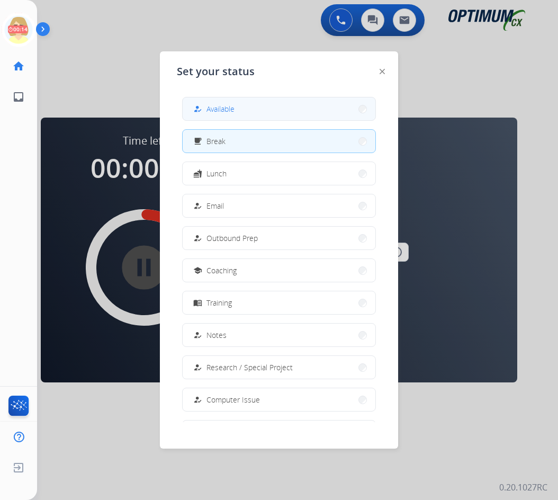
click at [233, 112] on span "Available" at bounding box center [220, 108] width 28 height 11
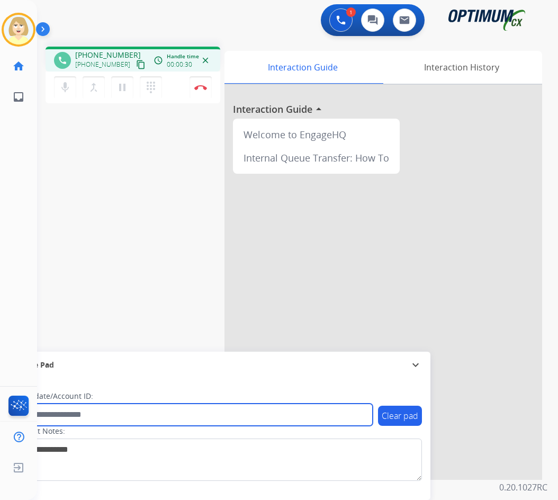
click at [74, 413] on input "text" at bounding box center [193, 414] width 359 height 22
paste input "*******"
type input "*******"
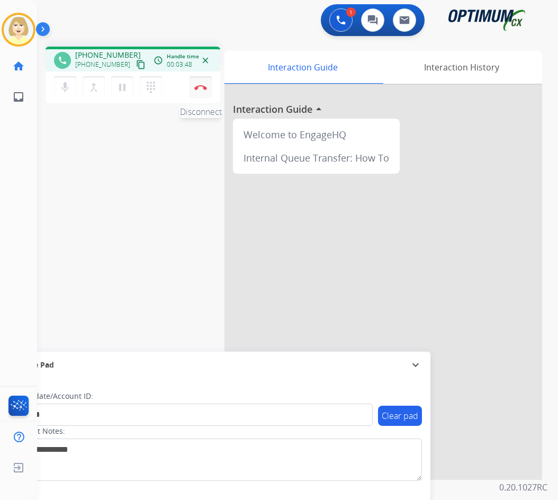
click at [197, 86] on img at bounding box center [200, 87] width 13 height 5
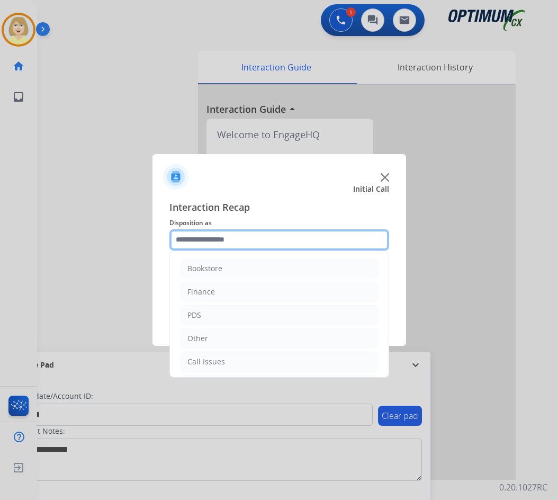
click at [196, 241] on input "text" at bounding box center [279, 239] width 220 height 21
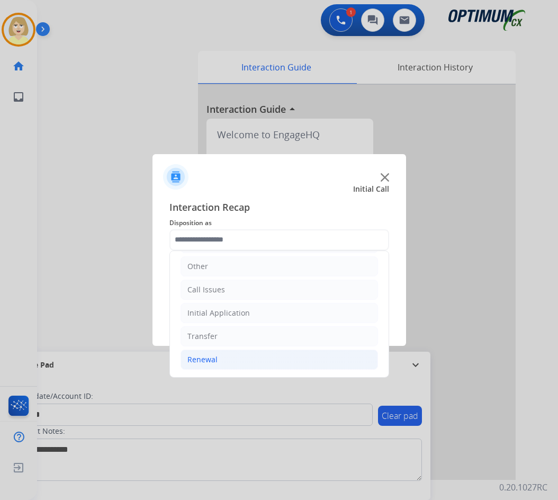
click at [205, 357] on div "Renewal" at bounding box center [202, 359] width 30 height 11
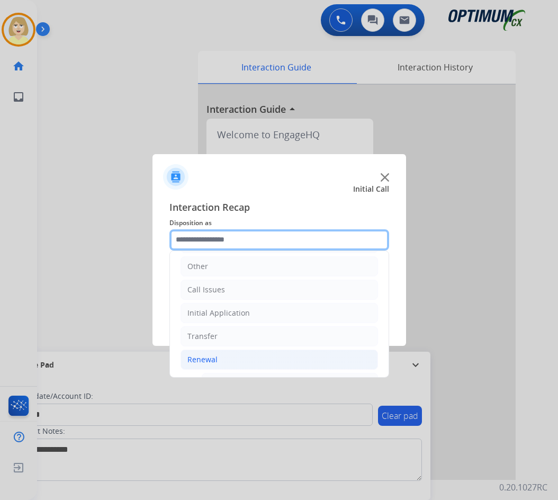
scroll to position [178, 0]
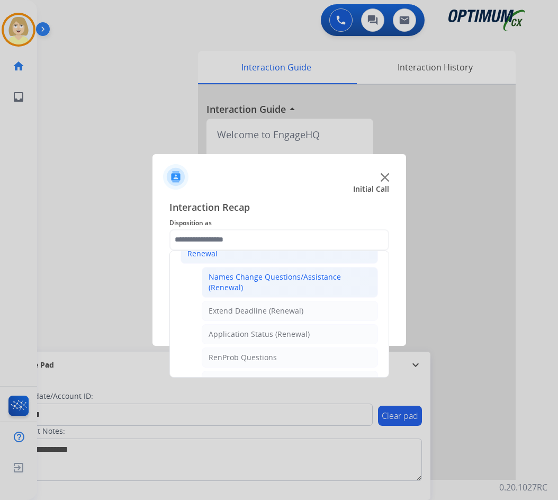
click at [249, 278] on div "Names Change Questions/Assistance (Renewal)" at bounding box center [290, 282] width 163 height 21
type input "**********"
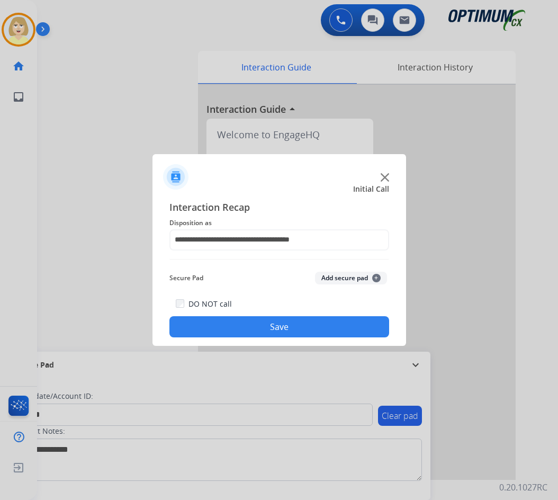
drag, startPoint x: 335, startPoint y: 275, endPoint x: 222, endPoint y: 348, distance: 134.1
click at [335, 277] on button "Add secure pad +" at bounding box center [351, 278] width 72 height 13
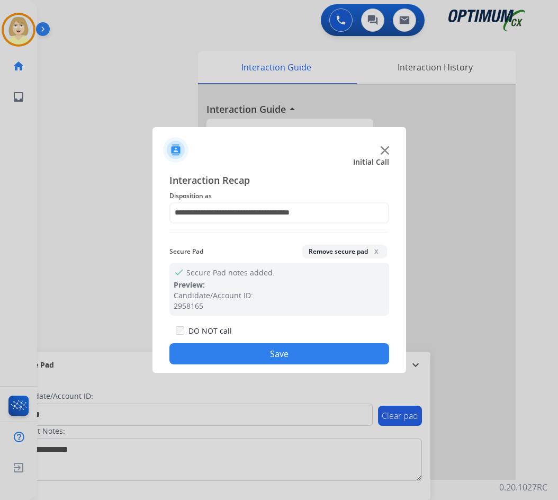
drag, startPoint x: 228, startPoint y: 354, endPoint x: 211, endPoint y: 318, distance: 39.3
click at [228, 353] on button "Save" at bounding box center [279, 353] width 220 height 21
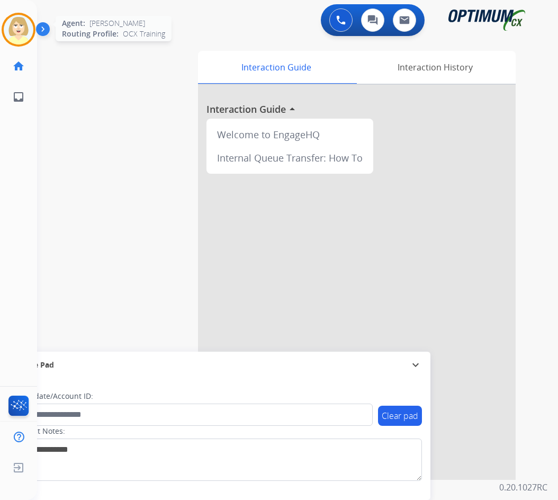
click at [19, 25] on img at bounding box center [19, 30] width 30 height 30
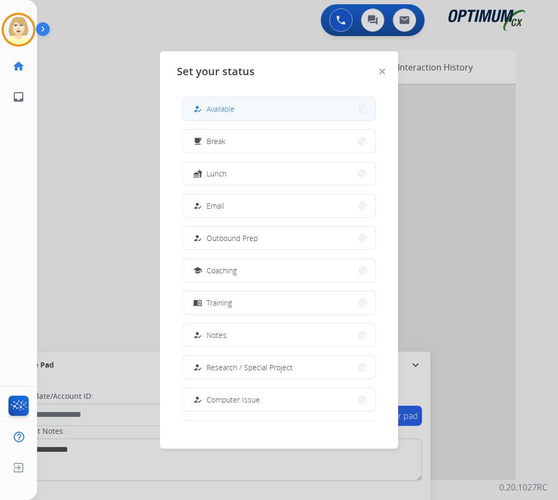
click at [212, 108] on span "Available" at bounding box center [220, 108] width 28 height 11
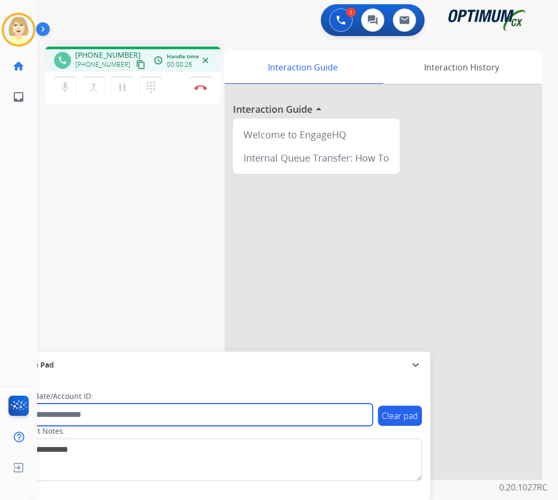
click at [56, 416] on input "text" at bounding box center [193, 414] width 359 height 22
paste input "*******"
type input "*******"
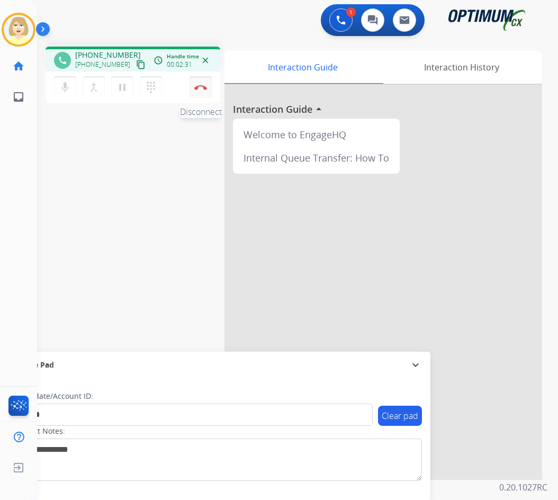
click at [201, 84] on button "Disconnect" at bounding box center [200, 87] width 22 height 22
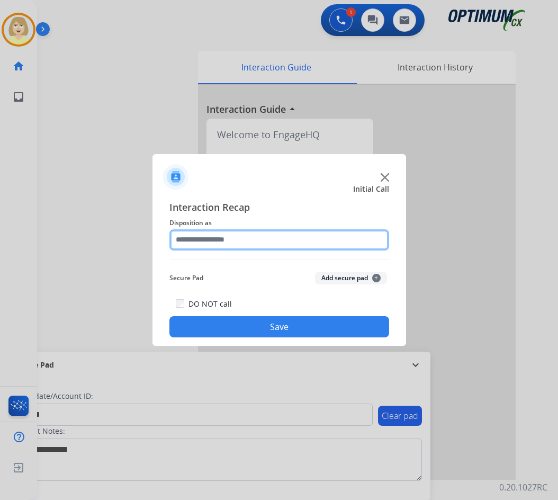
click at [231, 236] on input "text" at bounding box center [279, 239] width 220 height 21
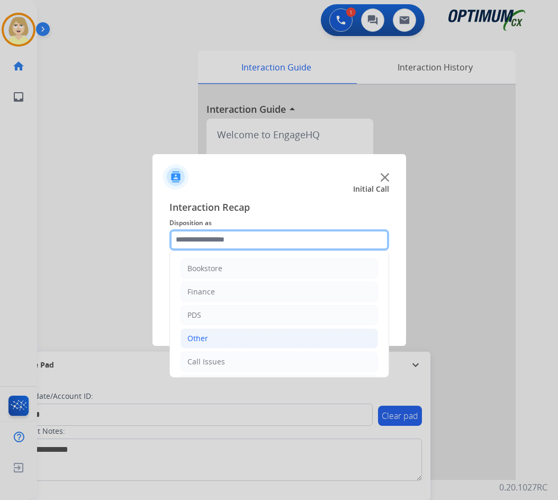
scroll to position [72, 0]
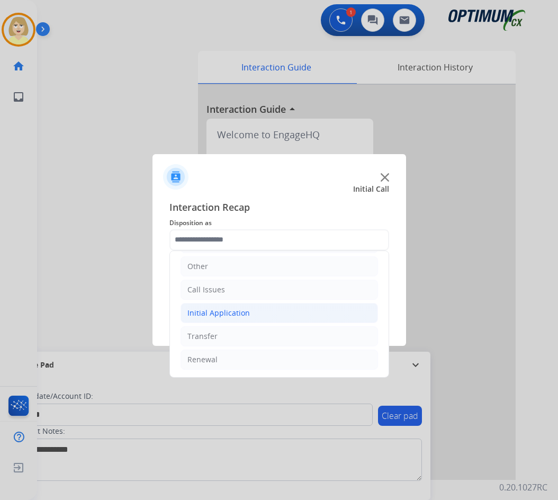
click at [214, 306] on li "Initial Application" at bounding box center [278, 313] width 197 height 20
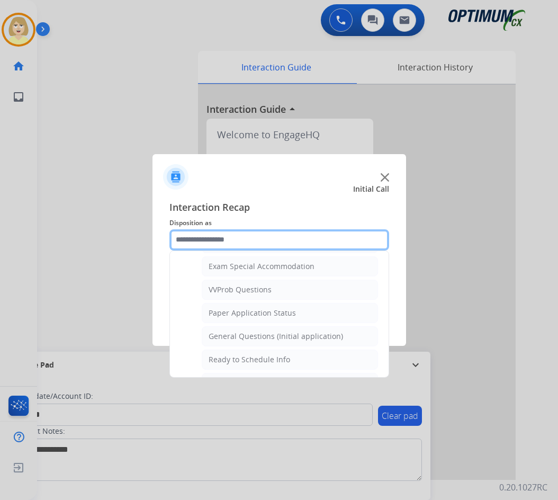
scroll to position [601, 0]
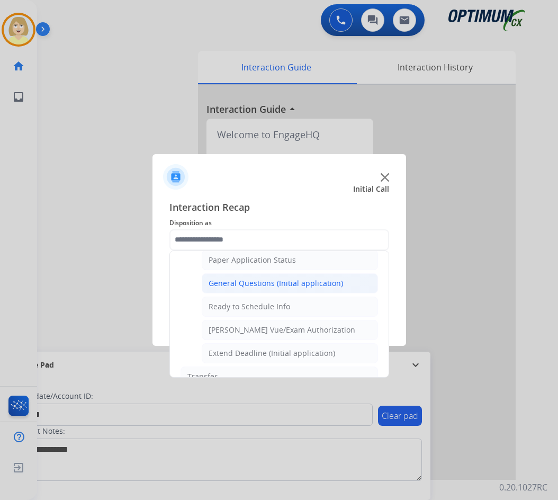
click at [273, 287] on div "General Questions (Initial application)" at bounding box center [276, 283] width 134 height 11
type input "**********"
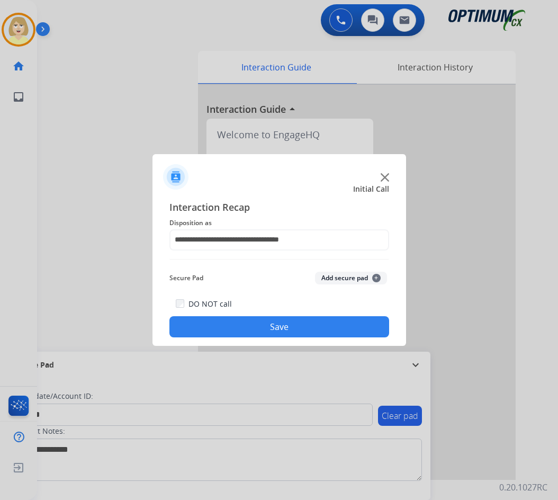
click at [344, 276] on button "Add secure pad +" at bounding box center [351, 278] width 72 height 13
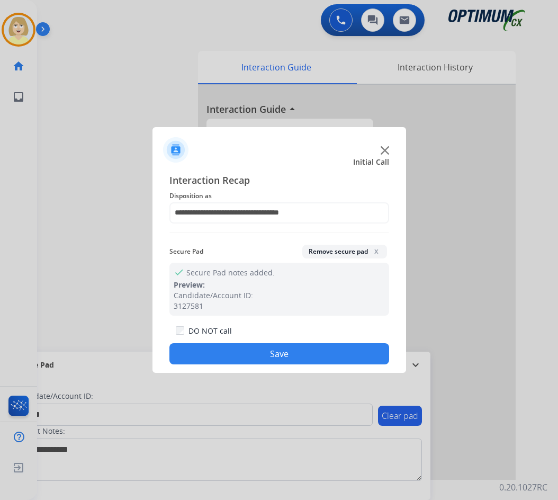
drag, startPoint x: 237, startPoint y: 355, endPoint x: 125, endPoint y: 181, distance: 206.9
click at [235, 353] on button "Save" at bounding box center [279, 353] width 220 height 21
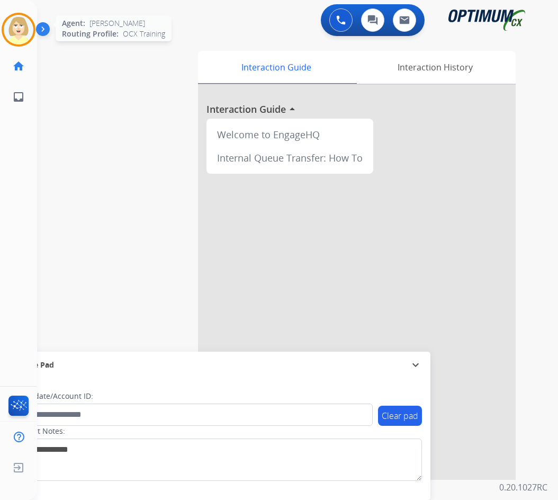
click at [26, 22] on img at bounding box center [19, 30] width 30 height 30
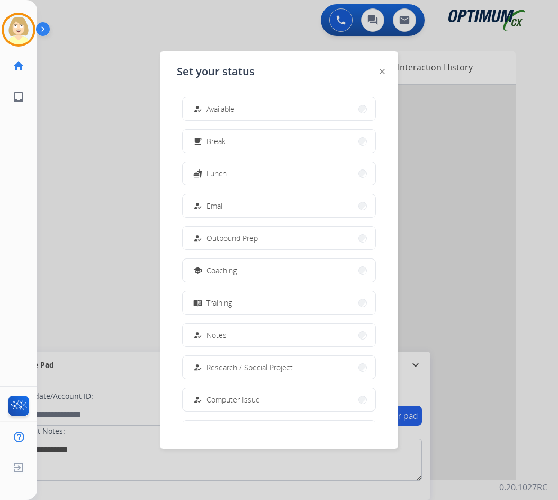
click at [220, 109] on span "Available" at bounding box center [220, 108] width 28 height 11
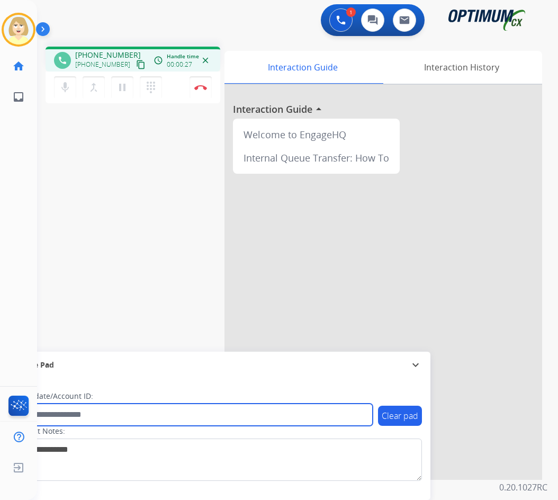
click at [91, 412] on input "text" at bounding box center [193, 414] width 359 height 22
paste input "*********"
type input "*********"
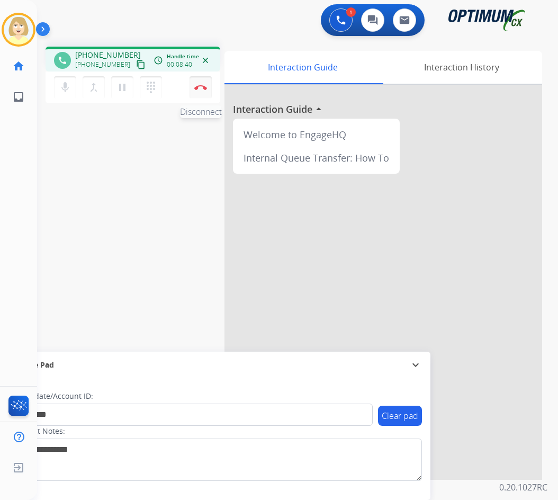
click at [199, 86] on img at bounding box center [200, 87] width 13 height 5
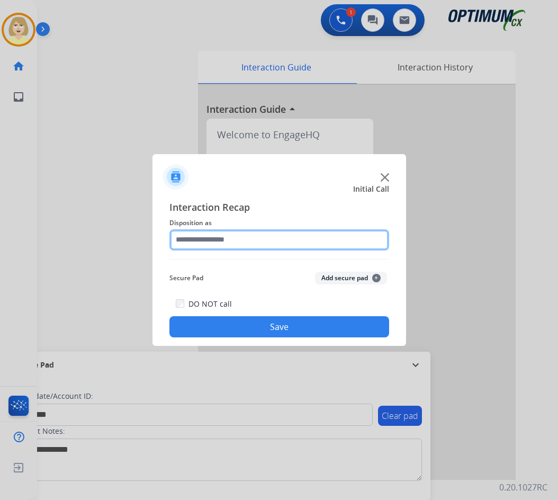
click at [213, 243] on input "text" at bounding box center [279, 239] width 220 height 21
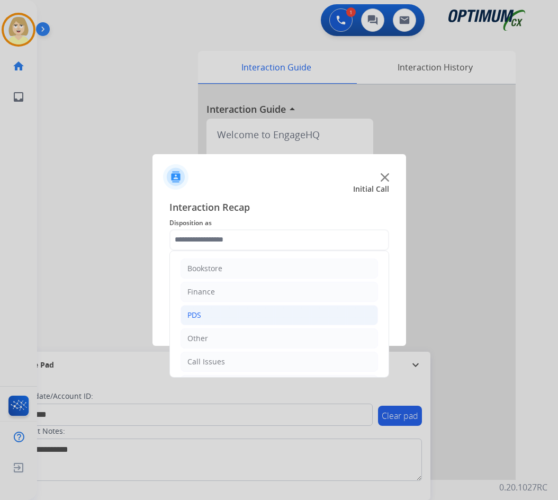
click at [194, 313] on div "PDS" at bounding box center [194, 315] width 14 height 11
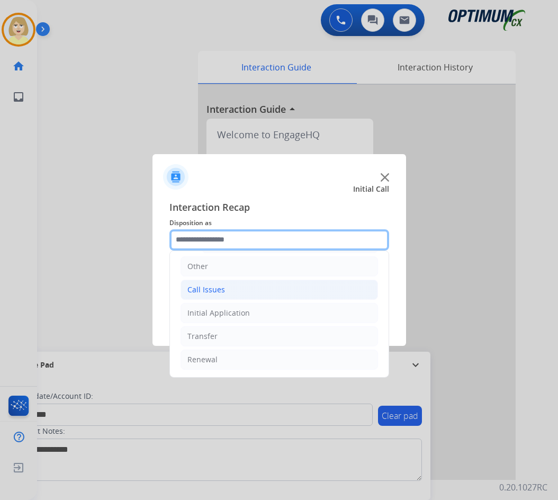
scroll to position [320, 0]
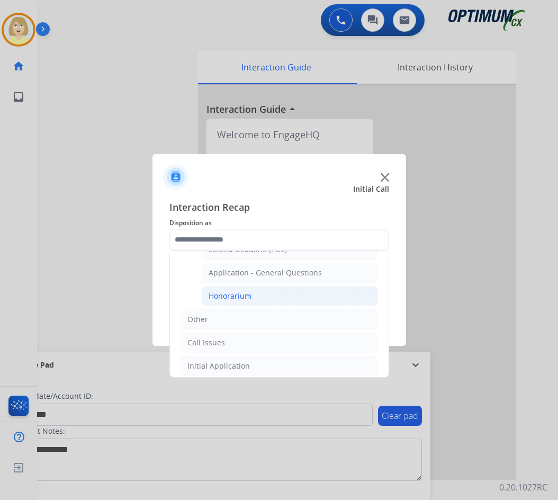
click at [231, 294] on div "Honorarium" at bounding box center [230, 296] width 43 height 11
type input "**********"
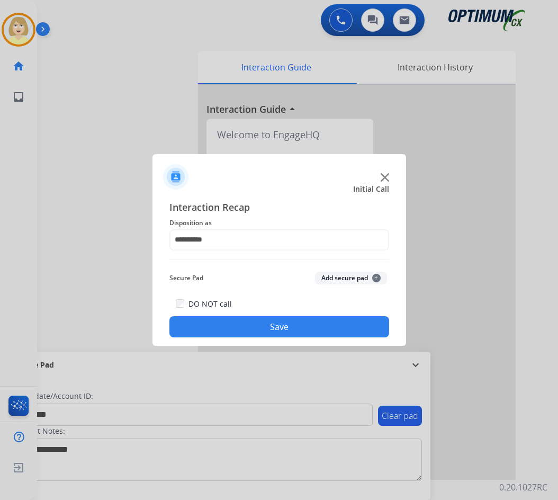
click at [326, 279] on button "Add secure pad +" at bounding box center [351, 278] width 72 height 13
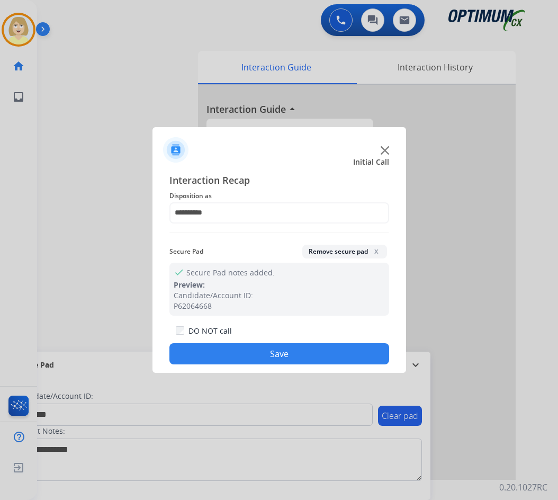
drag, startPoint x: 255, startPoint y: 348, endPoint x: 193, endPoint y: 247, distance: 118.6
click at [254, 348] on button "Save" at bounding box center [279, 353] width 220 height 21
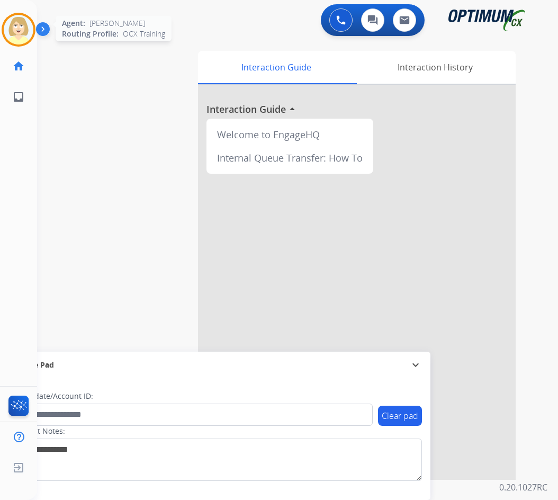
click at [8, 27] on img at bounding box center [19, 30] width 30 height 30
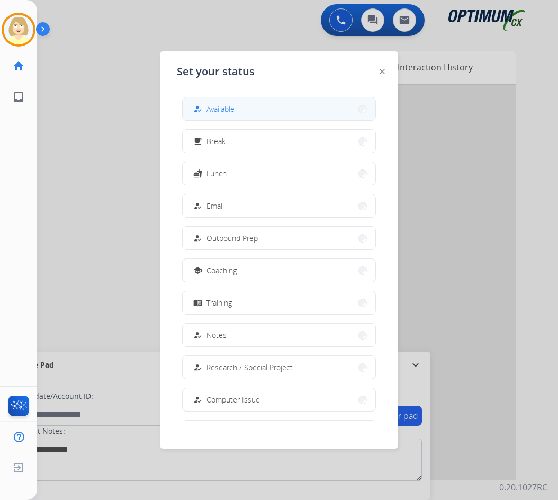
click at [219, 111] on span "Available" at bounding box center [220, 108] width 28 height 11
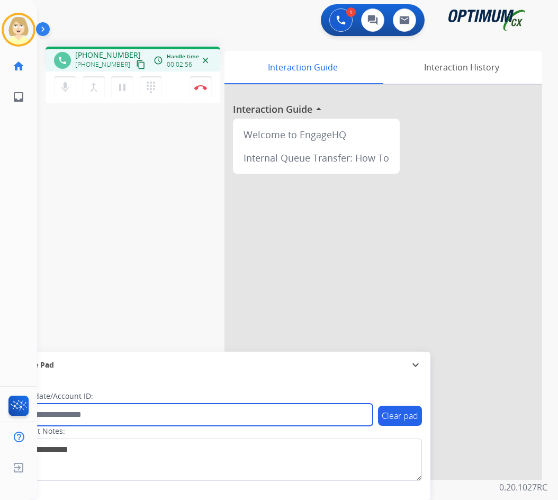
click at [74, 412] on input "text" at bounding box center [193, 414] width 359 height 22
paste input "*******"
type input "*******"
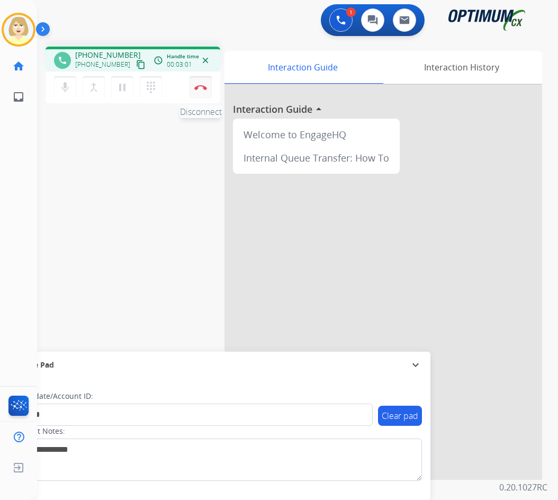
click at [202, 89] on img at bounding box center [200, 87] width 13 height 5
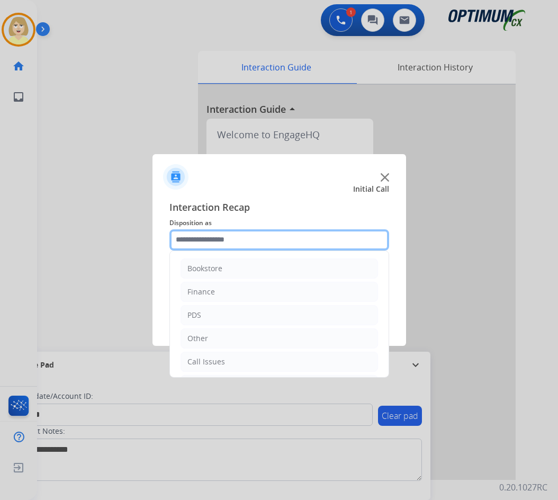
click at [232, 245] on input "text" at bounding box center [279, 239] width 220 height 21
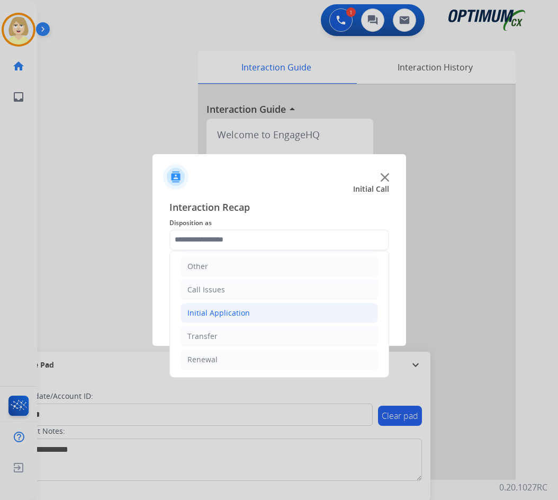
click at [227, 315] on div "Initial Application" at bounding box center [218, 313] width 62 height 11
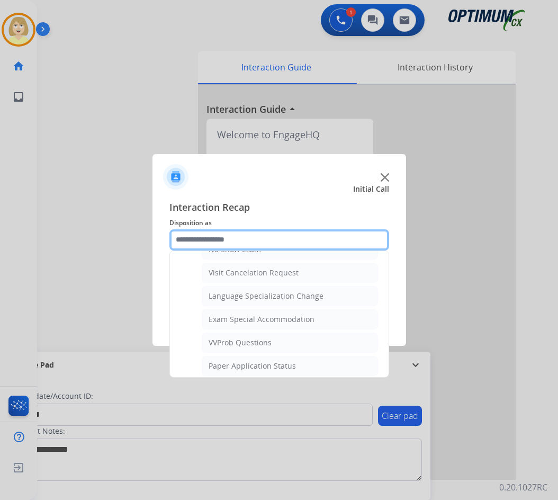
scroll to position [548, 0]
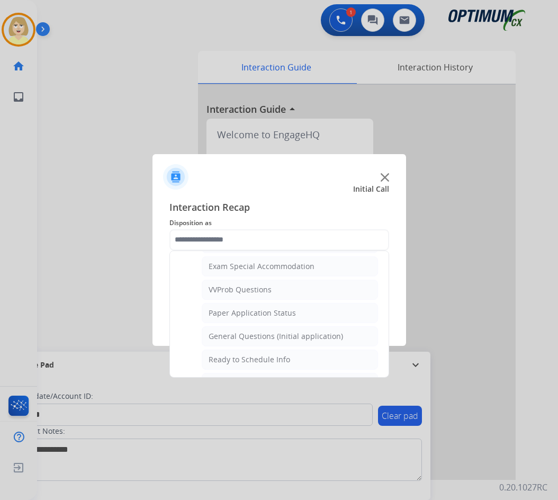
click at [271, 332] on div "General Questions (Initial application)" at bounding box center [276, 336] width 134 height 11
type input "**********"
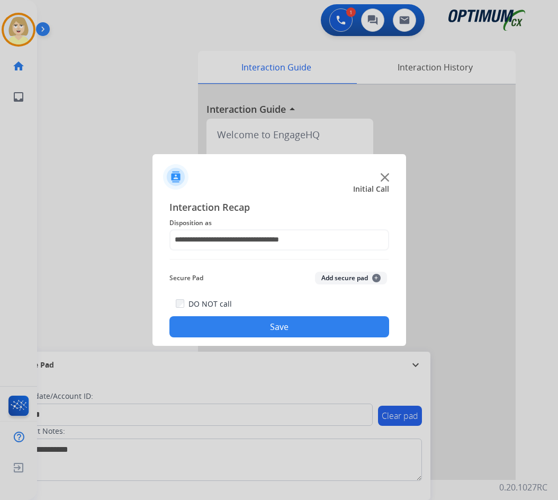
click at [338, 277] on button "Add secure pad +" at bounding box center [351, 278] width 72 height 13
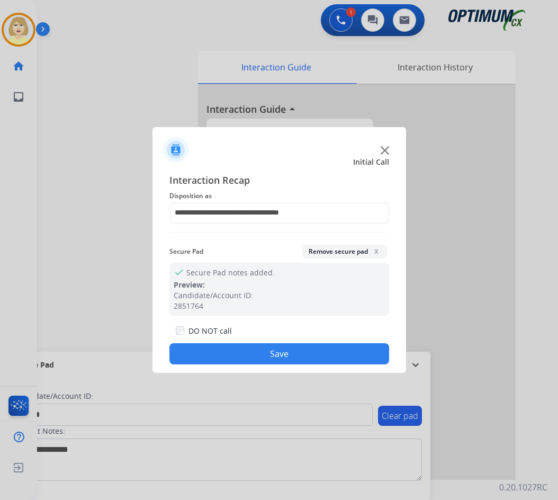
drag, startPoint x: 250, startPoint y: 353, endPoint x: 186, endPoint y: 277, distance: 99.2
click at [249, 353] on button "Save" at bounding box center [279, 353] width 220 height 21
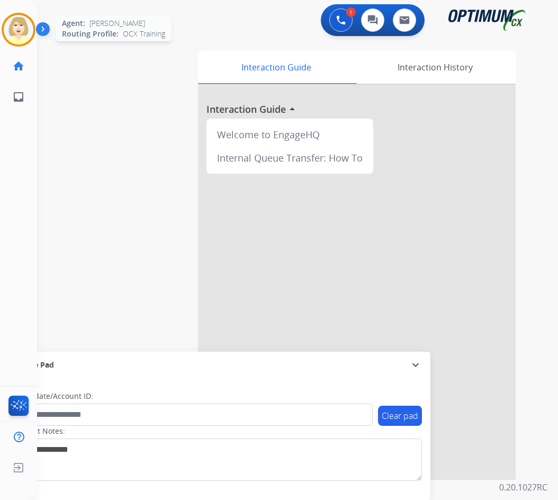
click at [17, 24] on img at bounding box center [19, 30] width 30 height 30
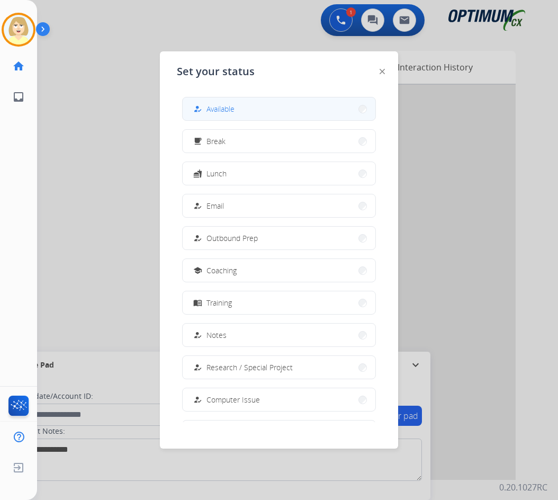
click at [226, 106] on span "Available" at bounding box center [220, 108] width 28 height 11
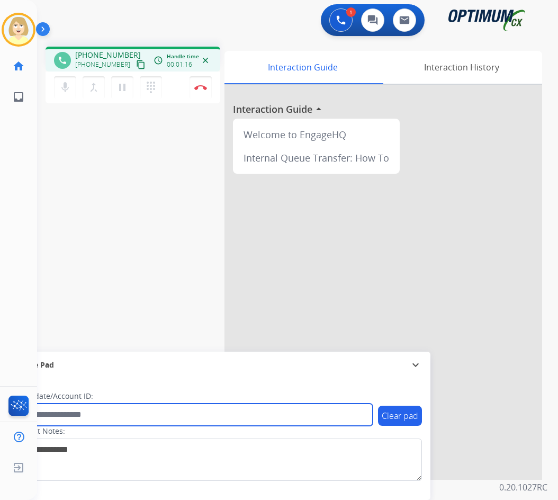
click at [52, 411] on input "text" at bounding box center [193, 414] width 359 height 22
paste input "*******"
type input "*******"
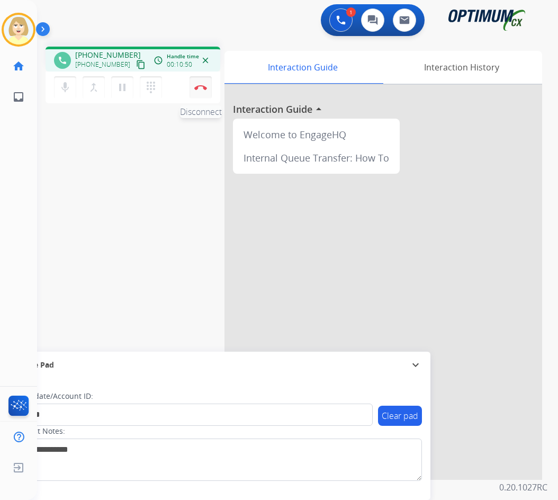
click at [200, 86] on img at bounding box center [200, 87] width 13 height 5
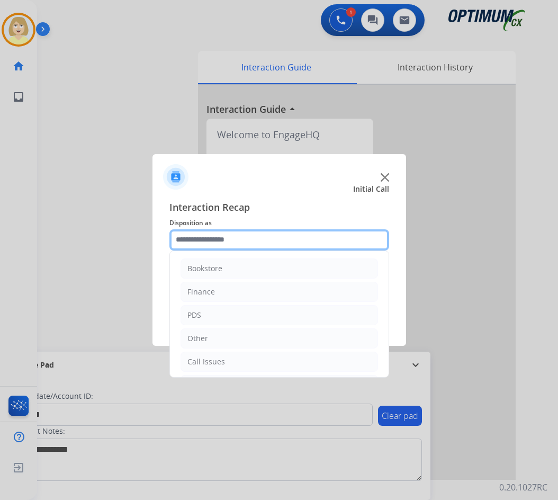
click at [203, 237] on input "text" at bounding box center [279, 239] width 220 height 21
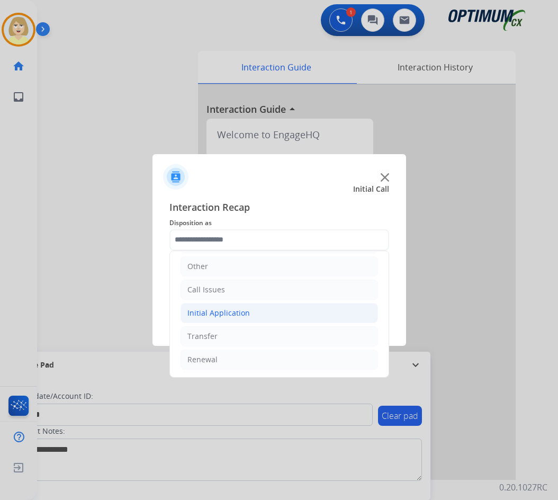
click at [224, 311] on div "Initial Application" at bounding box center [218, 313] width 62 height 11
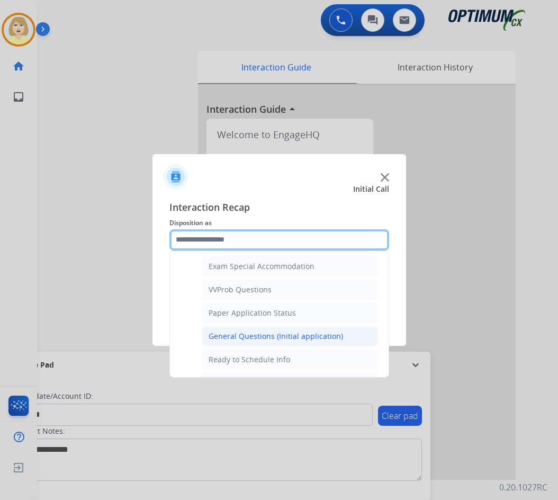
scroll to position [601, 0]
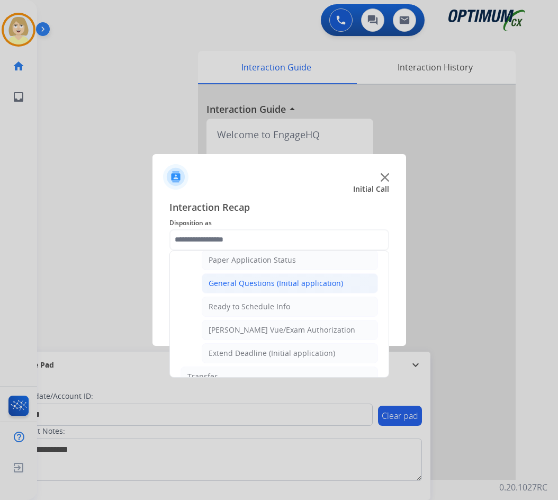
click at [269, 284] on div "General Questions (Initial application)" at bounding box center [276, 283] width 134 height 11
type input "**********"
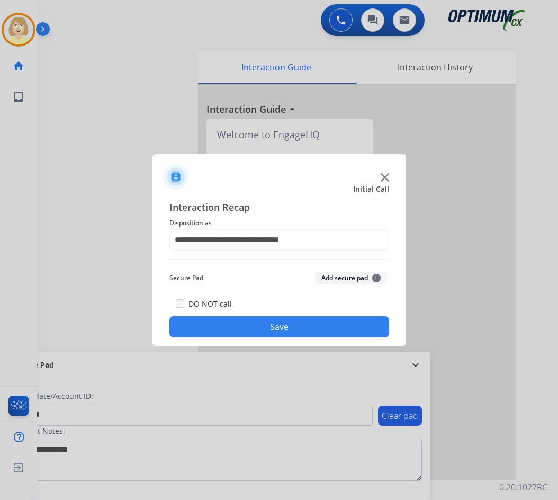
drag, startPoint x: 293, startPoint y: 330, endPoint x: 286, endPoint y: 323, distance: 9.4
click at [292, 330] on button "Save" at bounding box center [279, 326] width 220 height 21
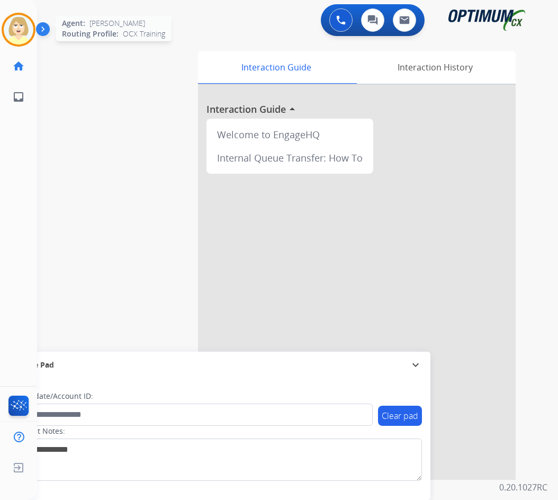
click at [11, 23] on img at bounding box center [19, 30] width 30 height 30
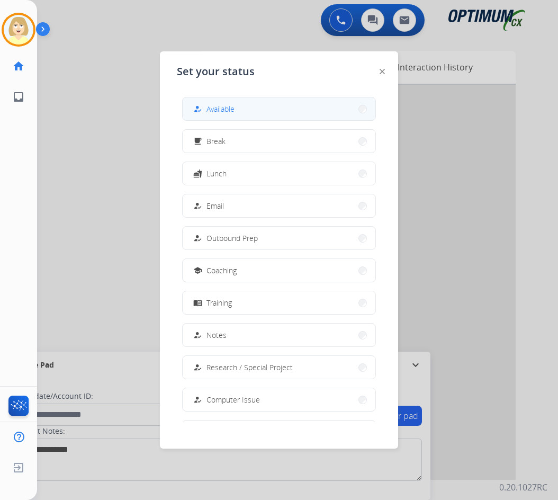
click at [227, 109] on span "Available" at bounding box center [220, 108] width 28 height 11
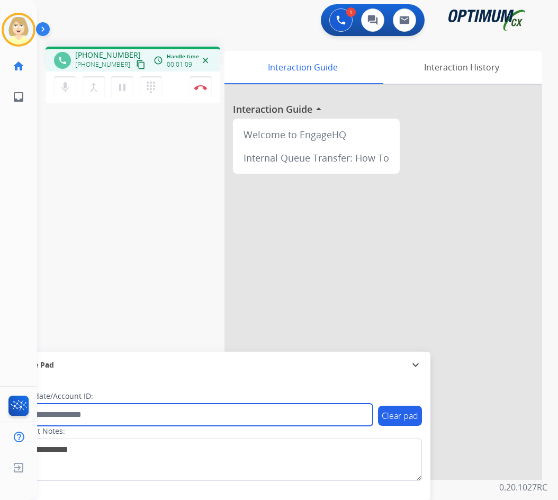
click at [103, 412] on input "text" at bounding box center [193, 414] width 359 height 22
paste input "*******"
type input "*******"
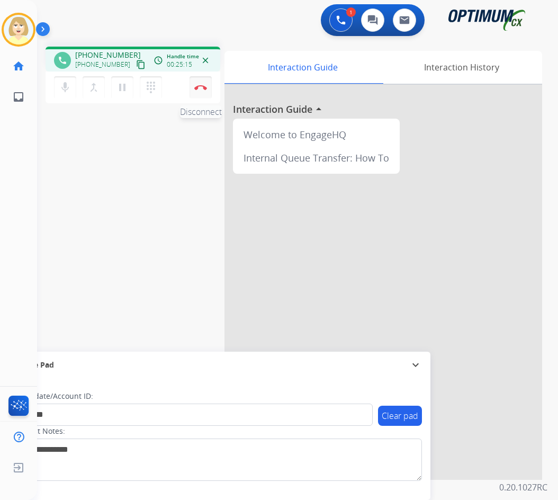
click at [198, 82] on button "Disconnect" at bounding box center [200, 87] width 22 height 22
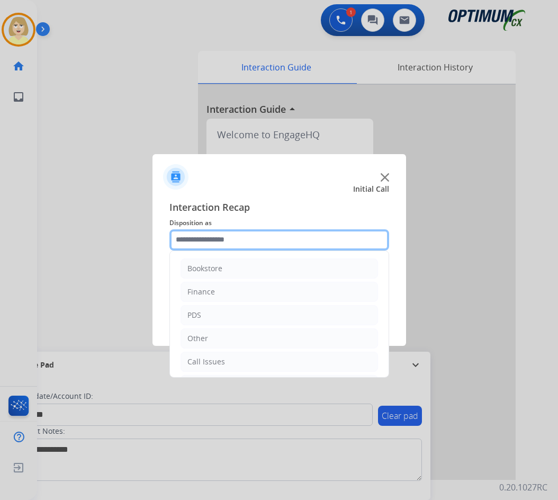
click at [201, 241] on input "text" at bounding box center [279, 239] width 220 height 21
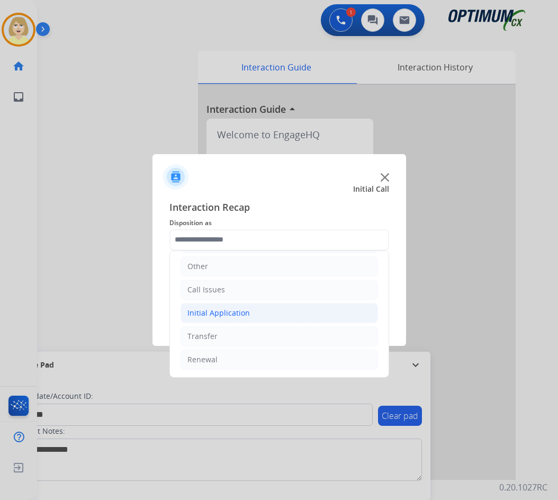
click at [217, 310] on div "Initial Application" at bounding box center [218, 313] width 62 height 11
click at [249, 333] on div "Credential Resend (Initial application)" at bounding box center [276, 336] width 134 height 11
type input "**********"
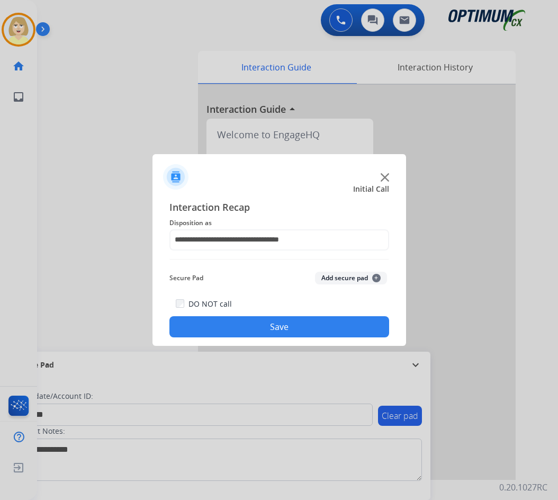
click at [330, 282] on button "Add secure pad +" at bounding box center [351, 278] width 72 height 13
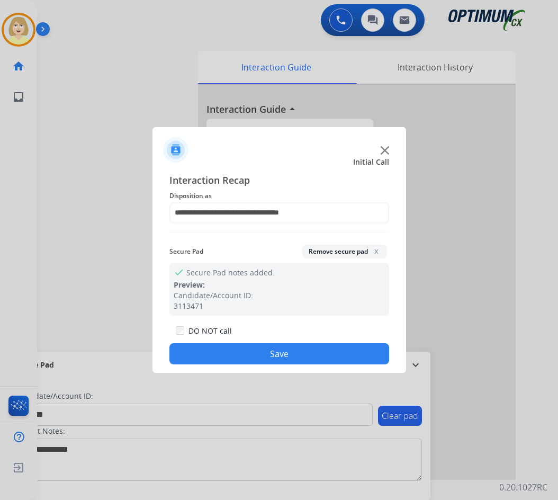
drag, startPoint x: 236, startPoint y: 357, endPoint x: 183, endPoint y: 295, distance: 81.1
click at [233, 352] on button "Save" at bounding box center [279, 353] width 220 height 21
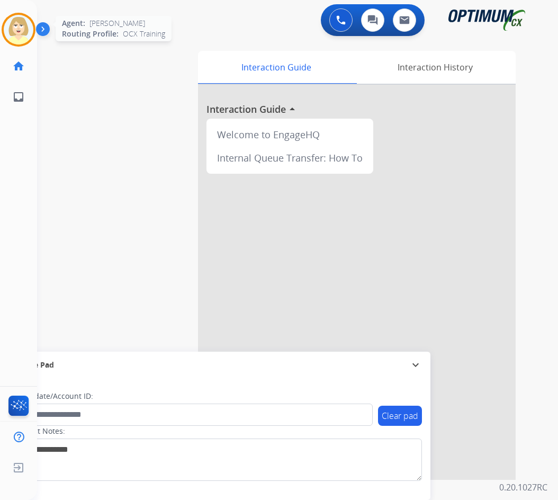
click at [10, 22] on img at bounding box center [19, 30] width 30 height 30
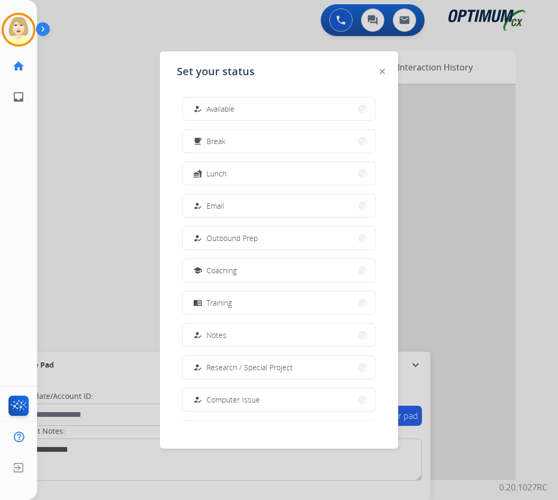
drag, startPoint x: 207, startPoint y: 110, endPoint x: 200, endPoint y: 106, distance: 7.6
click at [207, 109] on div "how_to_reg Available" at bounding box center [212, 109] width 43 height 13
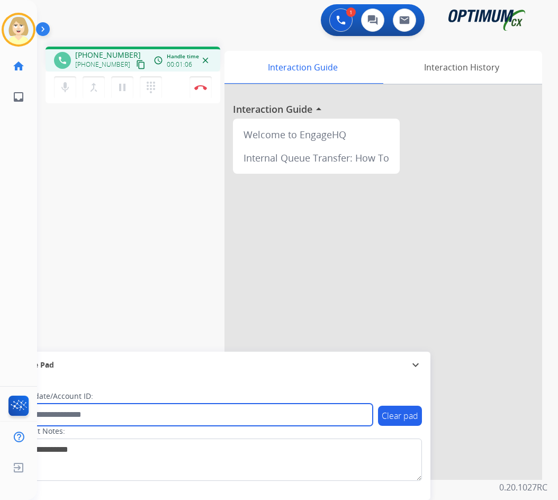
click at [73, 418] on input "text" at bounding box center [193, 414] width 359 height 22
paste input "*******"
type input "*******"
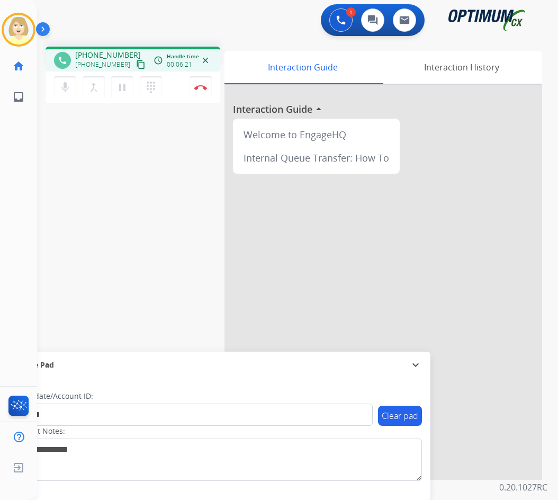
drag, startPoint x: 198, startPoint y: 83, endPoint x: 202, endPoint y: 98, distance: 15.8
click at [198, 83] on button "Disconnect" at bounding box center [200, 87] width 22 height 22
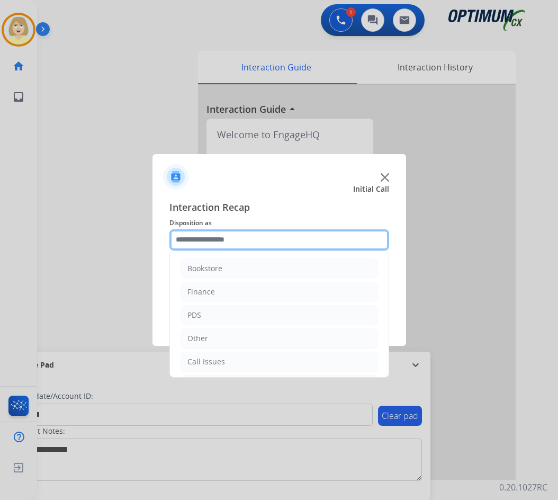
click at [232, 240] on input "text" at bounding box center [279, 239] width 220 height 21
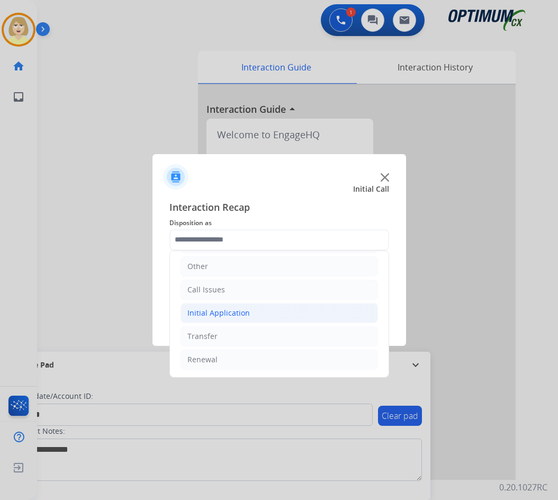
click at [220, 311] on div "Initial Application" at bounding box center [218, 313] width 62 height 11
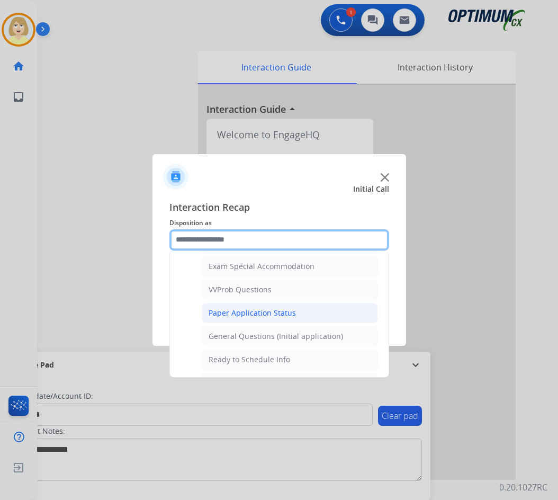
scroll to position [642, 0]
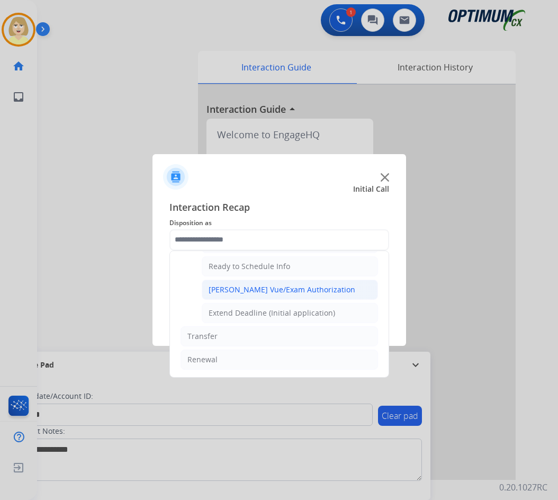
click at [261, 291] on div "Pearson Vue/Exam Authorization" at bounding box center [282, 289] width 147 height 11
type input "**********"
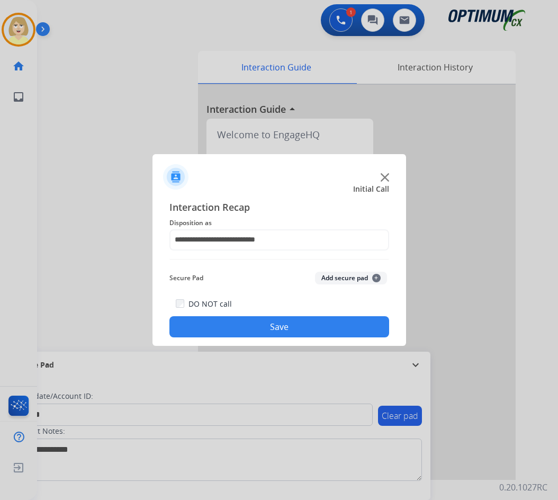
click at [344, 276] on button "Add secure pad +" at bounding box center [351, 278] width 72 height 13
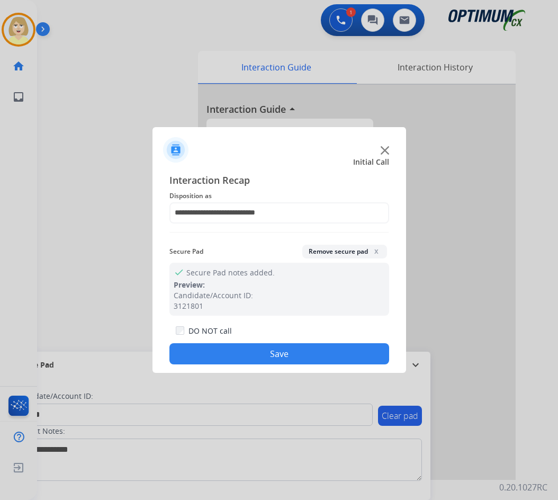
drag, startPoint x: 245, startPoint y: 354, endPoint x: 136, endPoint y: 258, distance: 145.5
click at [236, 353] on button "Save" at bounding box center [279, 353] width 220 height 21
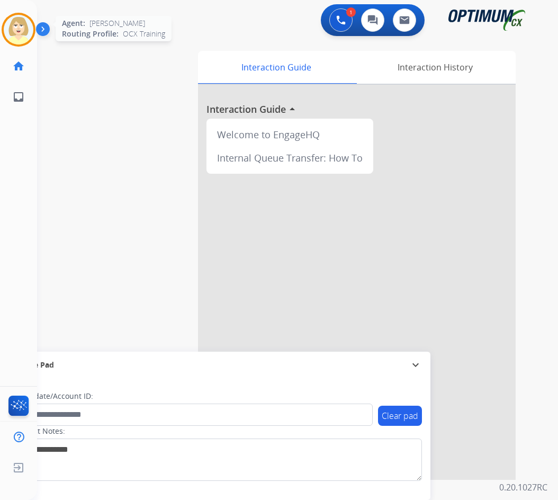
click at [7, 22] on img at bounding box center [19, 30] width 30 height 30
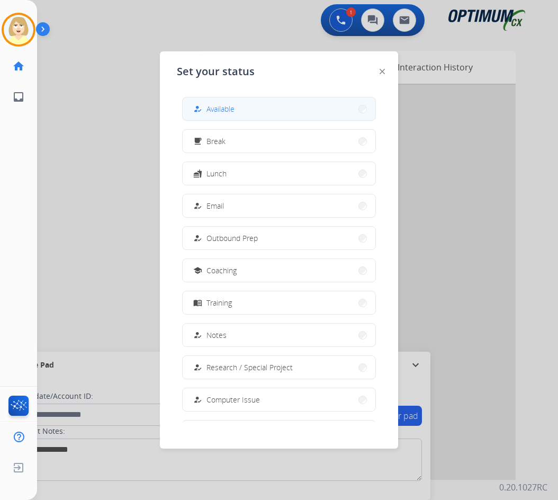
click at [218, 107] on span "Available" at bounding box center [220, 108] width 28 height 11
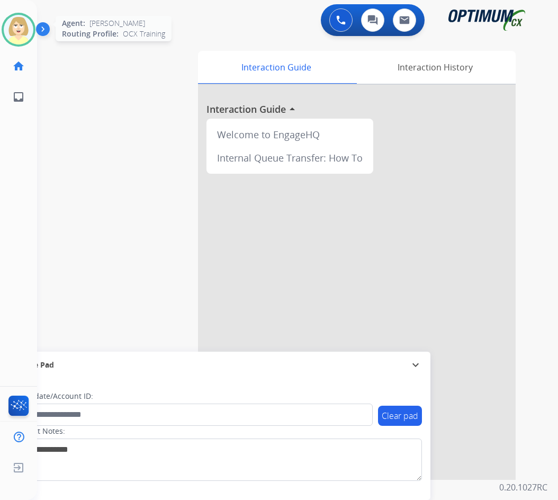
drag, startPoint x: 21, startPoint y: 27, endPoint x: 16, endPoint y: 37, distance: 10.4
click at [21, 27] on img at bounding box center [19, 30] width 30 height 30
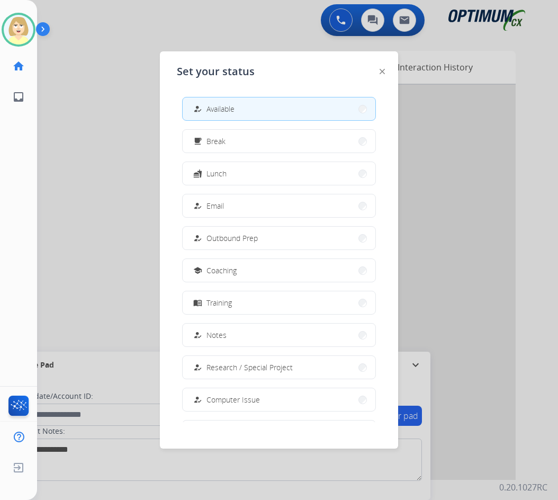
scroll to position [100, 0]
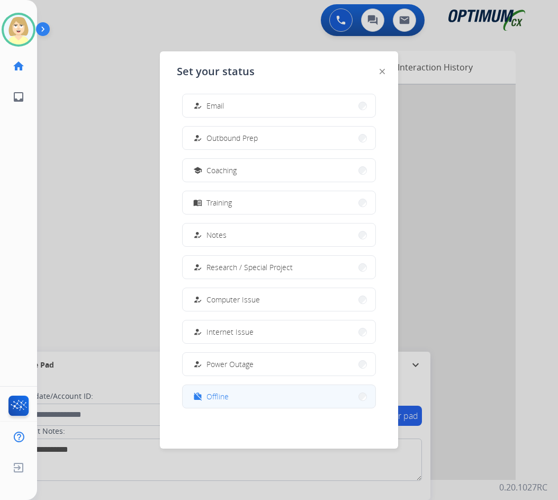
click at [222, 396] on span "Offline" at bounding box center [217, 396] width 22 height 11
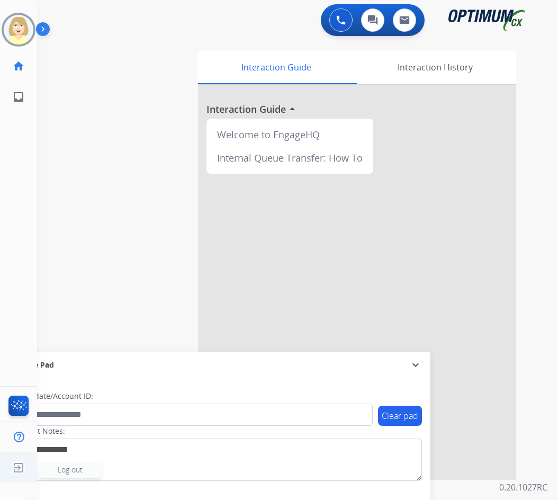
click at [74, 469] on span "Log out" at bounding box center [70, 469] width 25 height 10
